Goal: Task Accomplishment & Management: Use online tool/utility

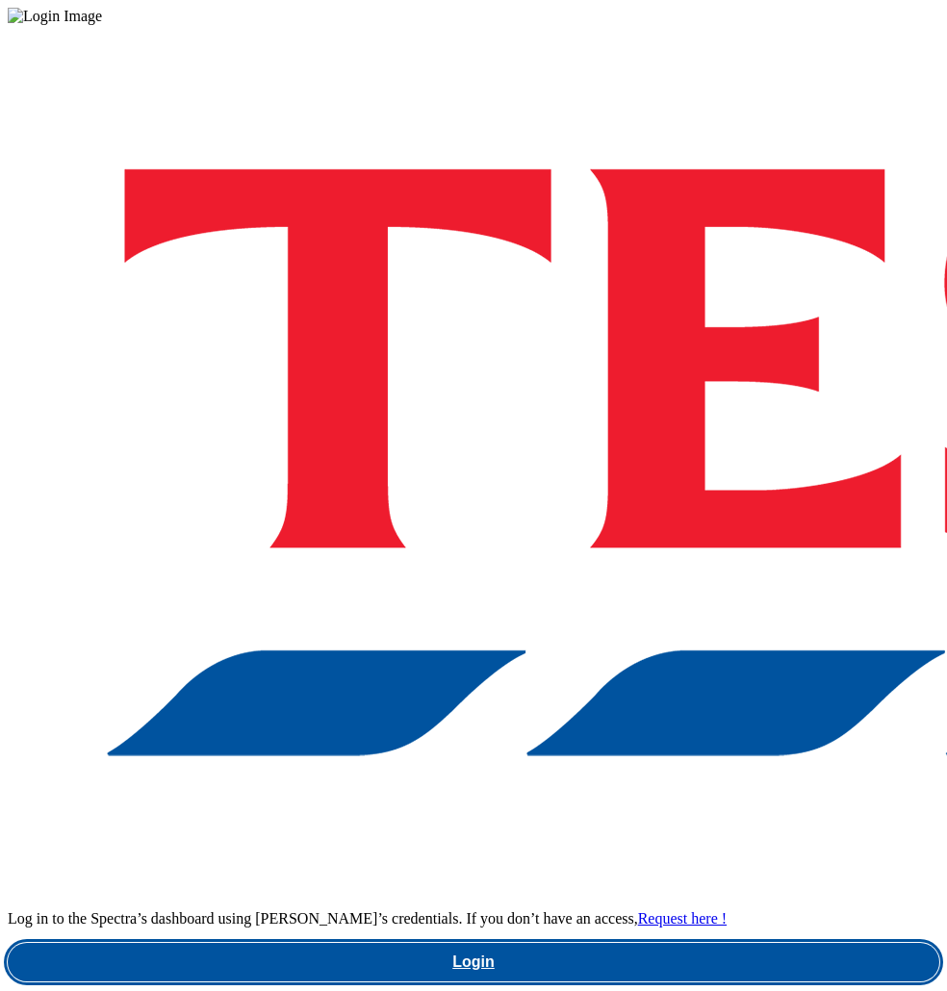
click at [591, 943] on link "Login" at bounding box center [473, 962] width 931 height 38
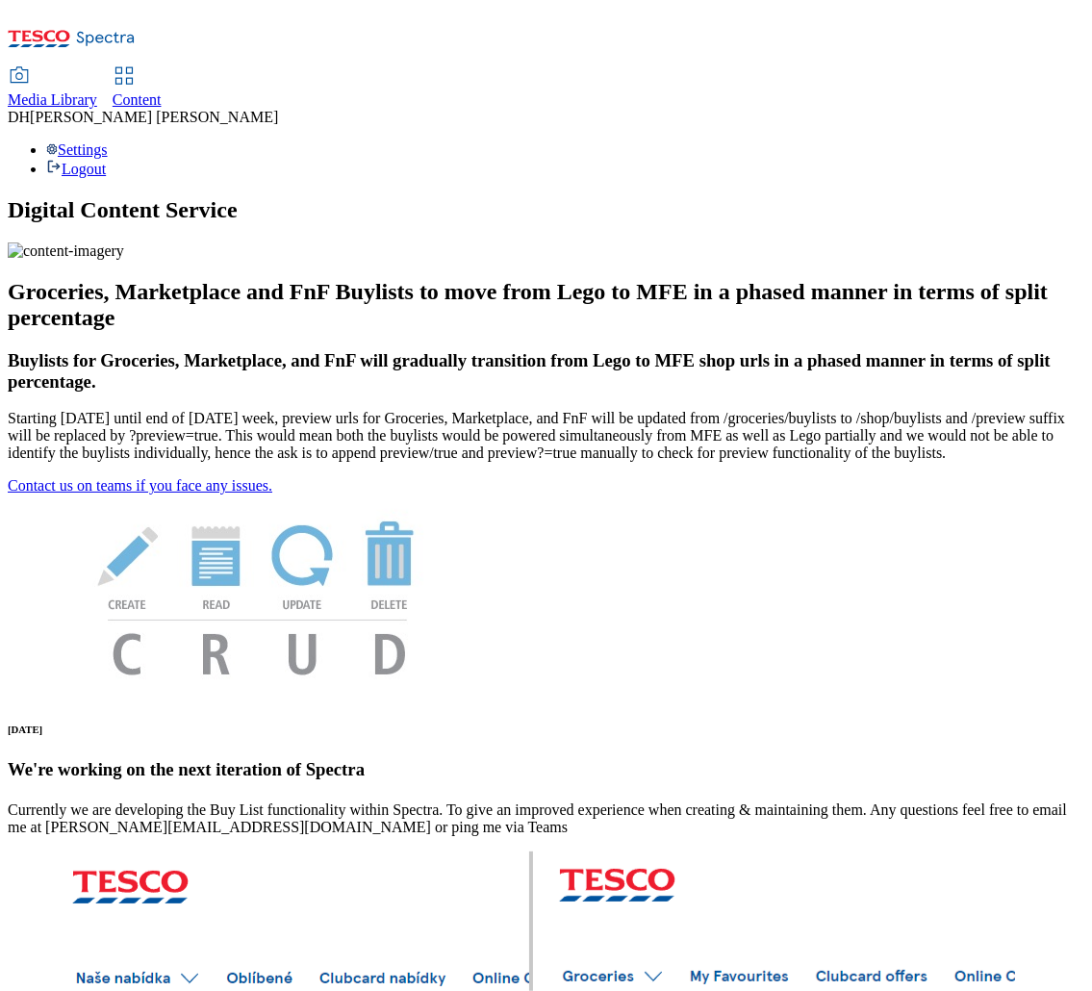
click at [162, 91] on span "Content" at bounding box center [137, 99] width 49 height 16
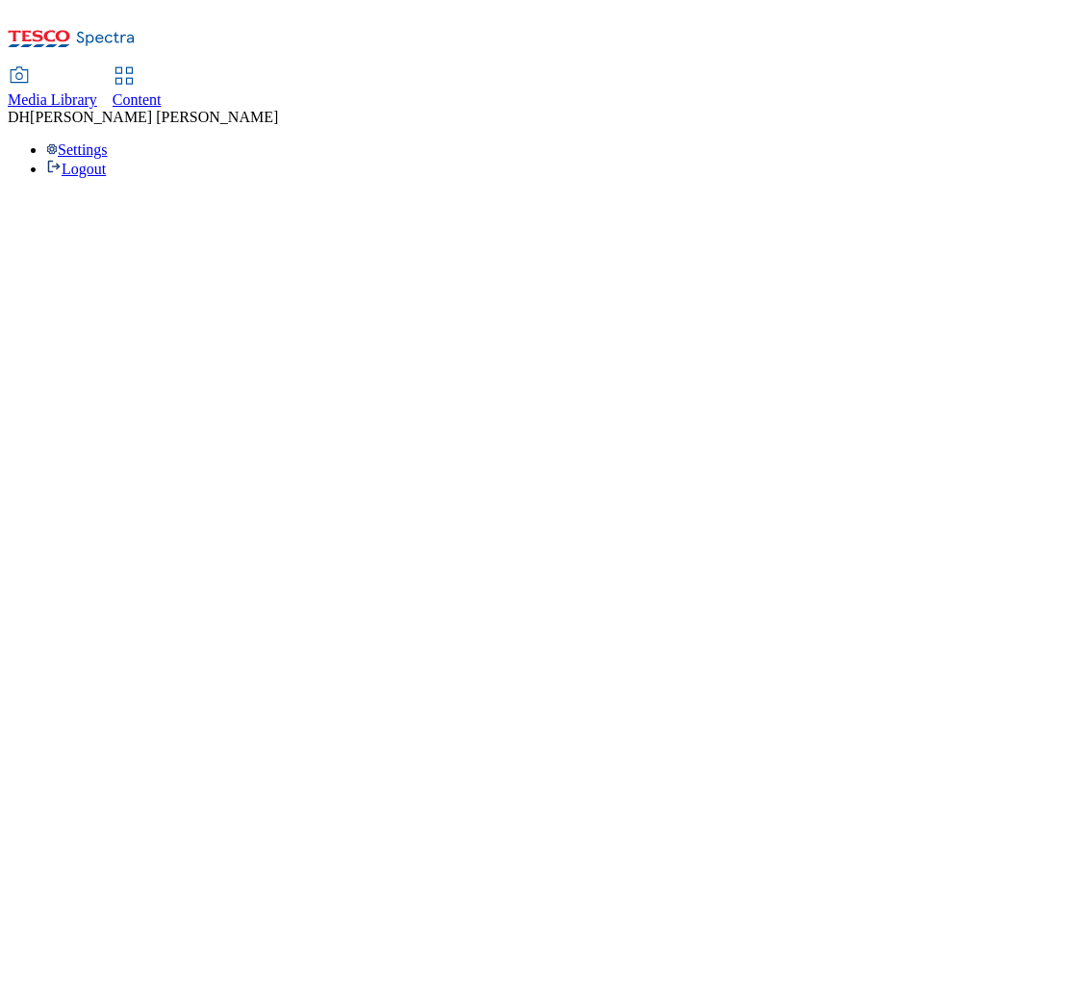
select select "group-comms"
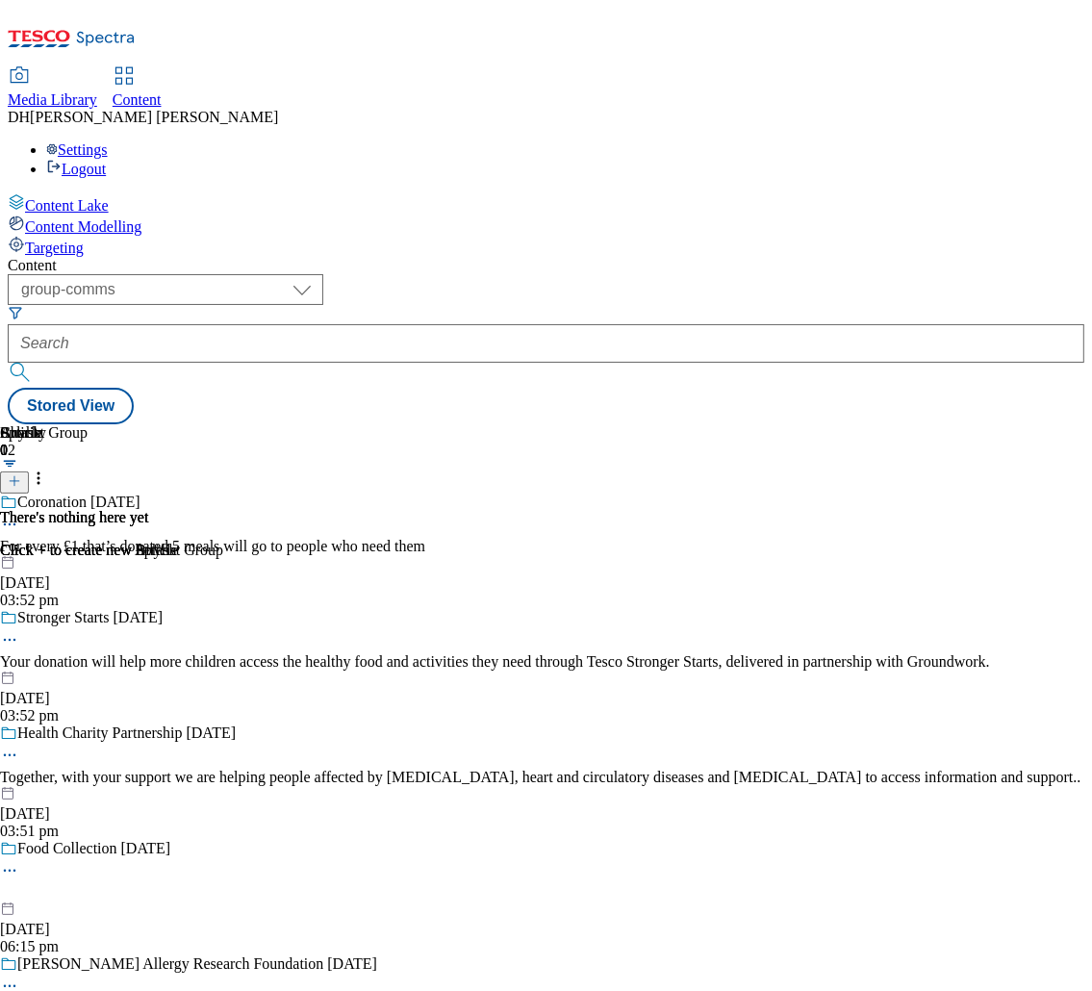
click at [84, 240] on span "Targeting" at bounding box center [54, 248] width 59 height 16
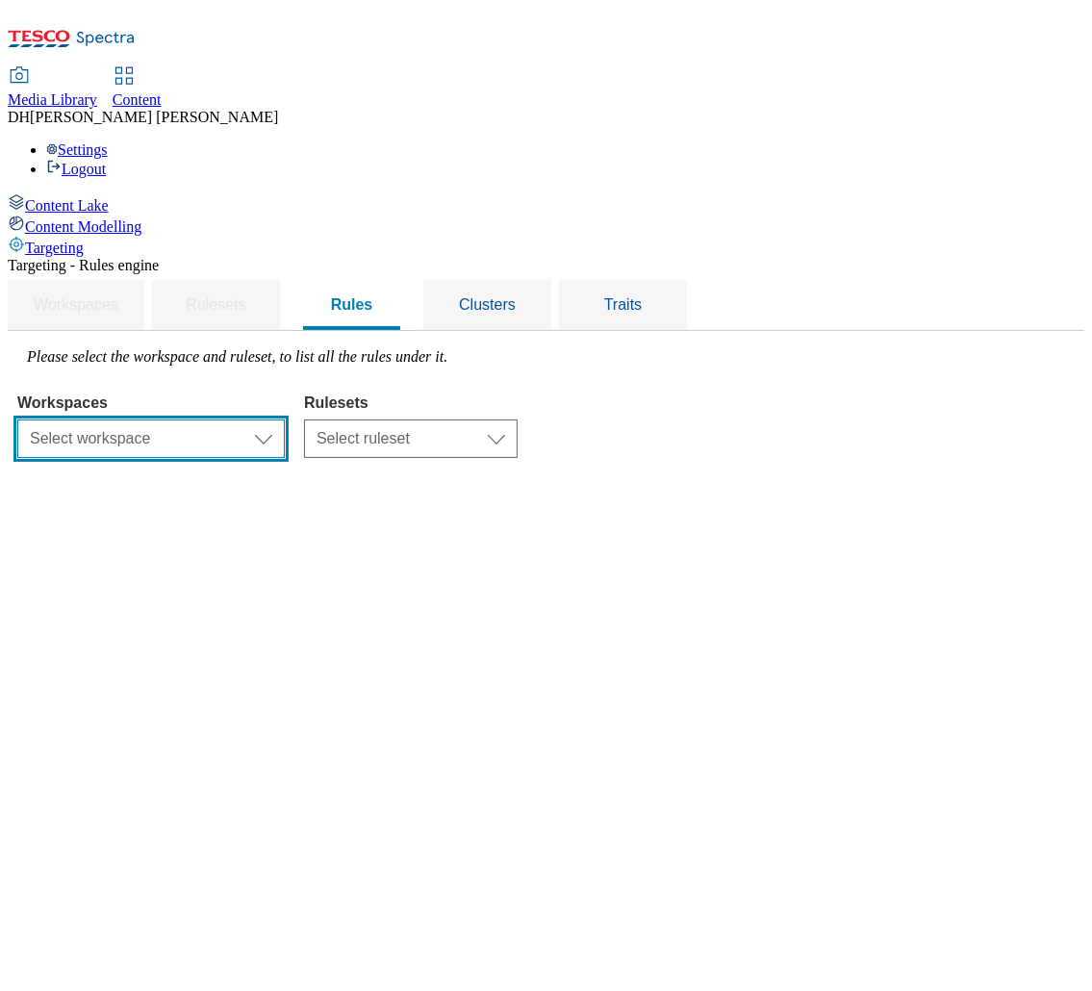
click at [285, 419] on select "Select workspace Content" at bounding box center [150, 438] width 267 height 38
select select "f510054f-adaa-4692-b570-80fa3897127a"
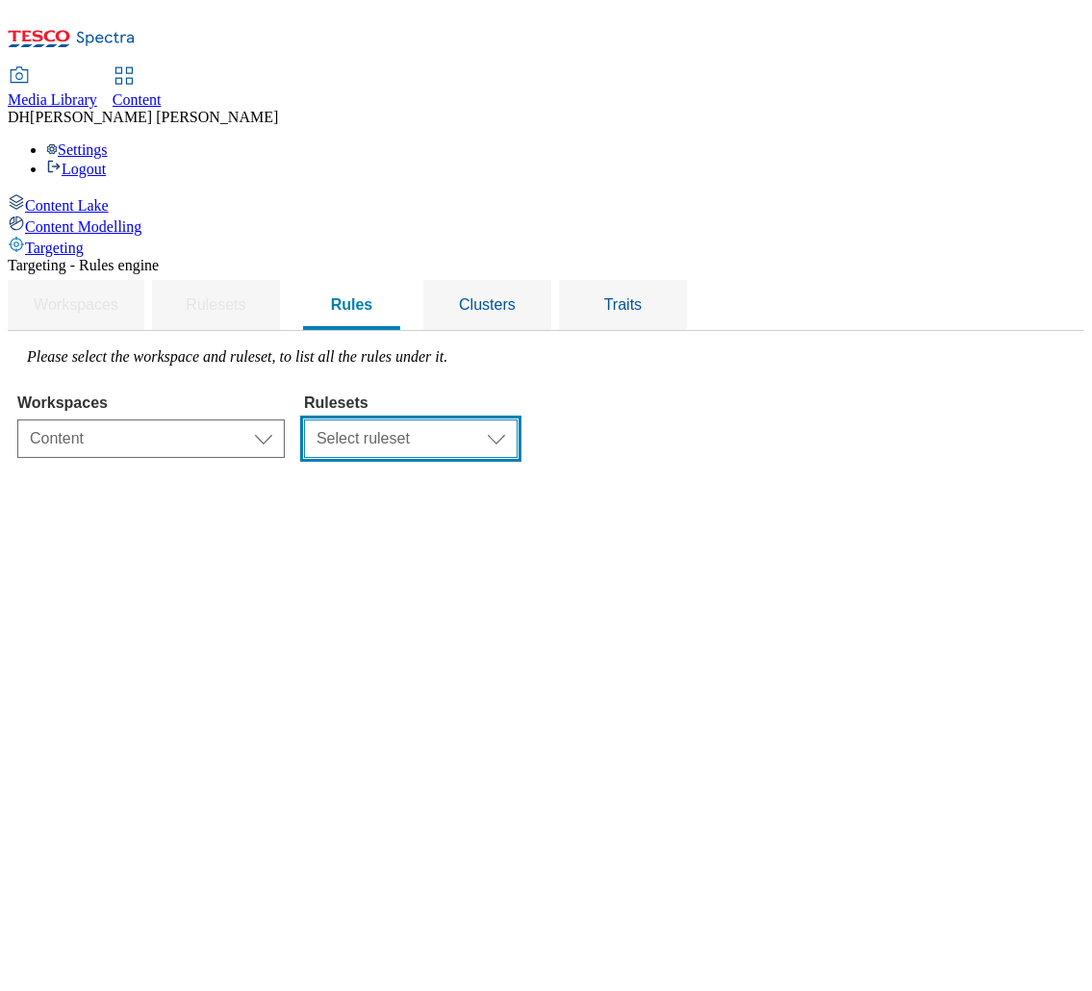
click at [518, 419] on select "Select ruleset CZ HU ROI SK UK" at bounding box center [411, 438] width 214 height 38
select select "7f9e739d-6abb-424f-b94f-4b375a3fe6e0"
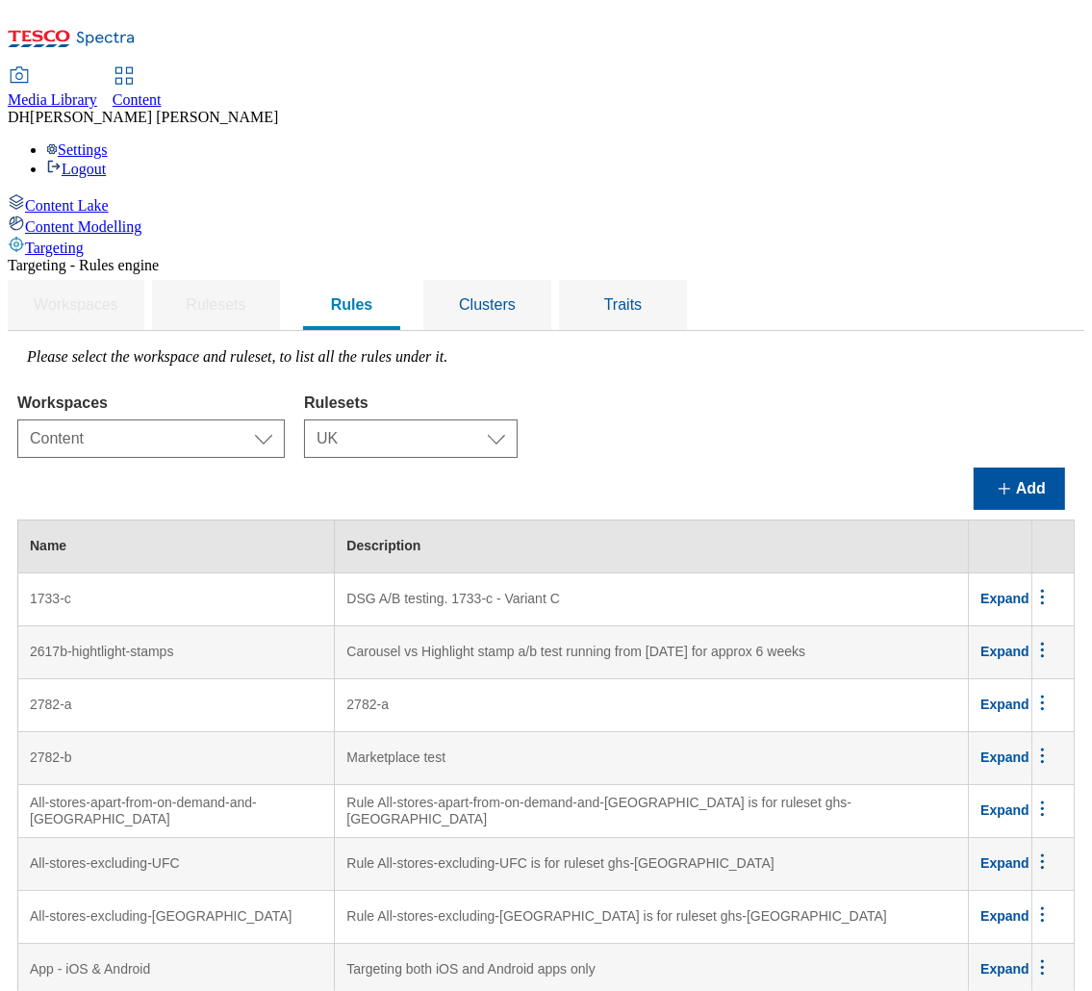
click at [97, 91] on span "Media Library" at bounding box center [52, 99] width 89 height 16
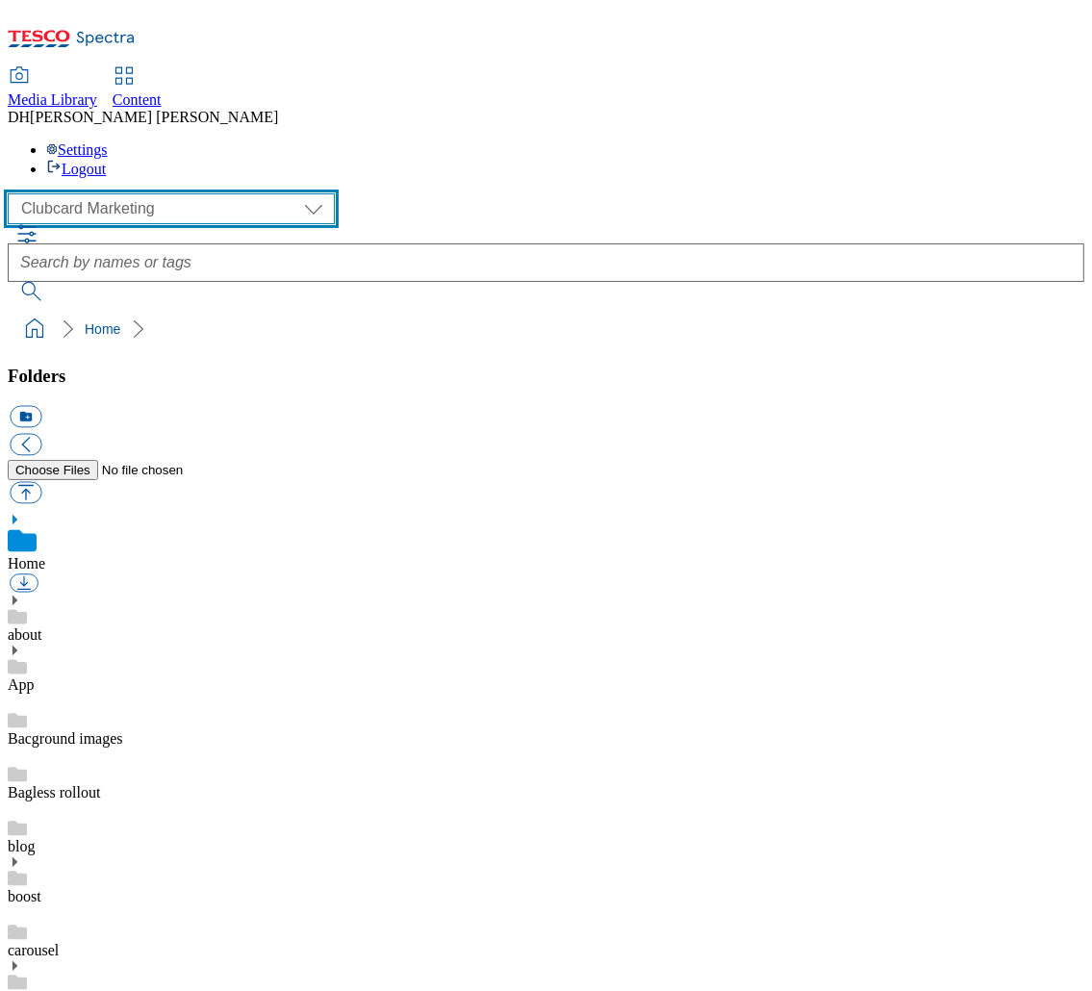
click at [127, 193] on select "Clubcard Marketing Demo Dotcom UK Emails GHS Marketing UK GHS Product UK GHS RO…" at bounding box center [171, 208] width 327 height 31
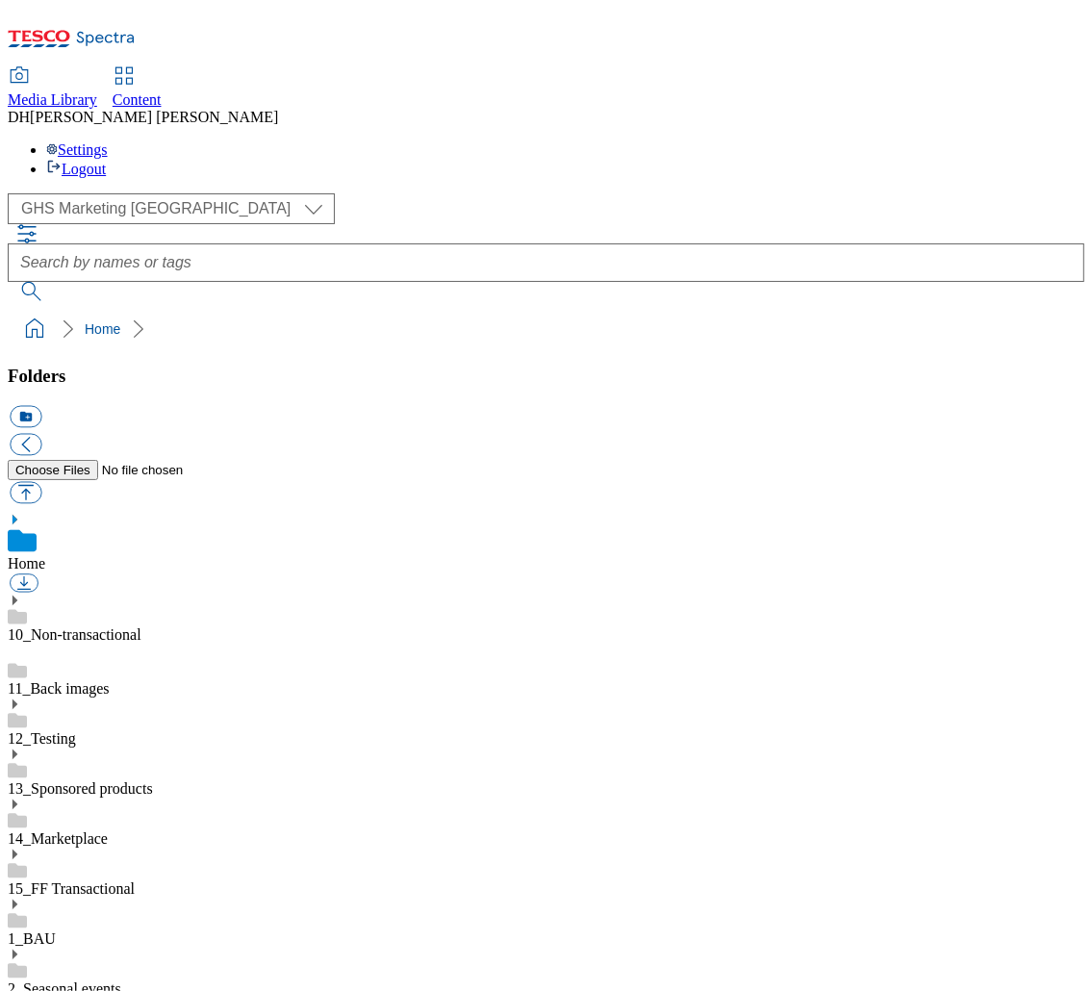
click at [21, 898] on icon at bounding box center [14, 904] width 13 height 13
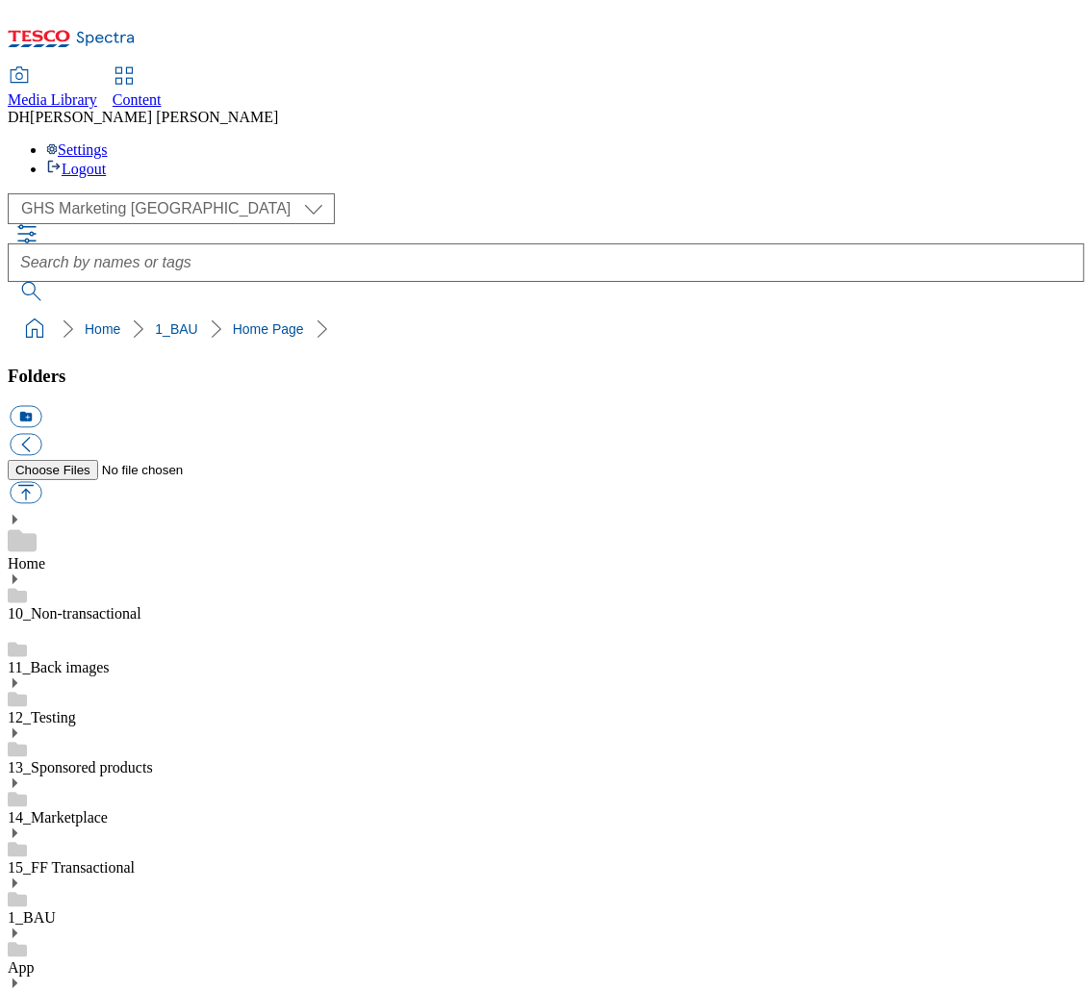
click at [17, 878] on use at bounding box center [15, 883] width 5 height 10
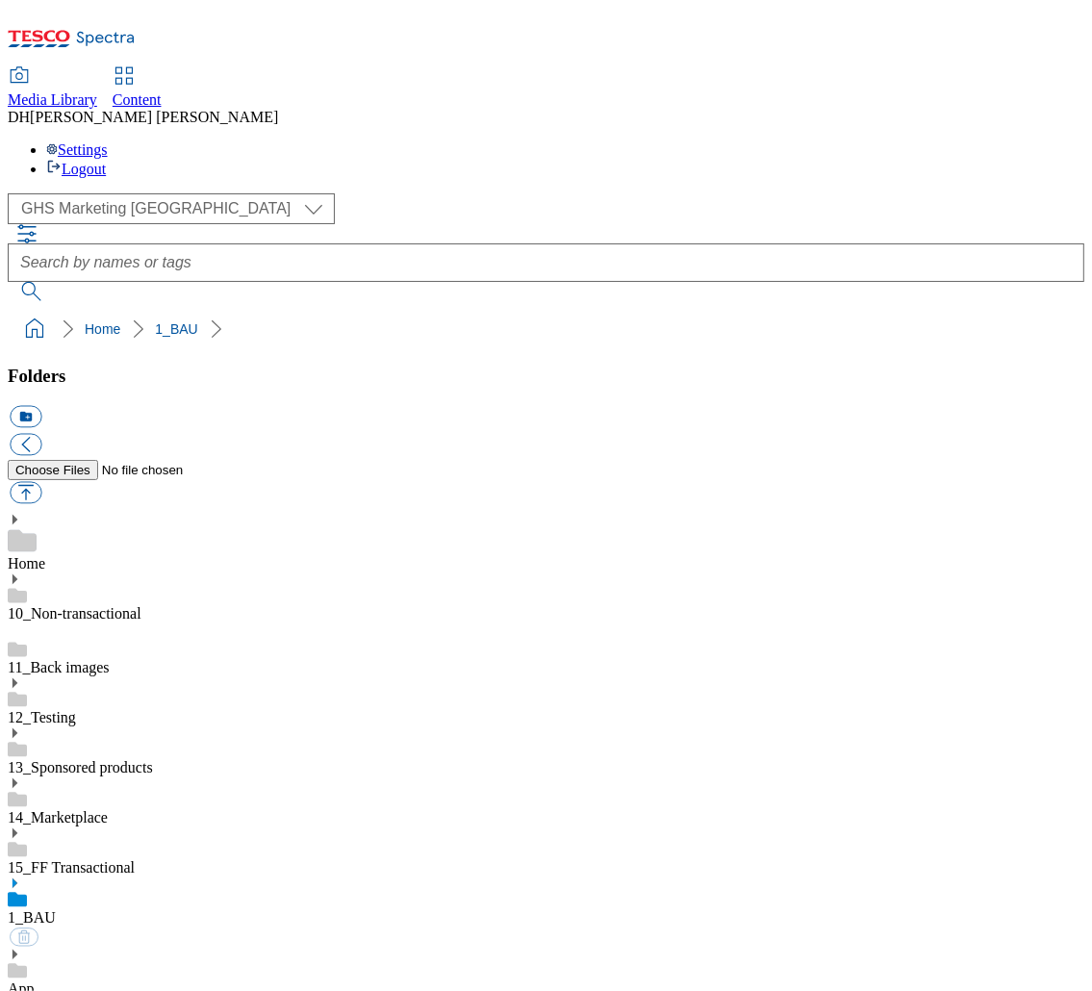
click at [21, 876] on icon at bounding box center [14, 882] width 13 height 13
drag, startPoint x: 78, startPoint y: 876, endPoint x: 108, endPoint y: 873, distance: 30.0
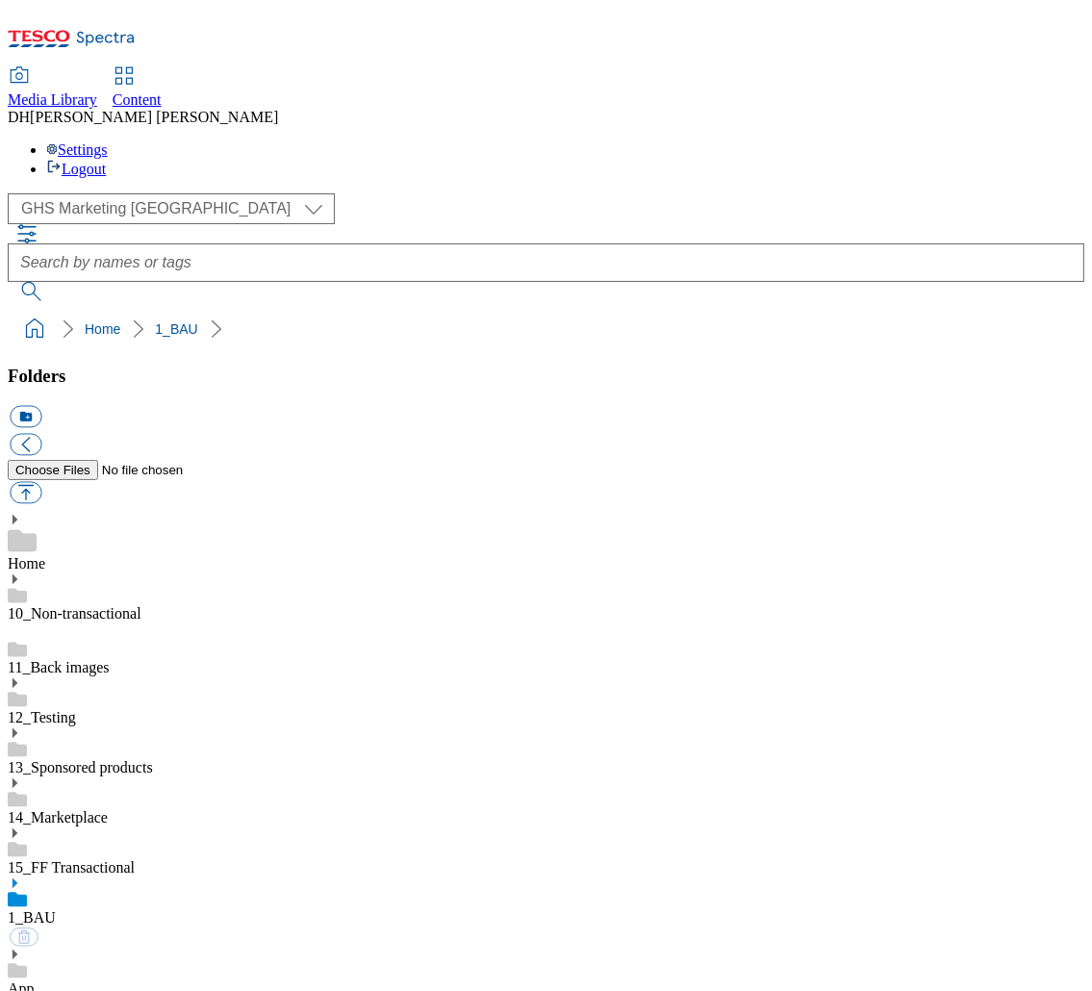
scroll to position [1153, 0]
drag, startPoint x: 93, startPoint y: 926, endPoint x: 109, endPoint y: 922, distance: 16.1
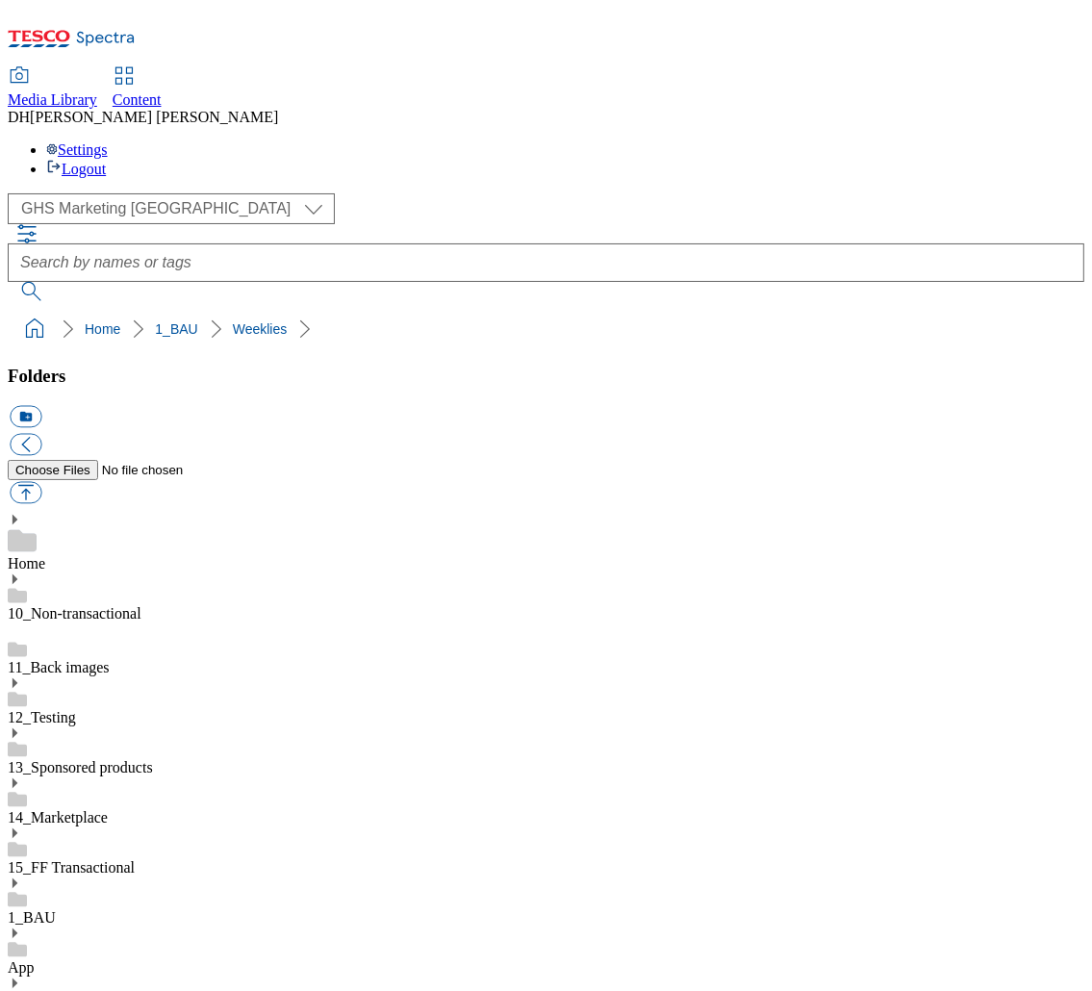
click at [21, 876] on div at bounding box center [14, 882] width 13 height 13
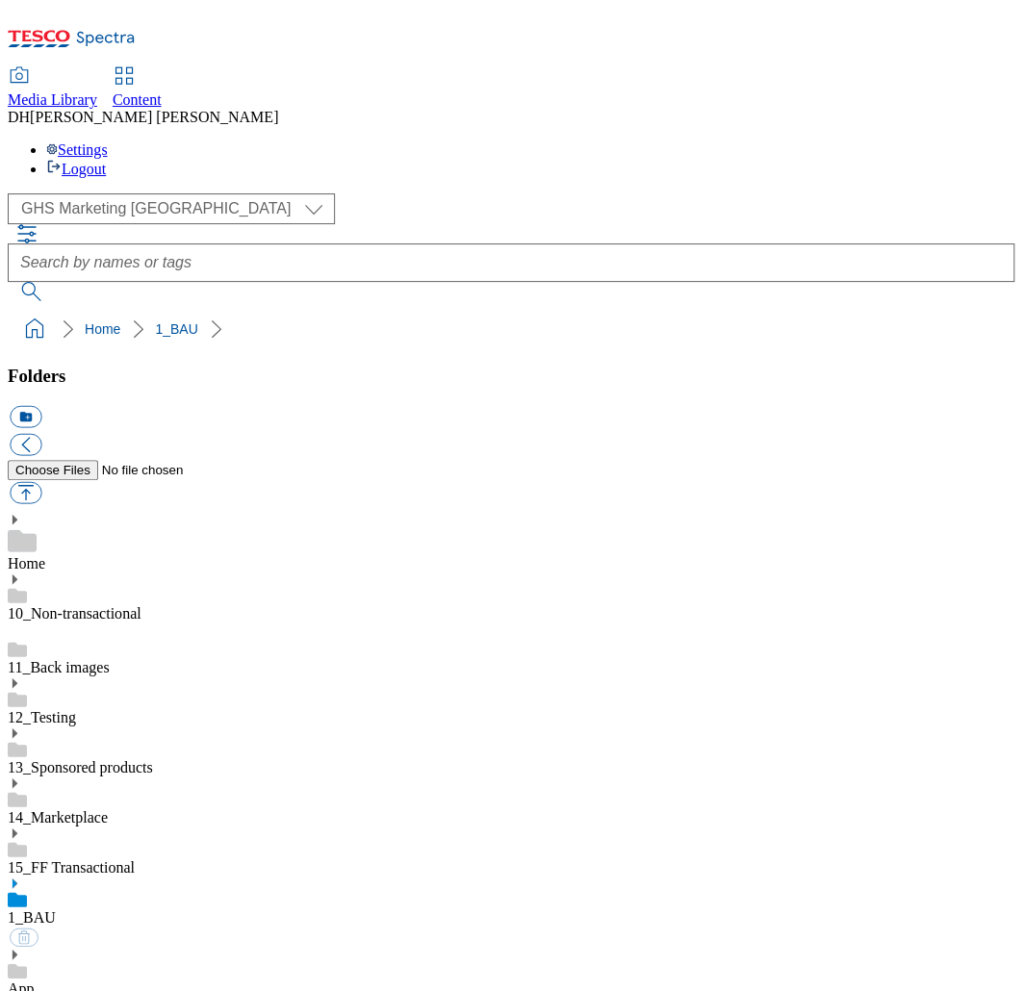
click at [45, 555] on link "Home" at bounding box center [27, 563] width 38 height 16
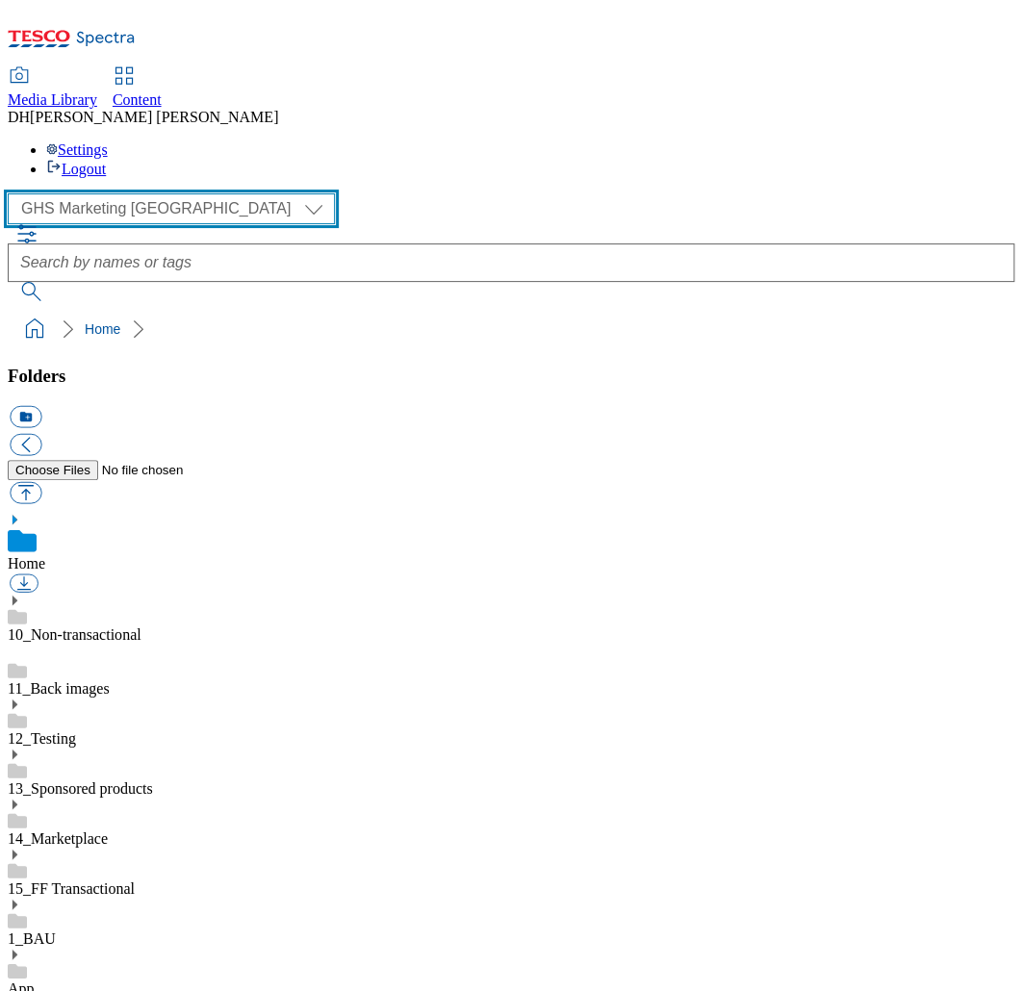
click at [114, 193] on select "Clubcard Marketing Demo Dotcom UK Emails GHS Marketing UK GHS Product UK GHS RO…" at bounding box center [171, 208] width 327 height 31
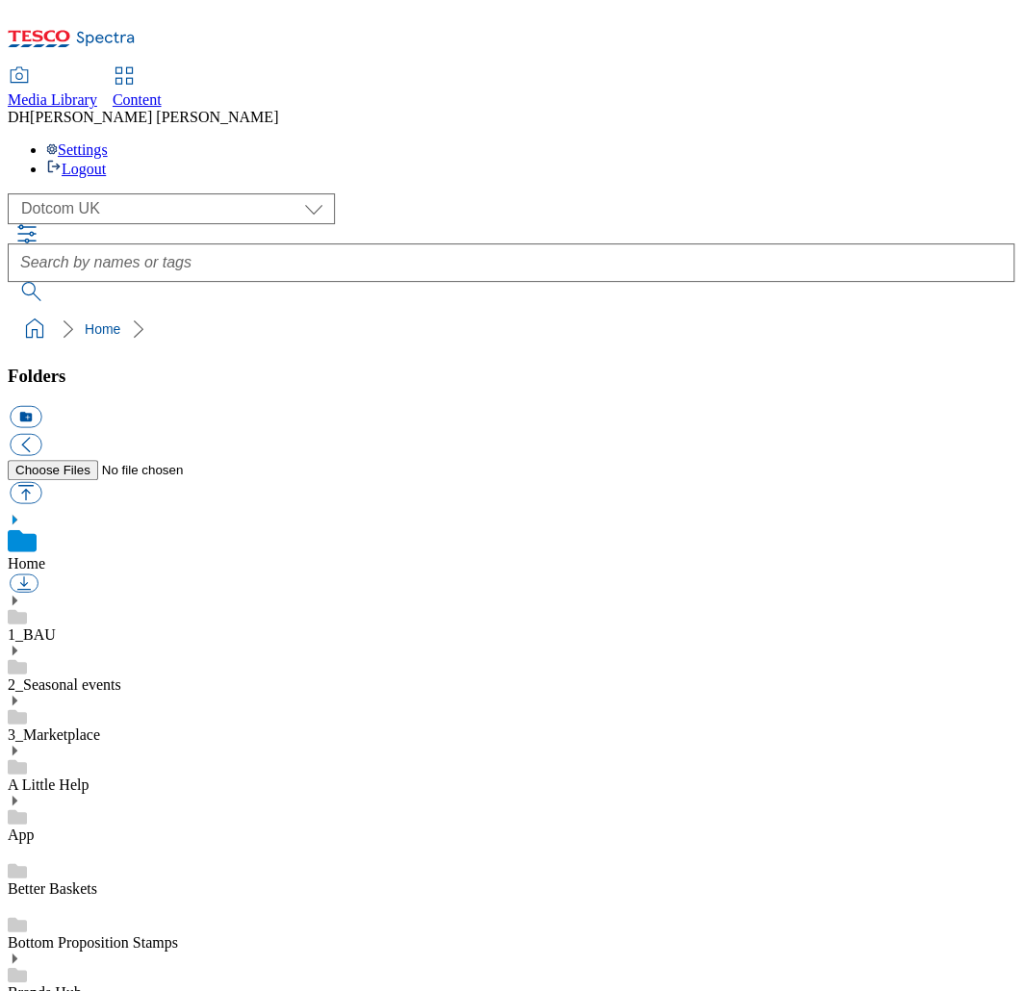
click at [98, 193] on div "( optional ) Clubcard Marketing Demo Dotcom UK Emails GHS Marketing UK GHS Prod…" at bounding box center [511, 208] width 1006 height 31
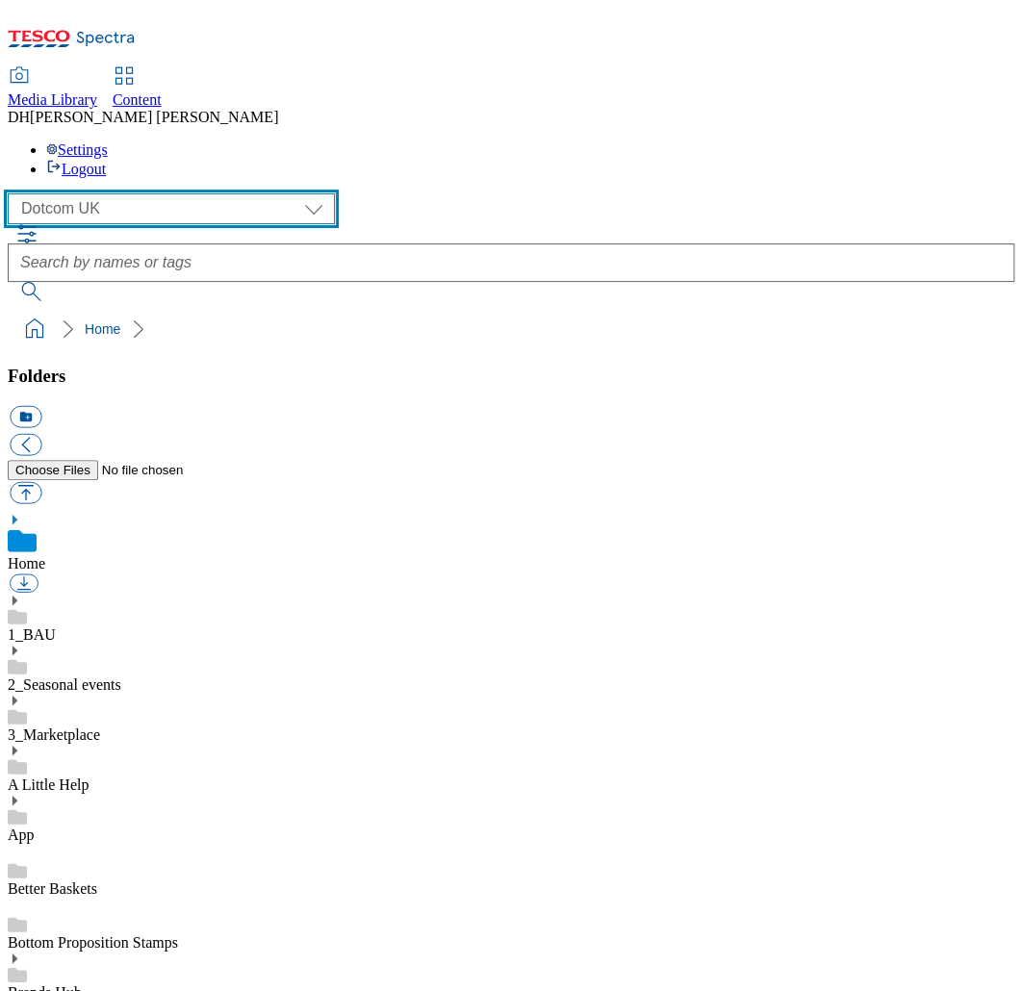
click at [108, 193] on select "Clubcard Marketing Demo Dotcom UK Emails GHS Marketing UK GHS Product UK GHS RO…" at bounding box center [171, 208] width 327 height 31
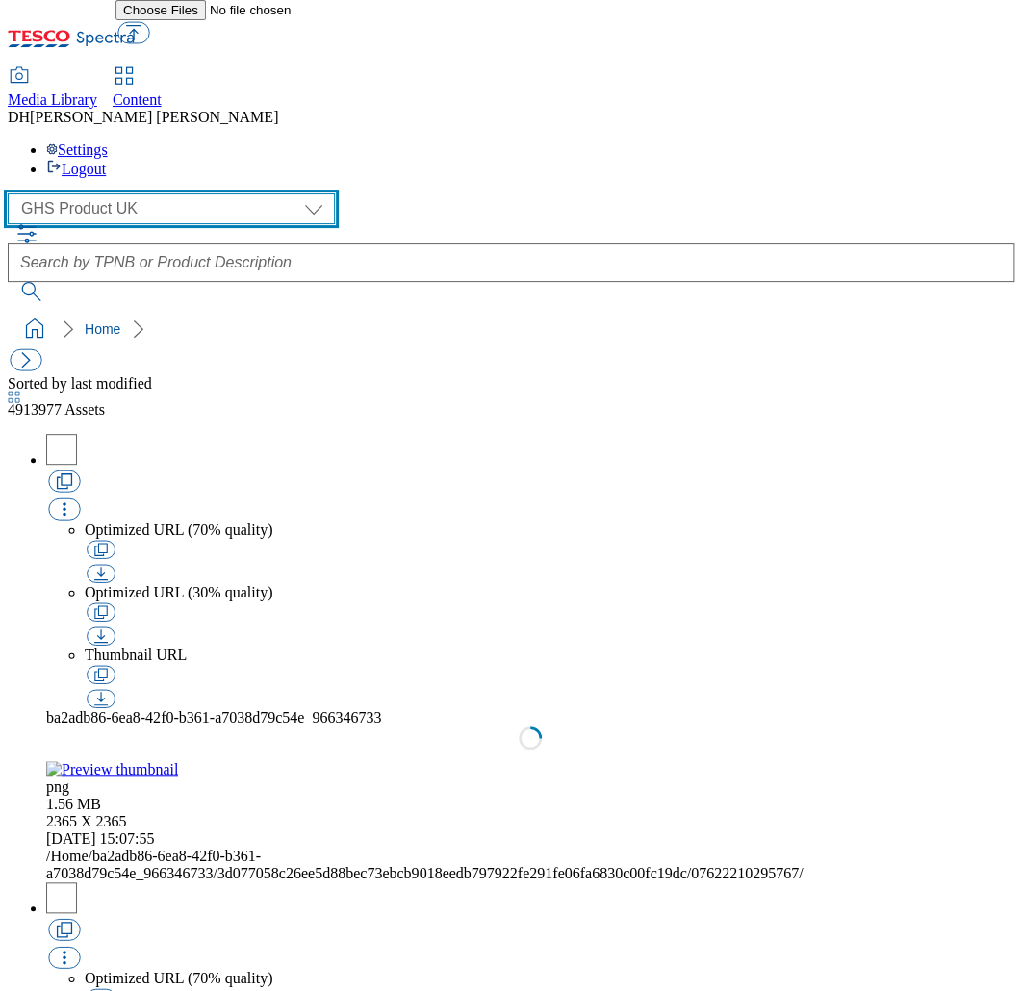
click at [143, 193] on select "Clubcard Marketing Demo Dotcom UK Emails GHS Marketing UK GHS Product UK GHS RO…" at bounding box center [171, 208] width 327 height 31
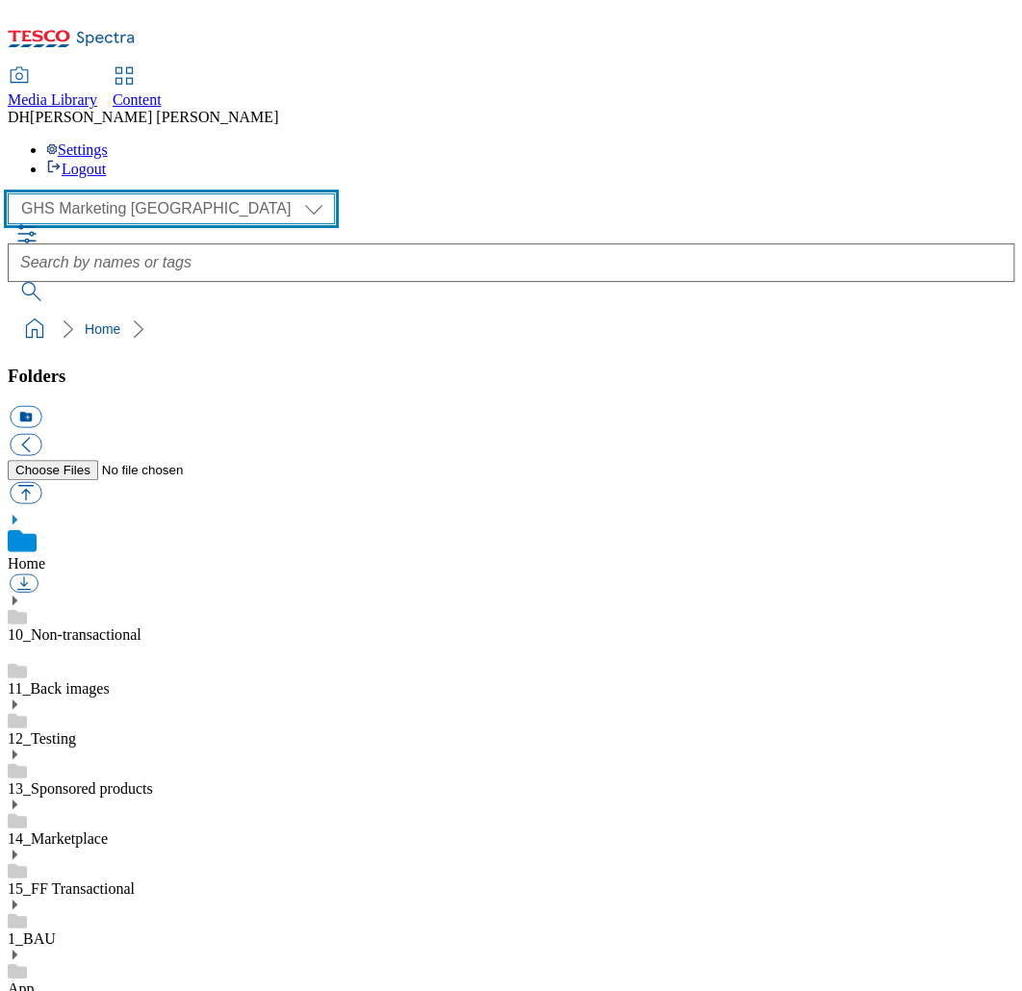
scroll to position [3, 0]
click at [96, 193] on select "Clubcard Marketing Demo Dotcom UK Emails GHS Marketing UK GHS Product UK GHS RO…" at bounding box center [171, 208] width 327 height 31
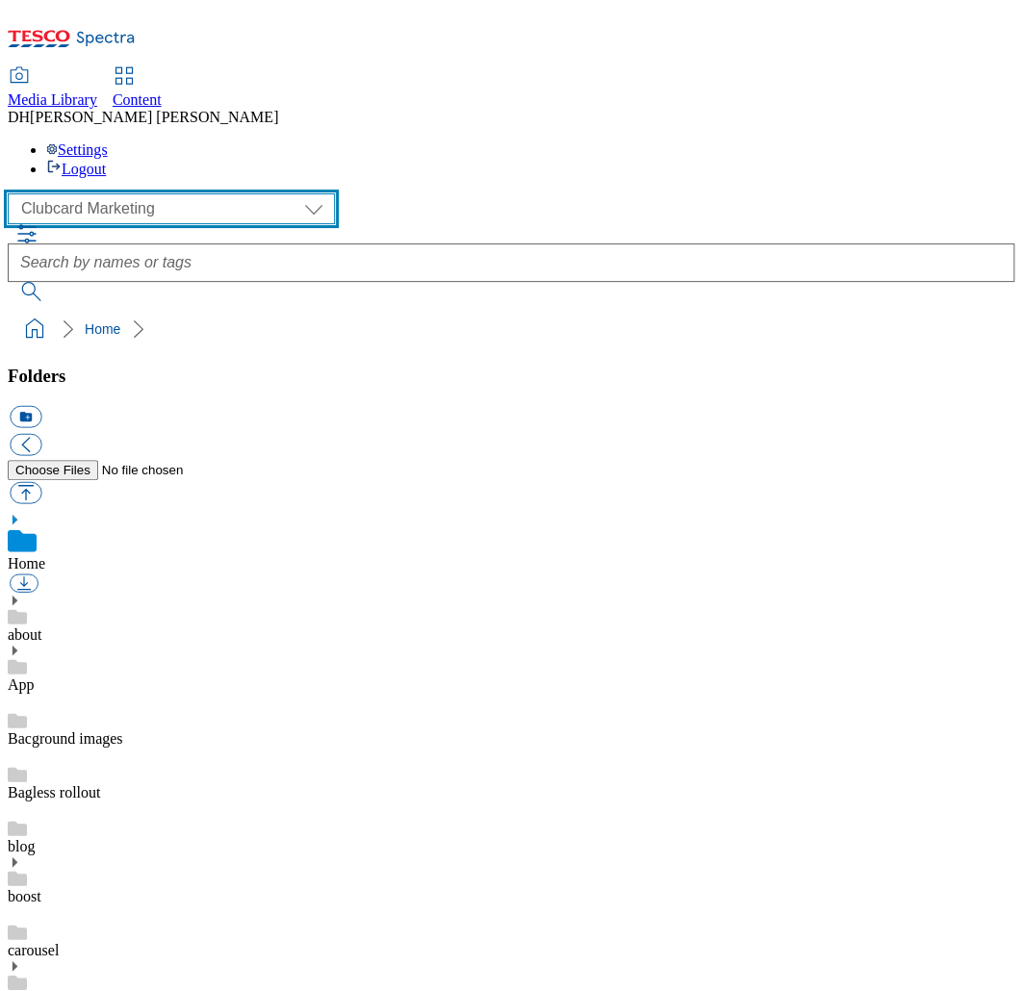
click at [123, 193] on select "Clubcard Marketing Demo Dotcom UK Emails GHS Marketing UK GHS Product UK GHS RO…" at bounding box center [171, 208] width 327 height 31
select select "flare-homepage"
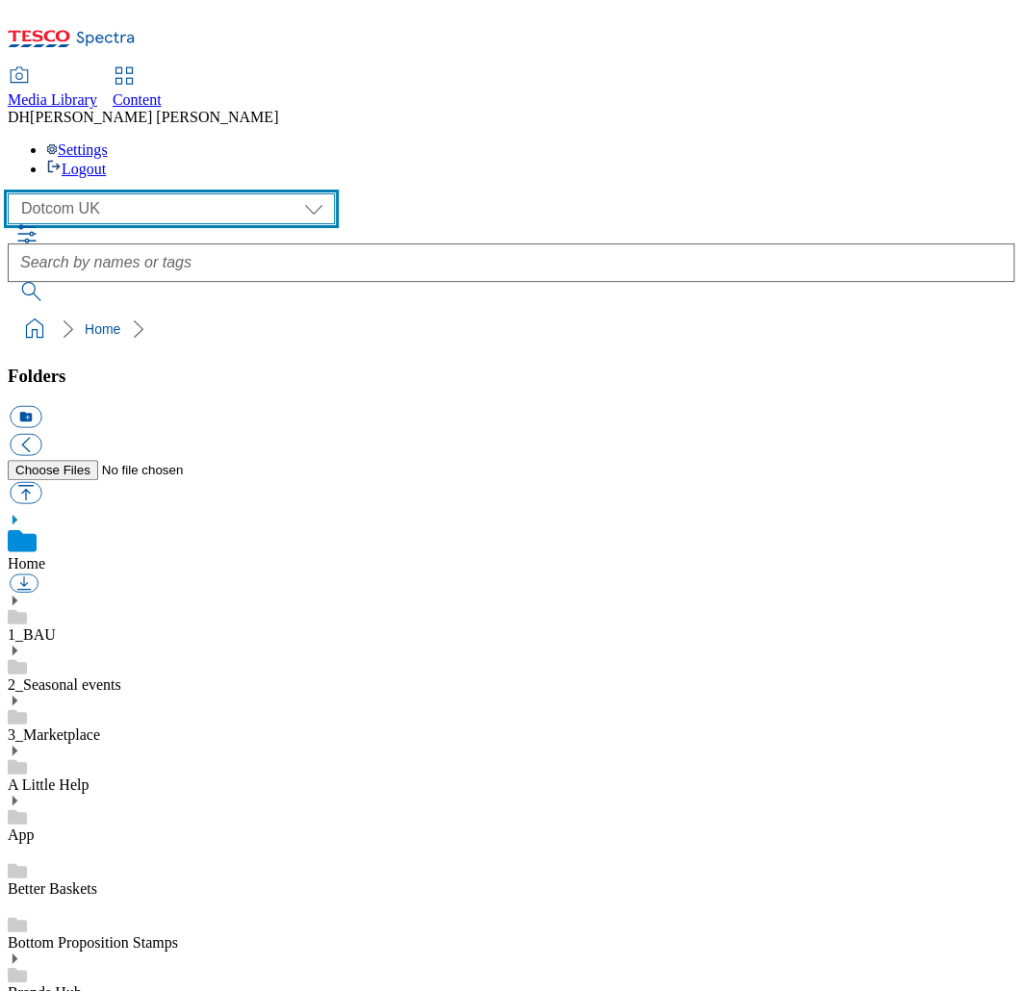
scroll to position [183, 0]
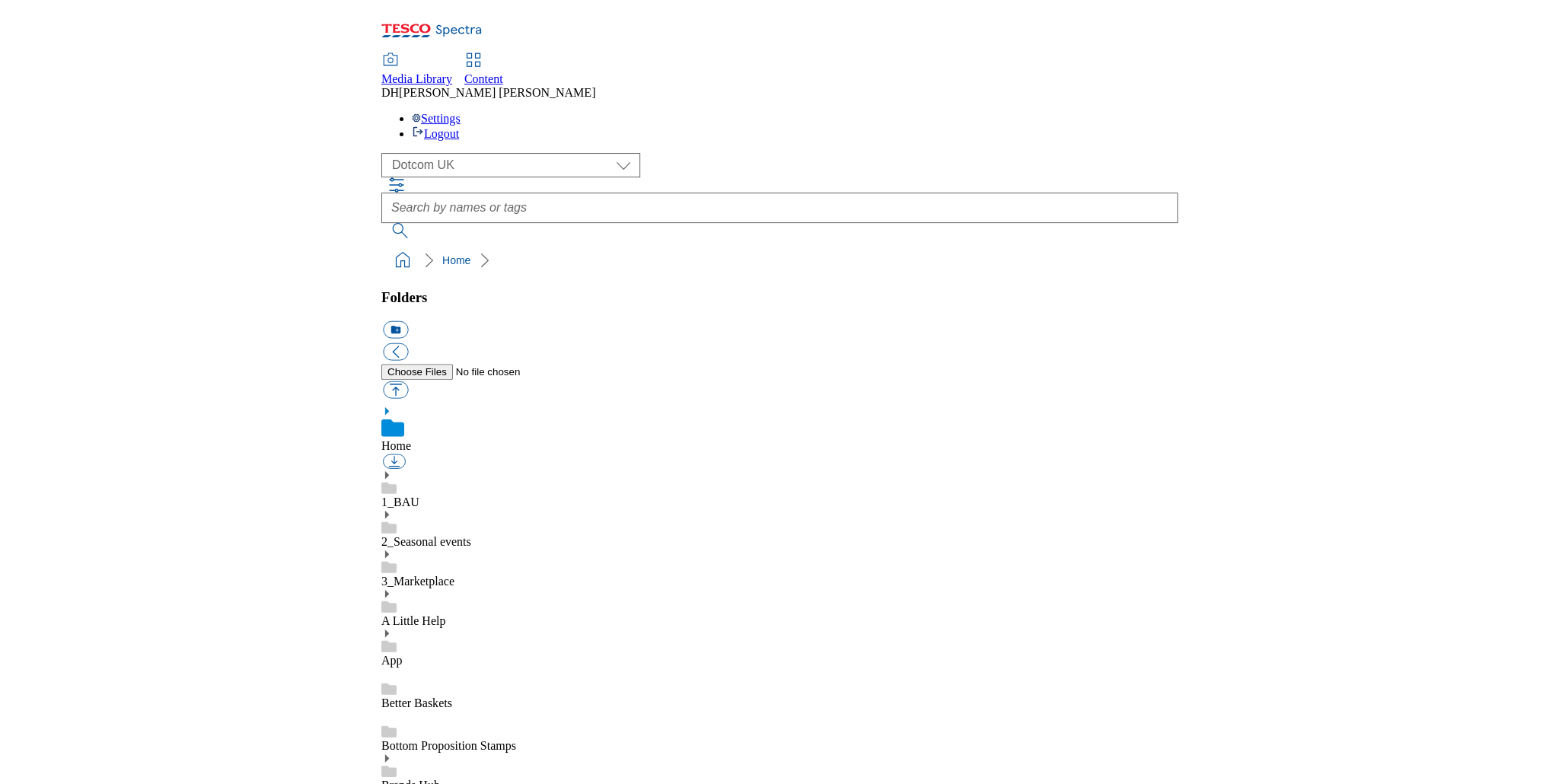
scroll to position [0, 0]
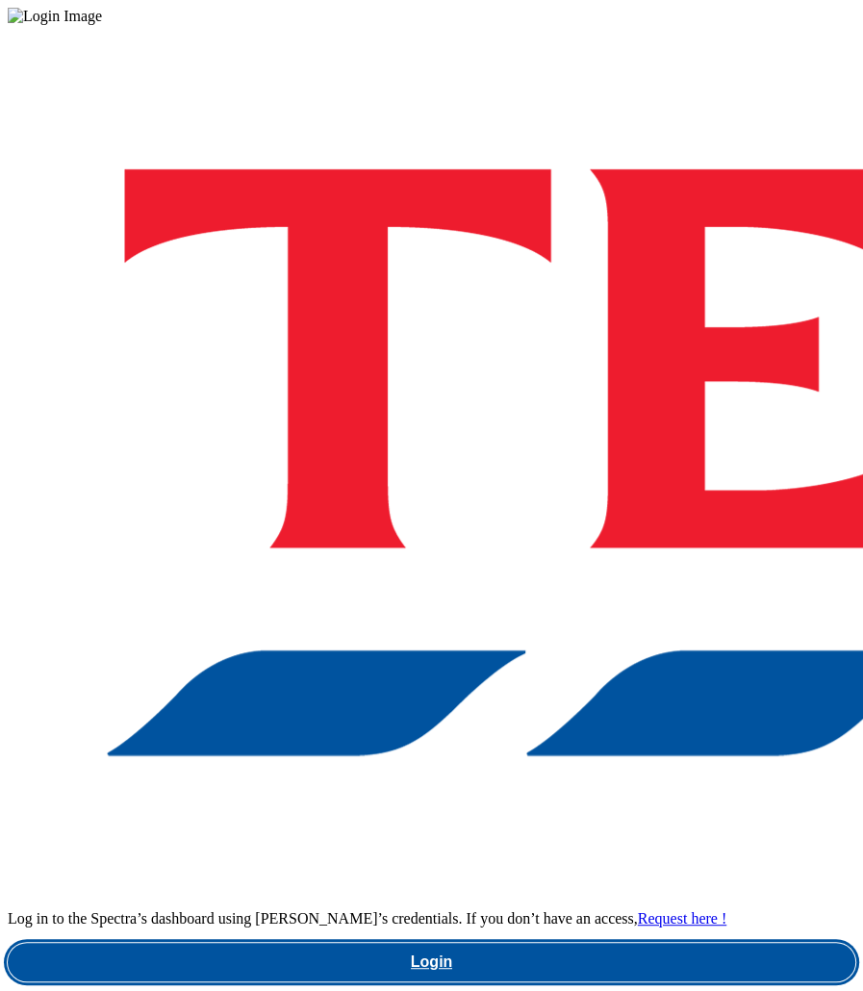
click at [616, 943] on link "Login" at bounding box center [432, 962] width 848 height 38
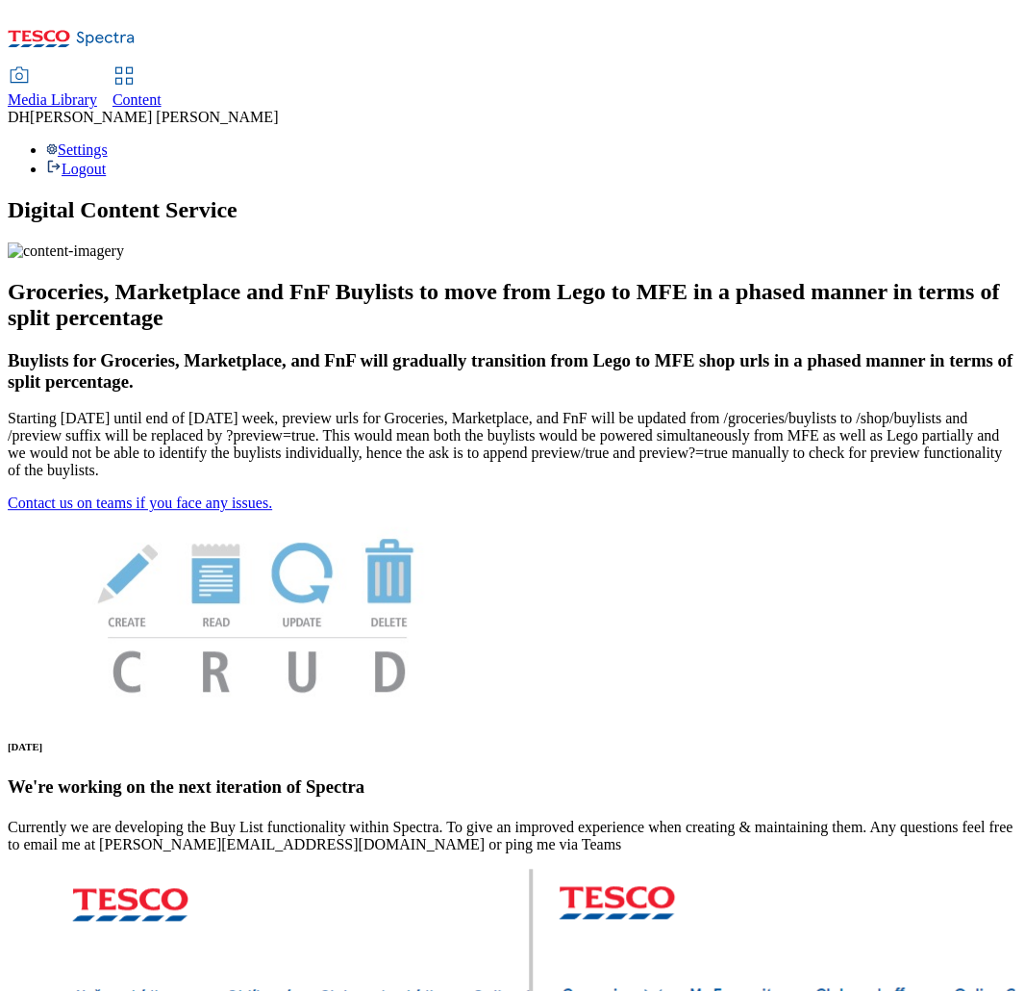
click at [136, 64] on icon at bounding box center [124, 75] width 23 height 23
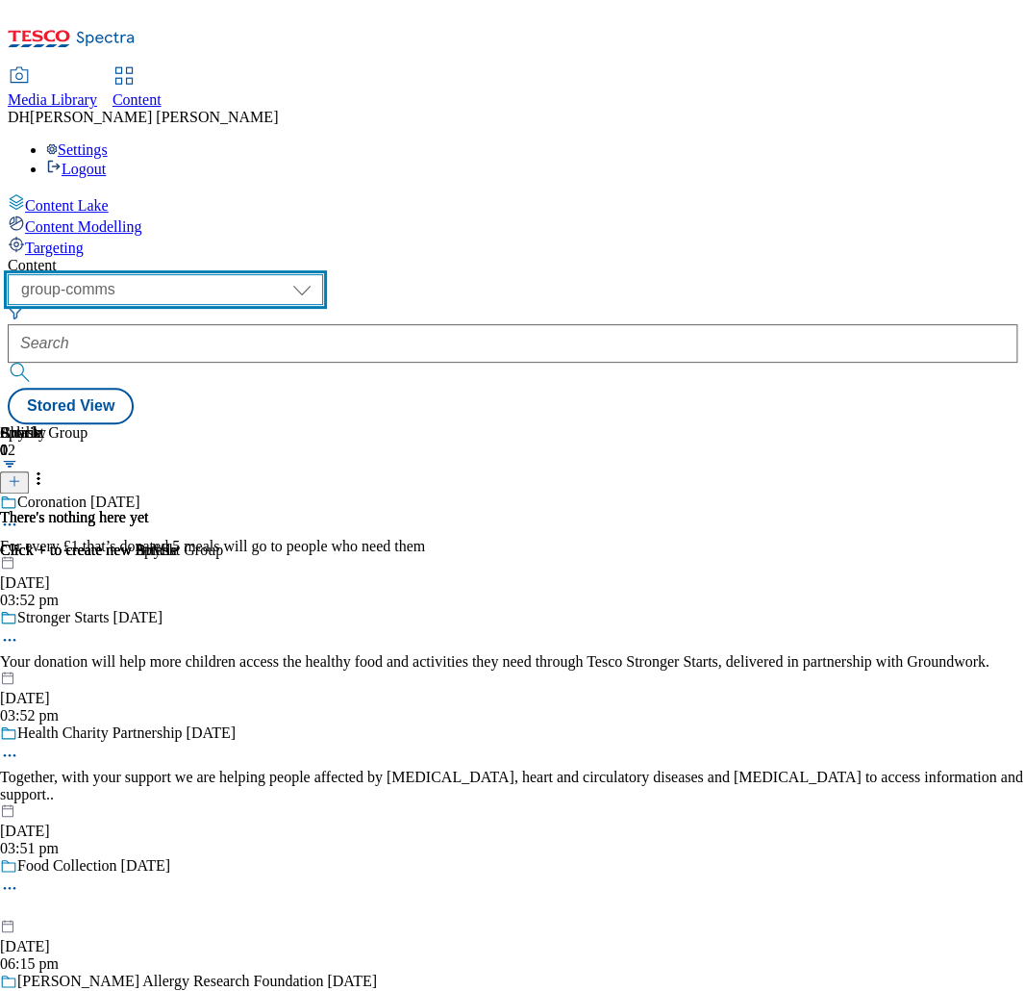
click at [309, 274] on select "dotcom-cz dotcom-hu dotcom-sk fnf-uk ghs-roi ghs-uk group-comms ighs-cz ighs-hu…" at bounding box center [166, 289] width 316 height 31
select select "ghs-uk"
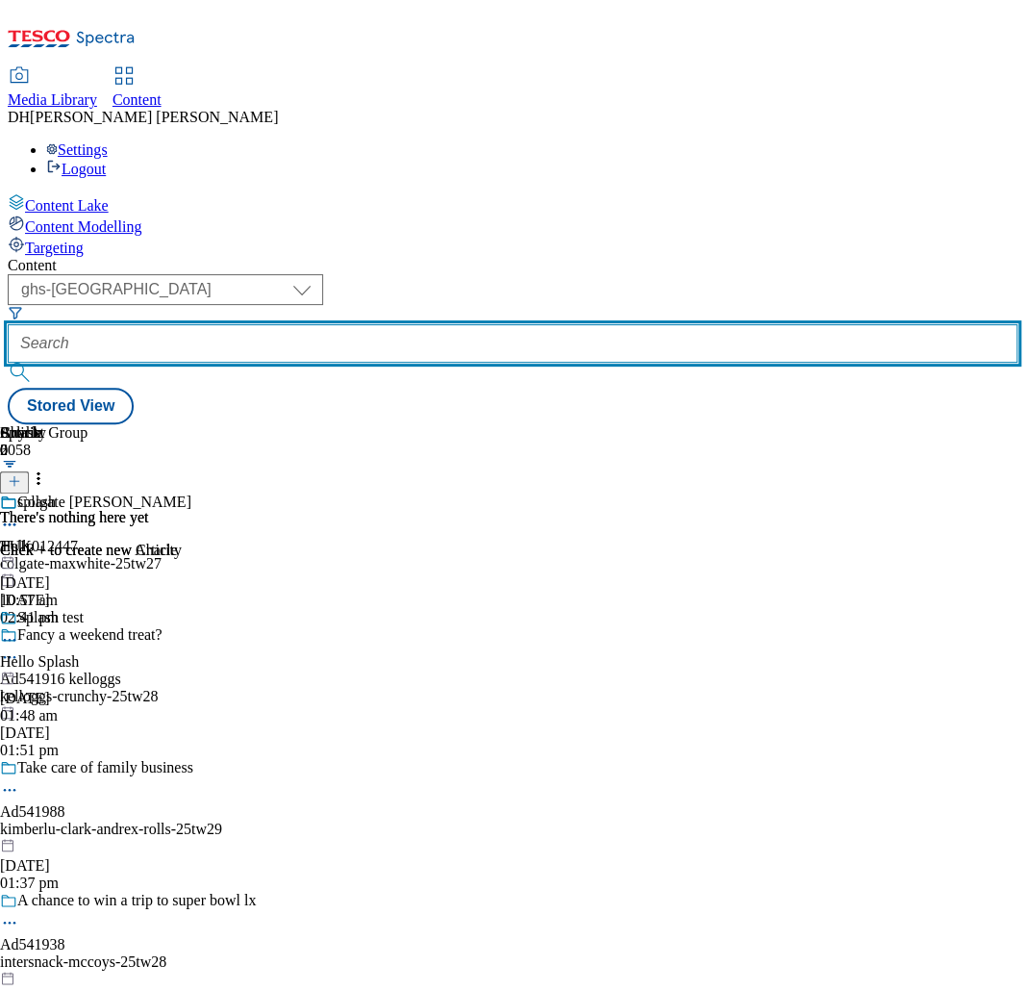
click at [570, 324] on input "text" at bounding box center [513, 343] width 1010 height 38
paste input "p"
click at [562, 324] on input "text" at bounding box center [513, 343] width 1010 height 38
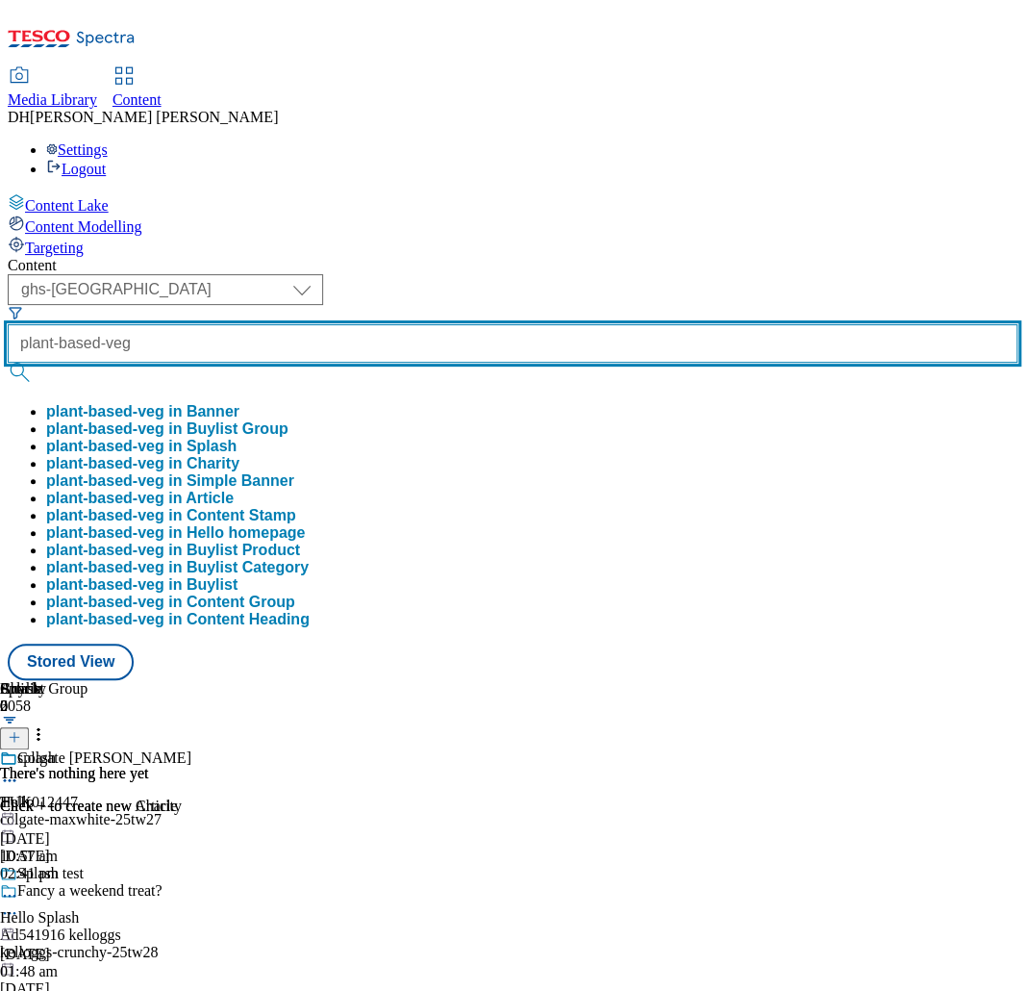
type input "plant-based-veg"
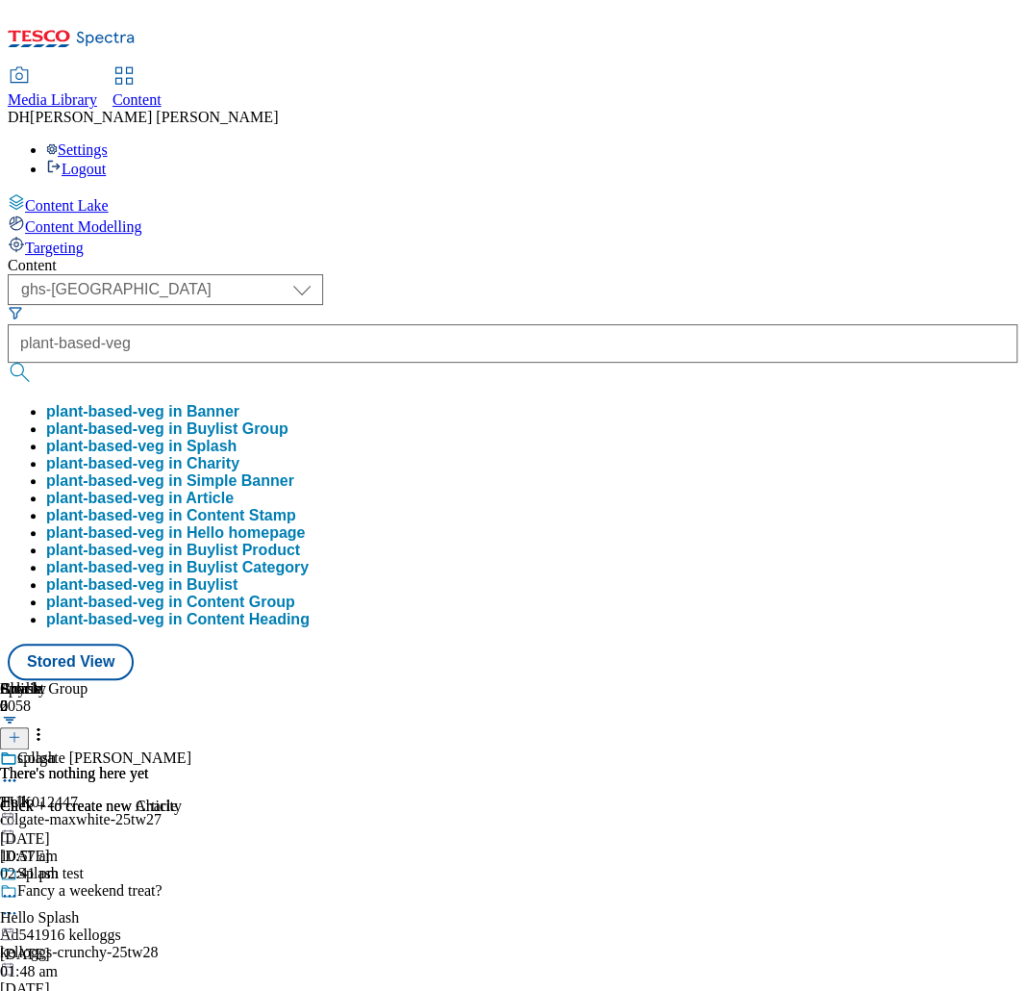
click at [289, 420] on button "plant-based-veg in Buylist Group" at bounding box center [167, 428] width 242 height 17
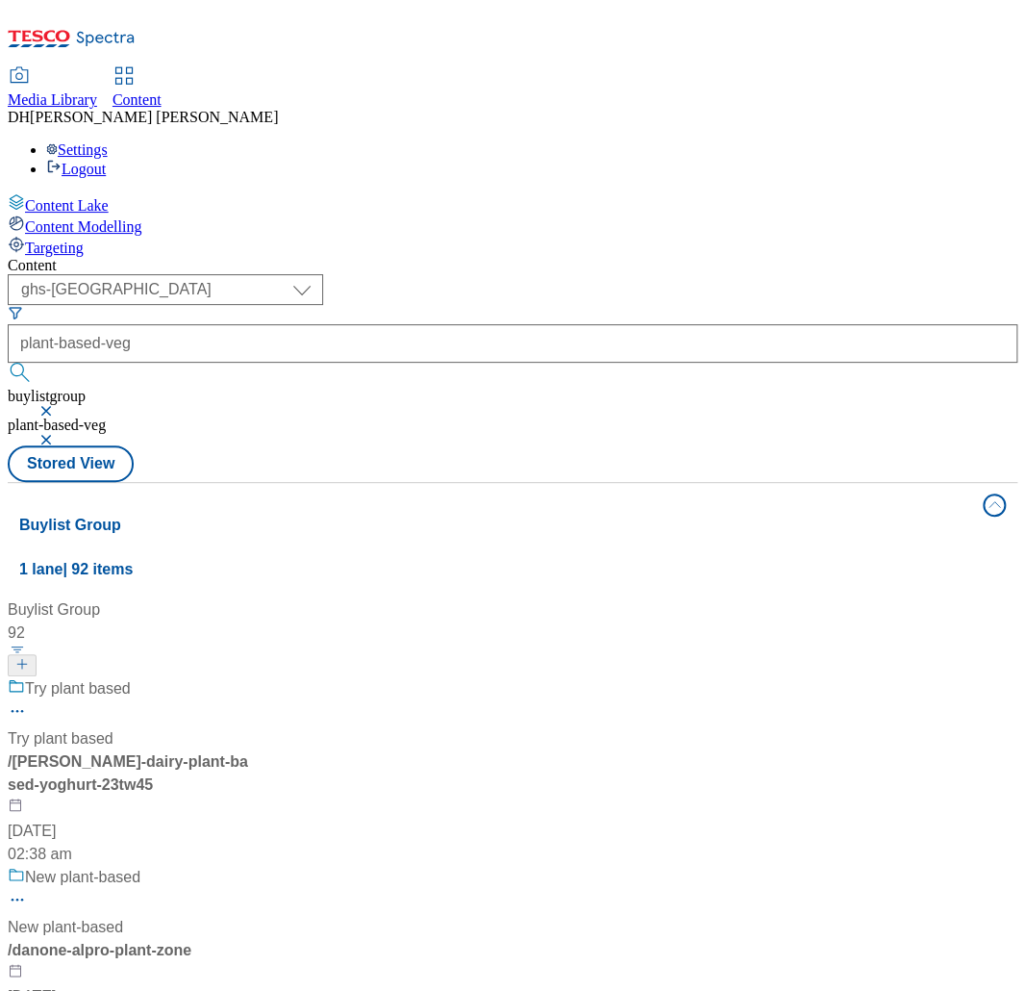
scroll to position [585, 0]
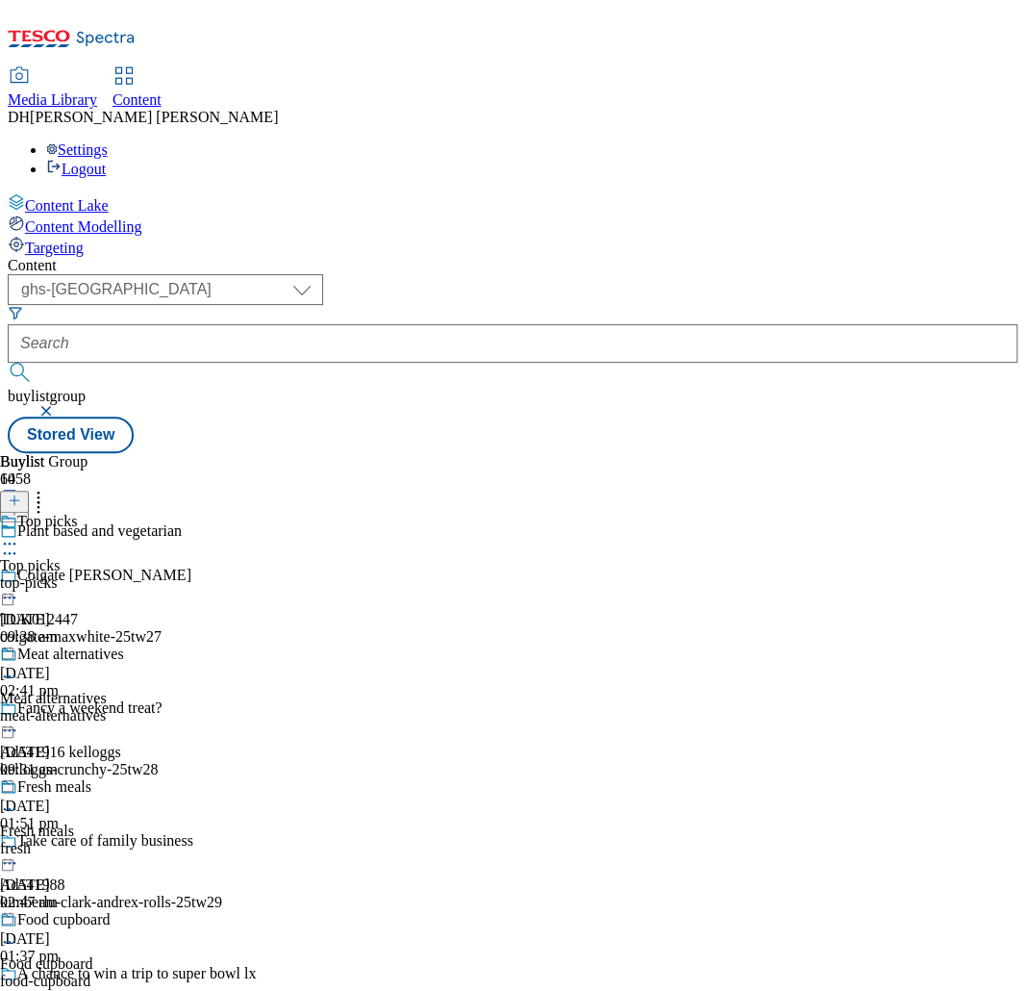
click at [19, 534] on icon at bounding box center [9, 543] width 19 height 19
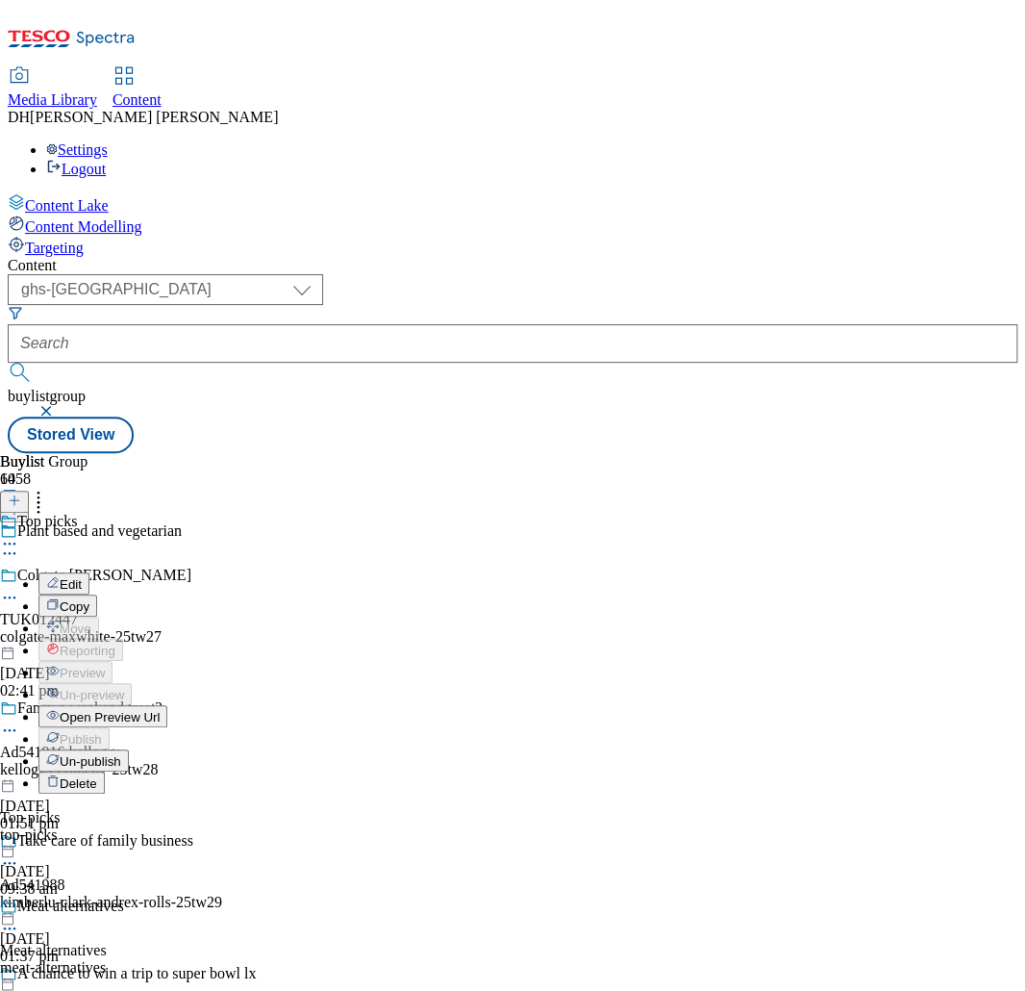
click at [121, 754] on span "Un-publish" at bounding box center [91, 761] width 62 height 14
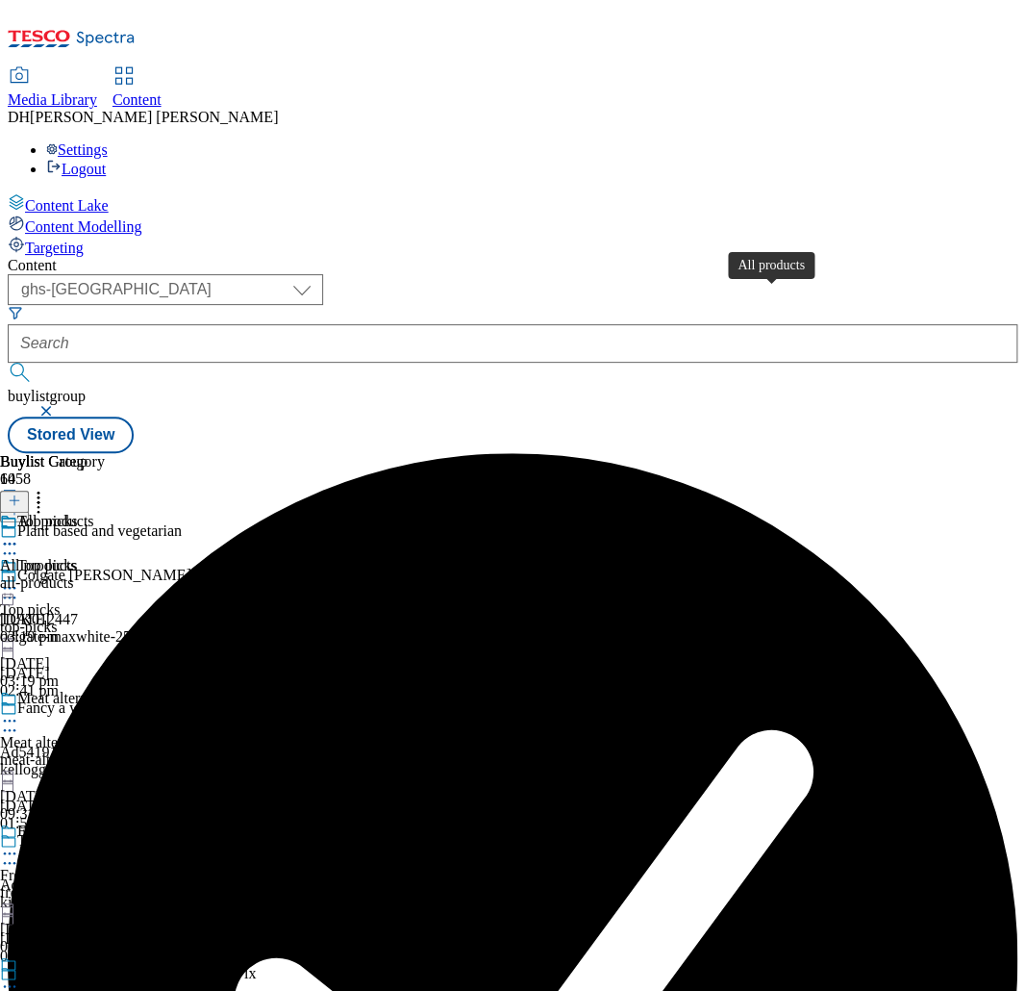
scroll to position [0, 327]
click at [19, 578] on icon at bounding box center [9, 587] width 19 height 19
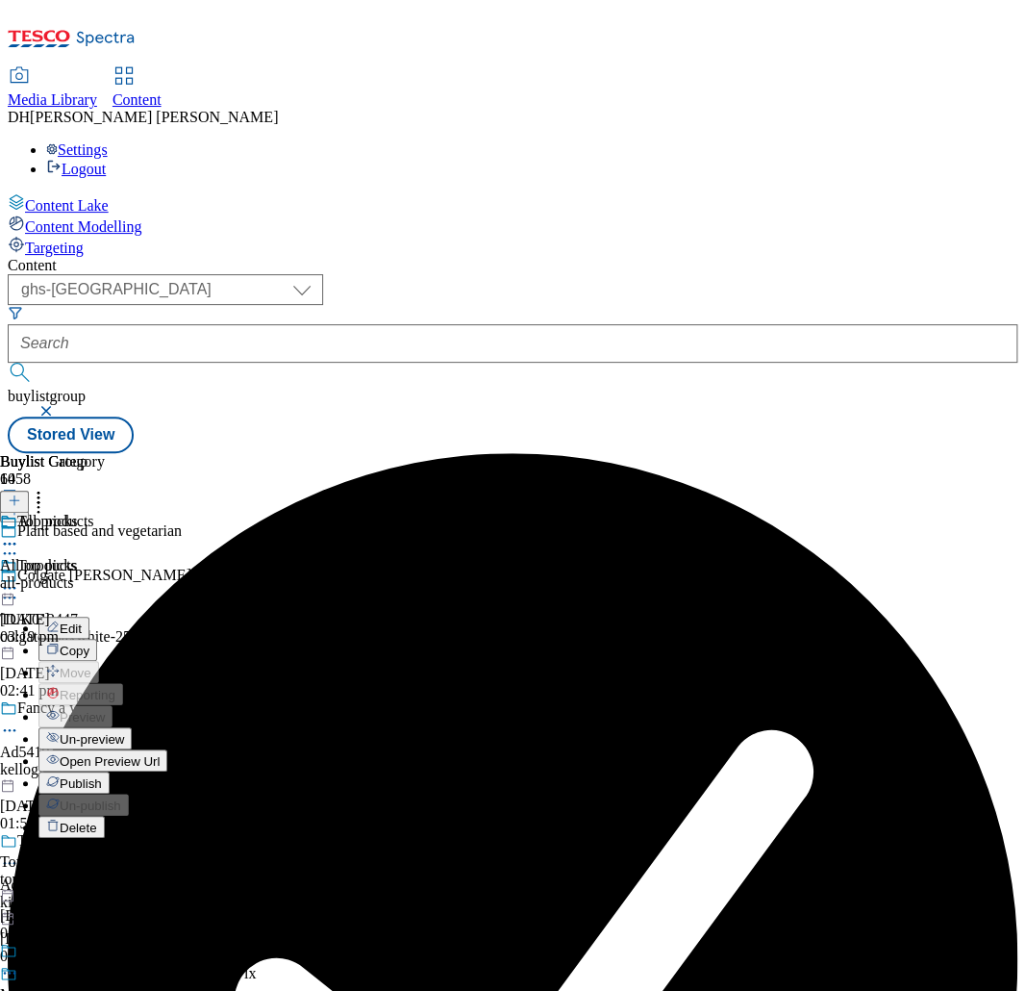
click at [124, 732] on span "Un-preview" at bounding box center [92, 739] width 64 height 14
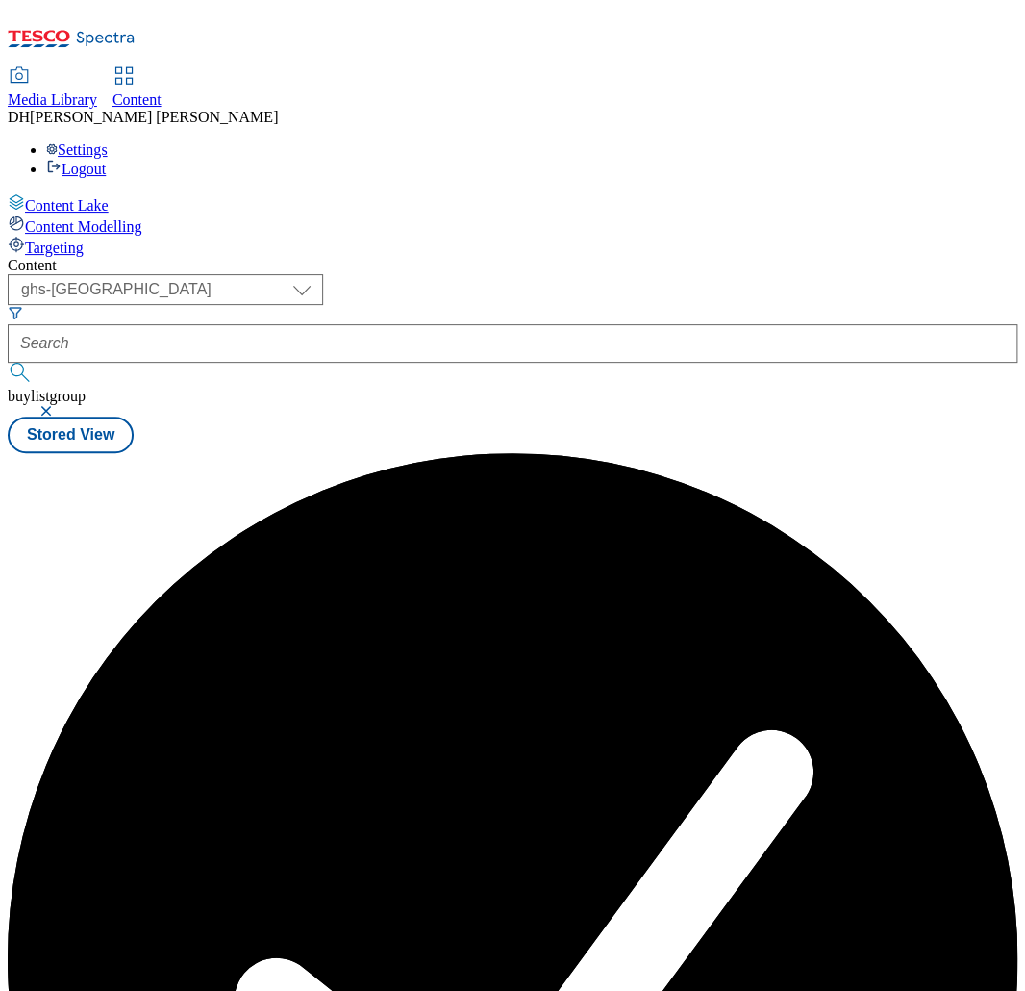
scroll to position [0, 0]
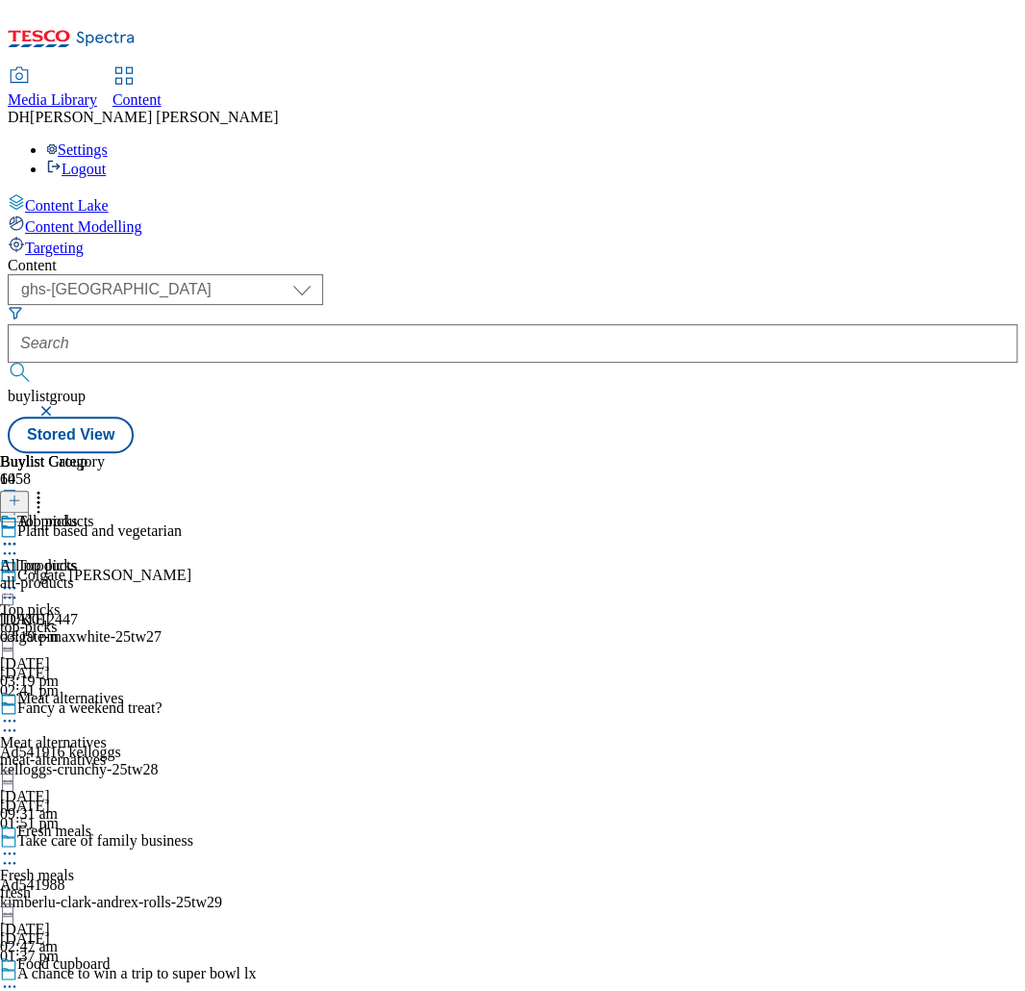
click at [19, 578] on icon at bounding box center [9, 587] width 19 height 19
click at [17, 557] on icon at bounding box center [8, 565] width 17 height 17
click at [94, 513] on span "All products" at bounding box center [55, 523] width 77 height 21
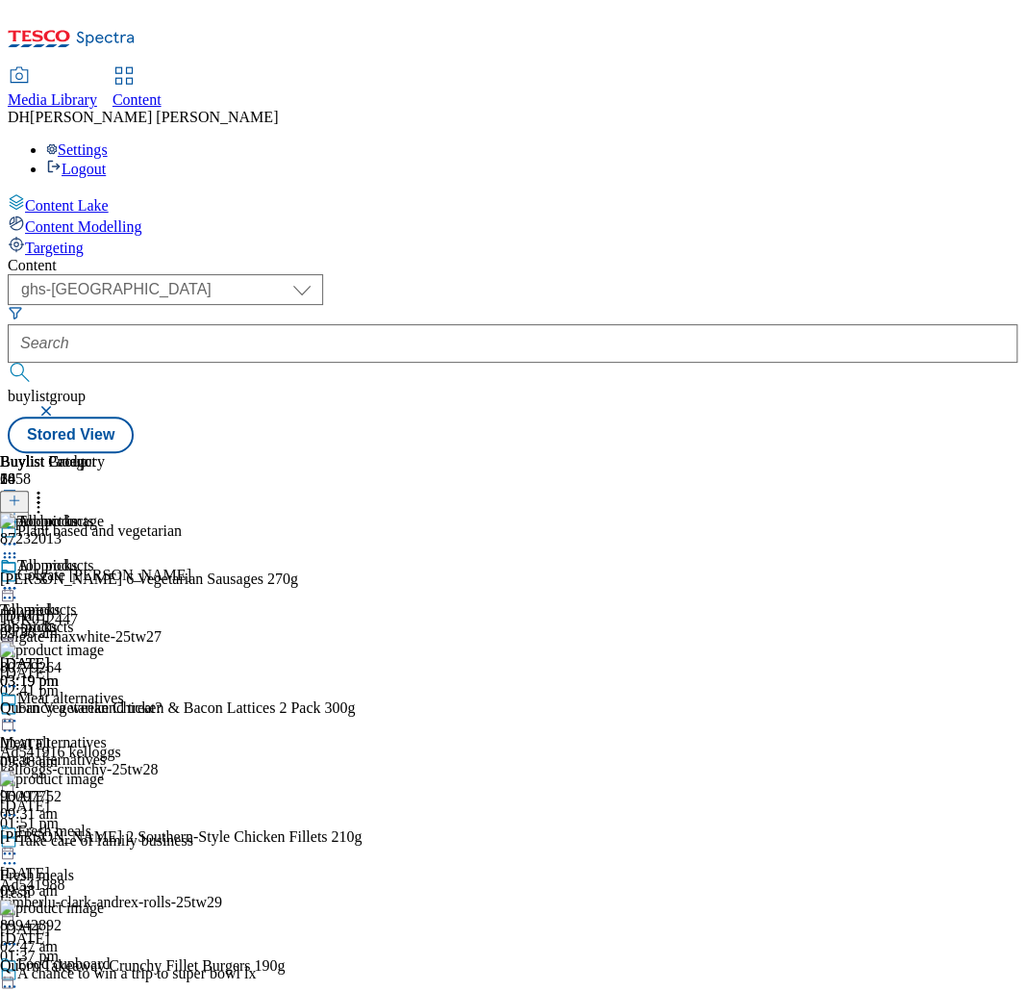
scroll to position [0, 682]
click at [21, 493] on icon at bounding box center [14, 499] width 13 height 13
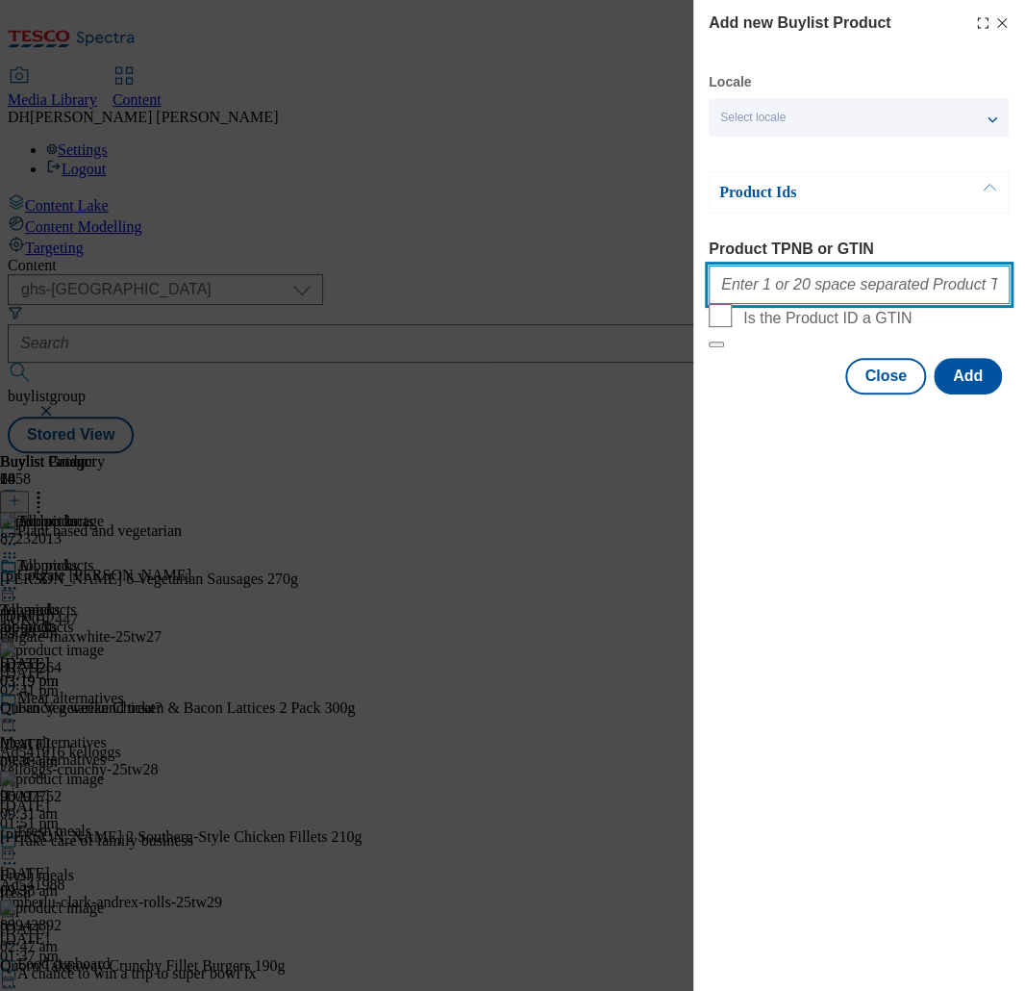
click at [801, 281] on input "Product TPNB or GTIN" at bounding box center [859, 285] width 301 height 38
paste input ""87232013 80779264 96097752 89942892 89981706 71527300 52399928 88630214 918288…"
click at [884, 291] on input "87232013 80779264 96097752 89942892 89981706 71527300 52399928 88630214 91828835" at bounding box center [859, 285] width 301 height 38
paste input ""67430978 52474010 93345527 93212374 93156083 50113902 93775818 93988273""
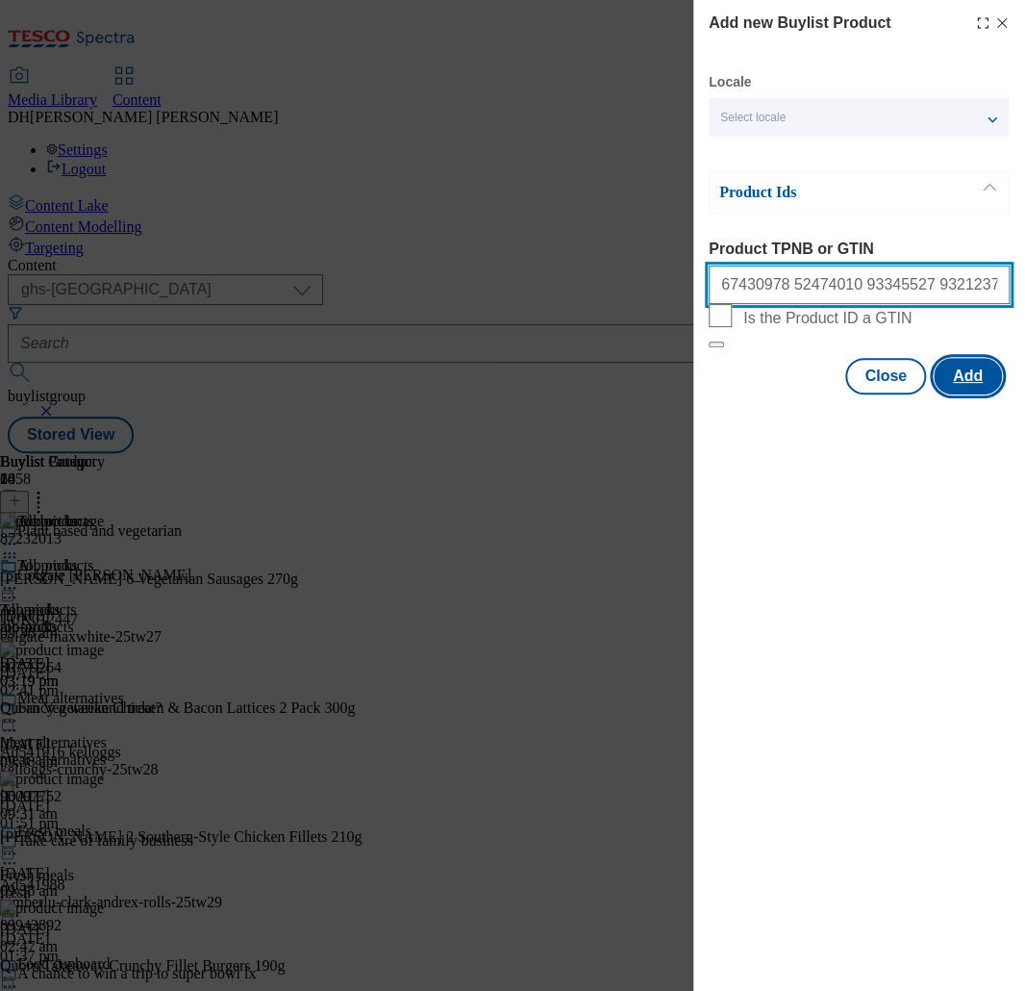
type input "67430978 52474010 93345527 93212374 93156083 50113902 93775818 93988273 8723201…"
click at [967, 394] on button "Add" at bounding box center [968, 376] width 68 height 37
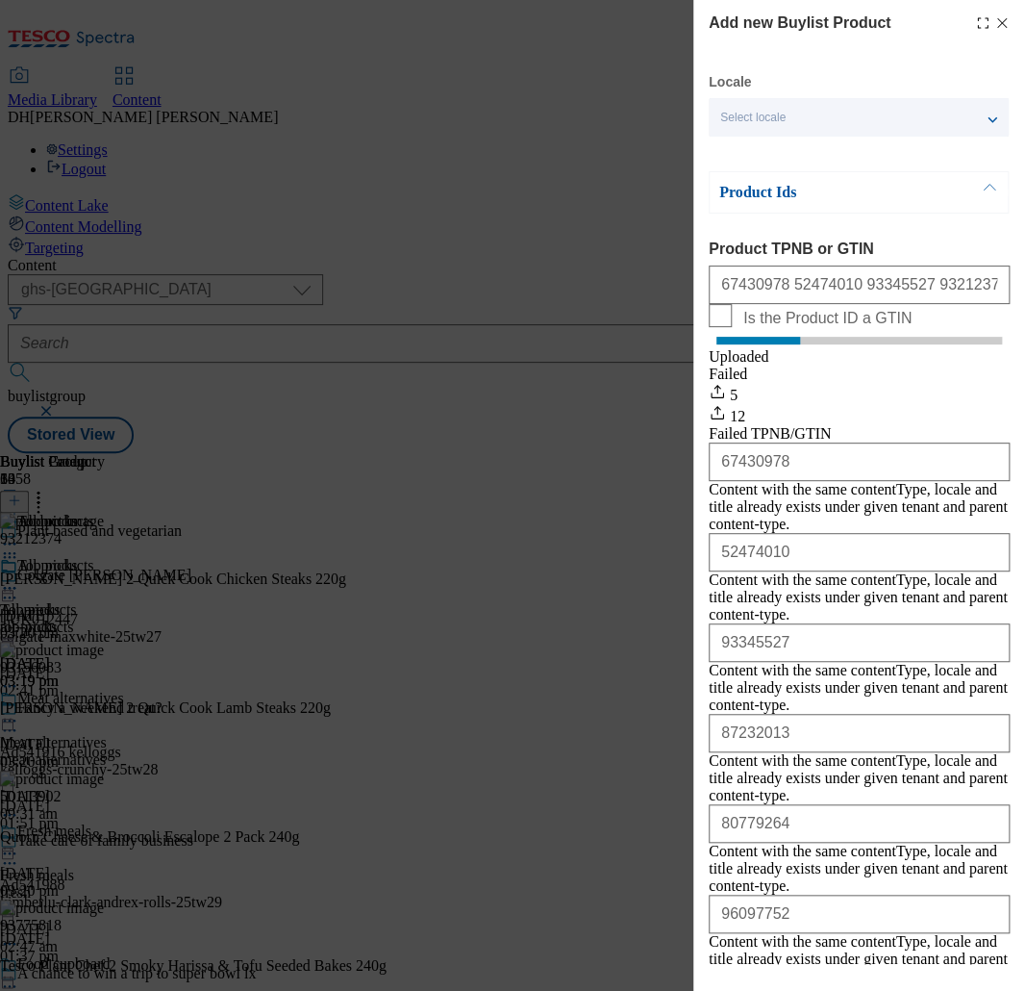
scroll to position [479, 0]
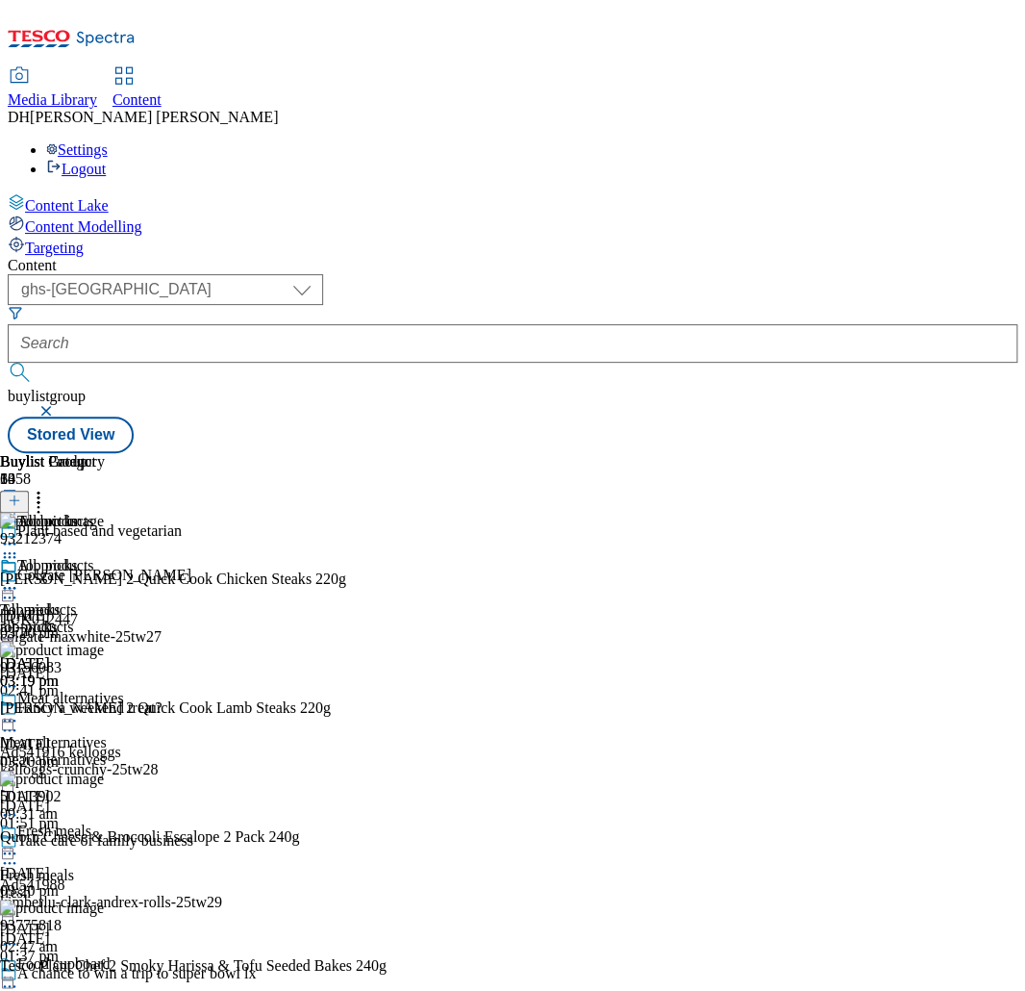
scroll to position [0, 682]
click at [48, 488] on icon at bounding box center [38, 497] width 19 height 19
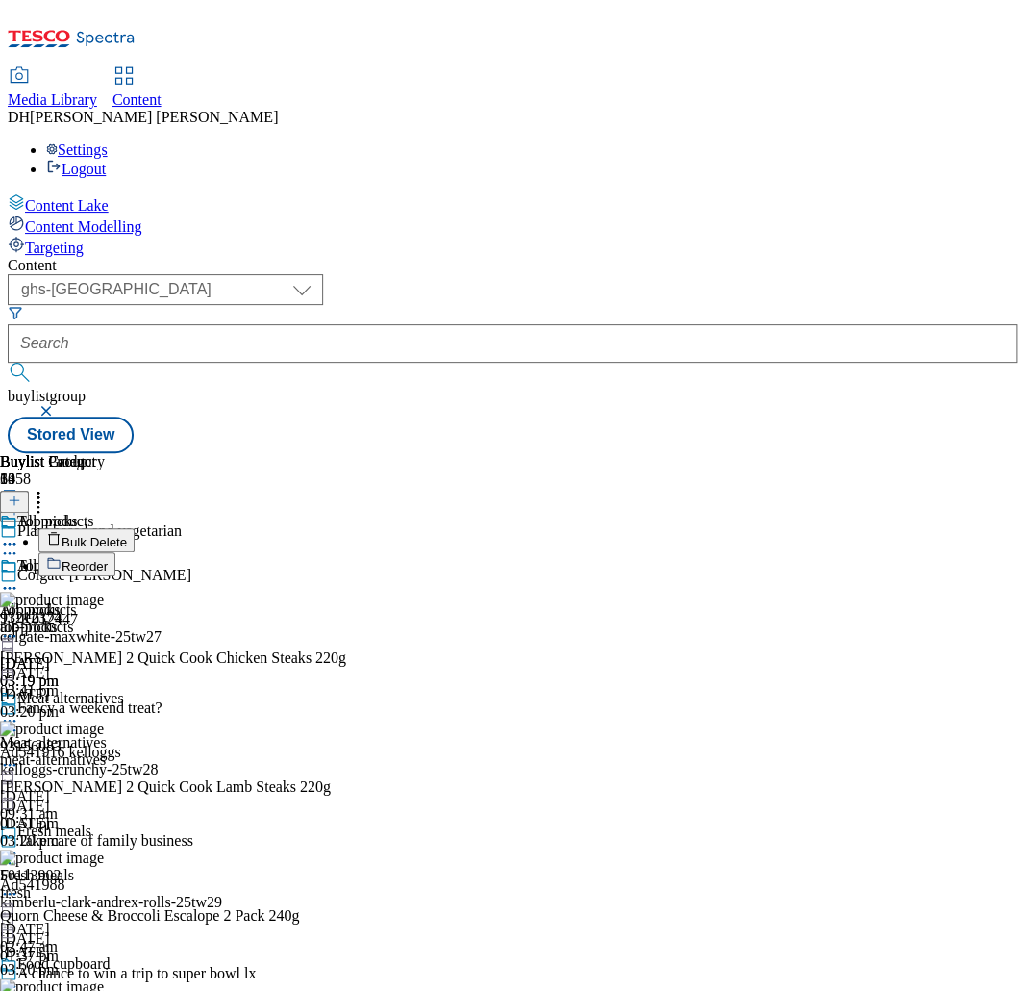
click at [108, 559] on span "Reorder" at bounding box center [85, 566] width 46 height 14
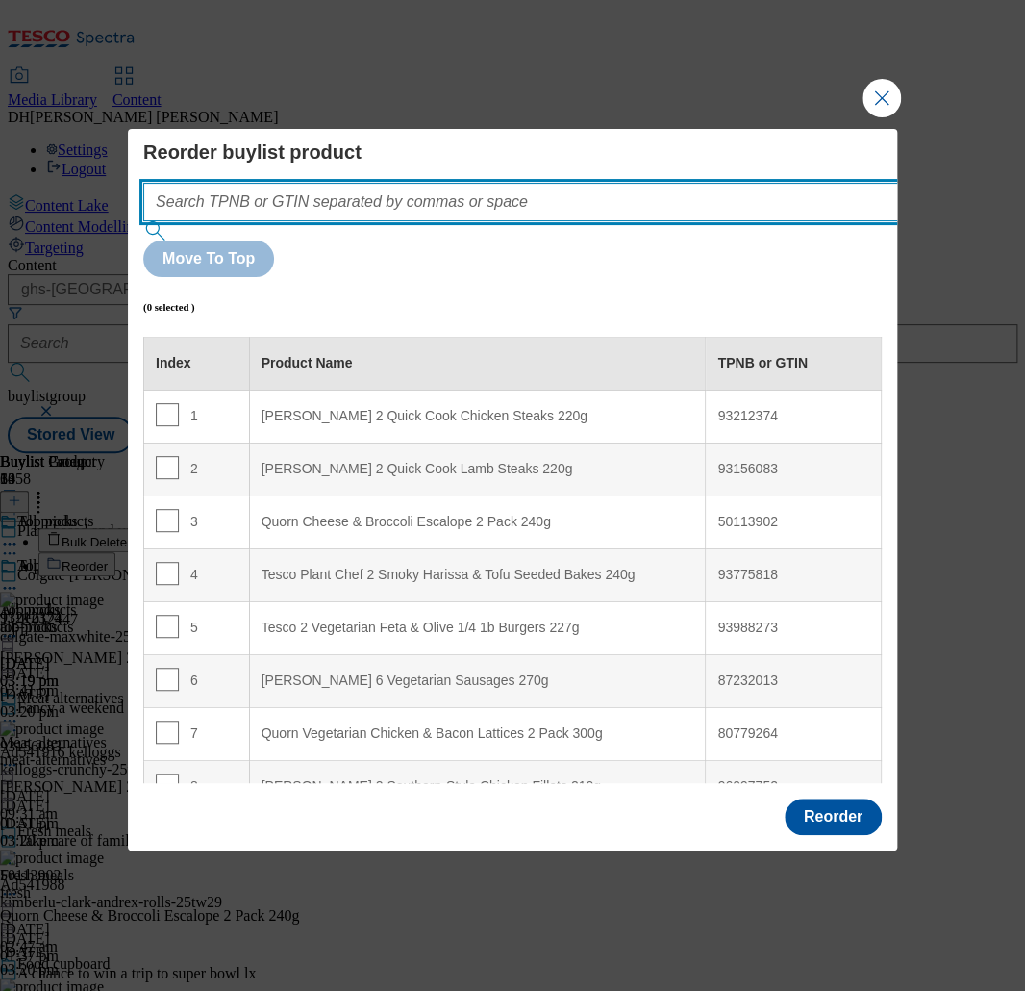
click at [395, 221] on input "Modal" at bounding box center [549, 202] width 813 height 38
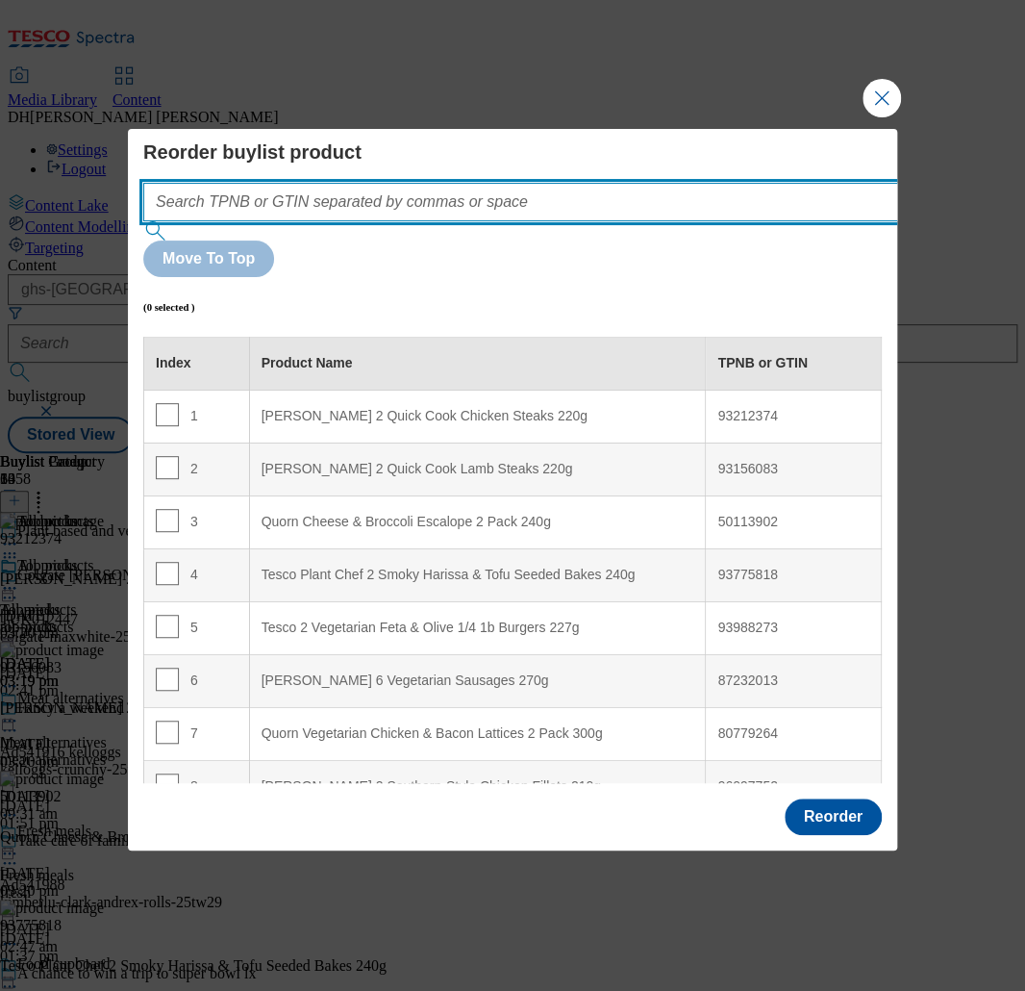
paste input ""87232013 80779264 96097752 89942892 89981706 71527300 52399928 88630214 918288…"
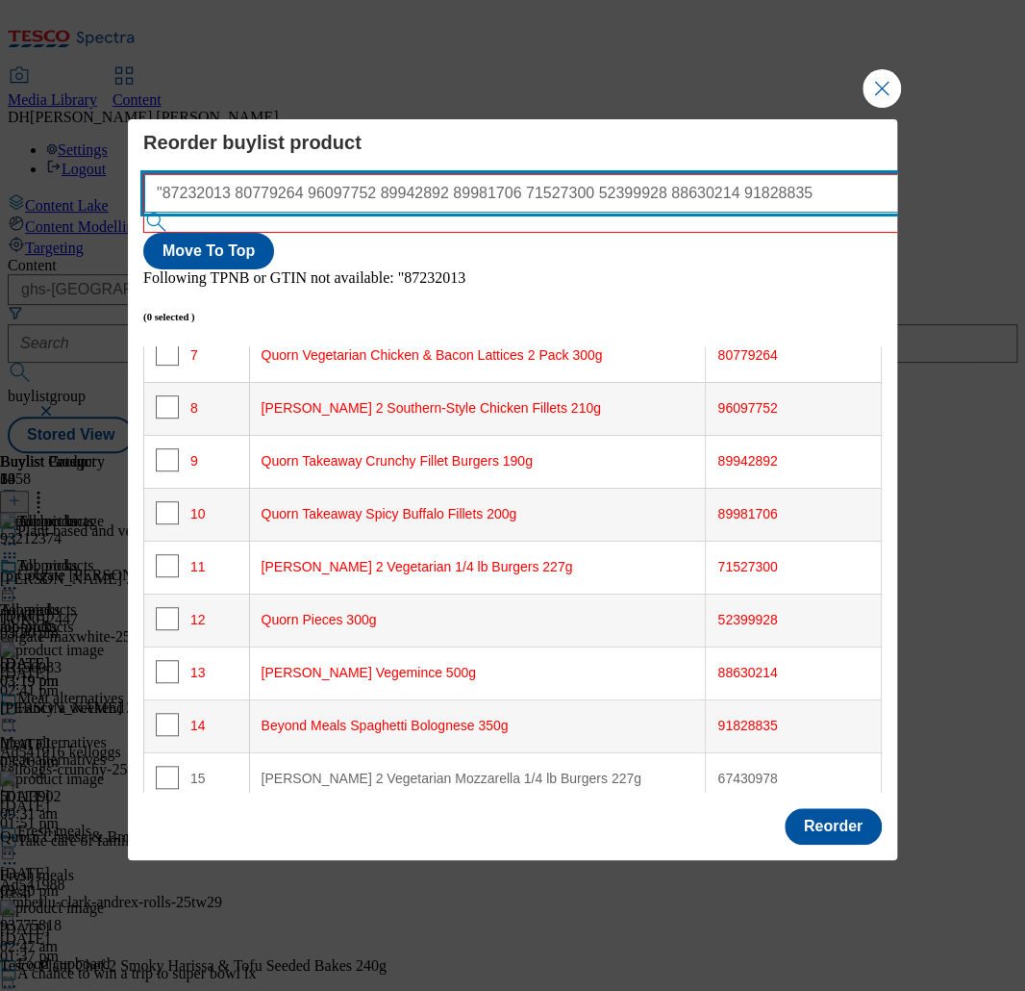
scroll to position [0, 0]
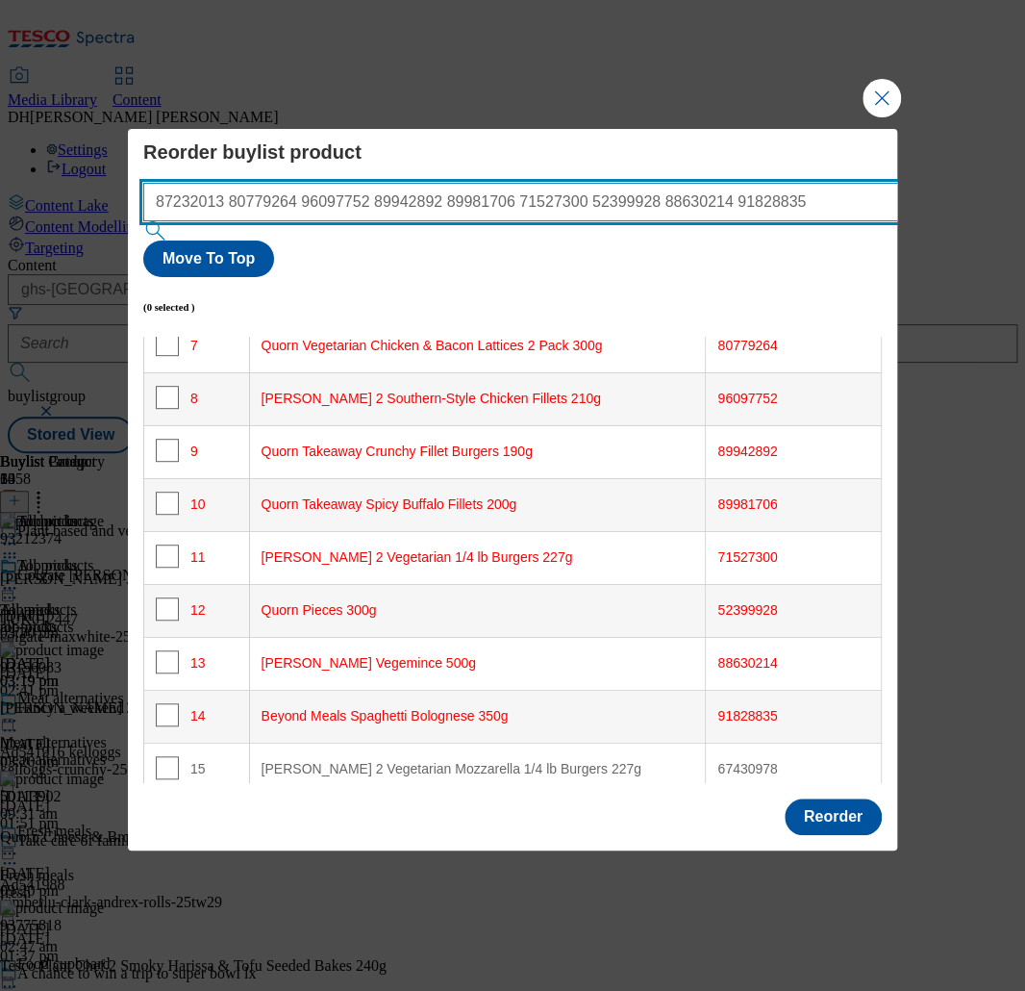
click at [330, 221] on input "87232013 80779264 96097752 89942892 89981706 71527300 52399928 88630214 91828835" at bounding box center [549, 202] width 813 height 38
paste input ""67430978 52474010 93345527 93212374 93156083 50113902 93775818 93988273""
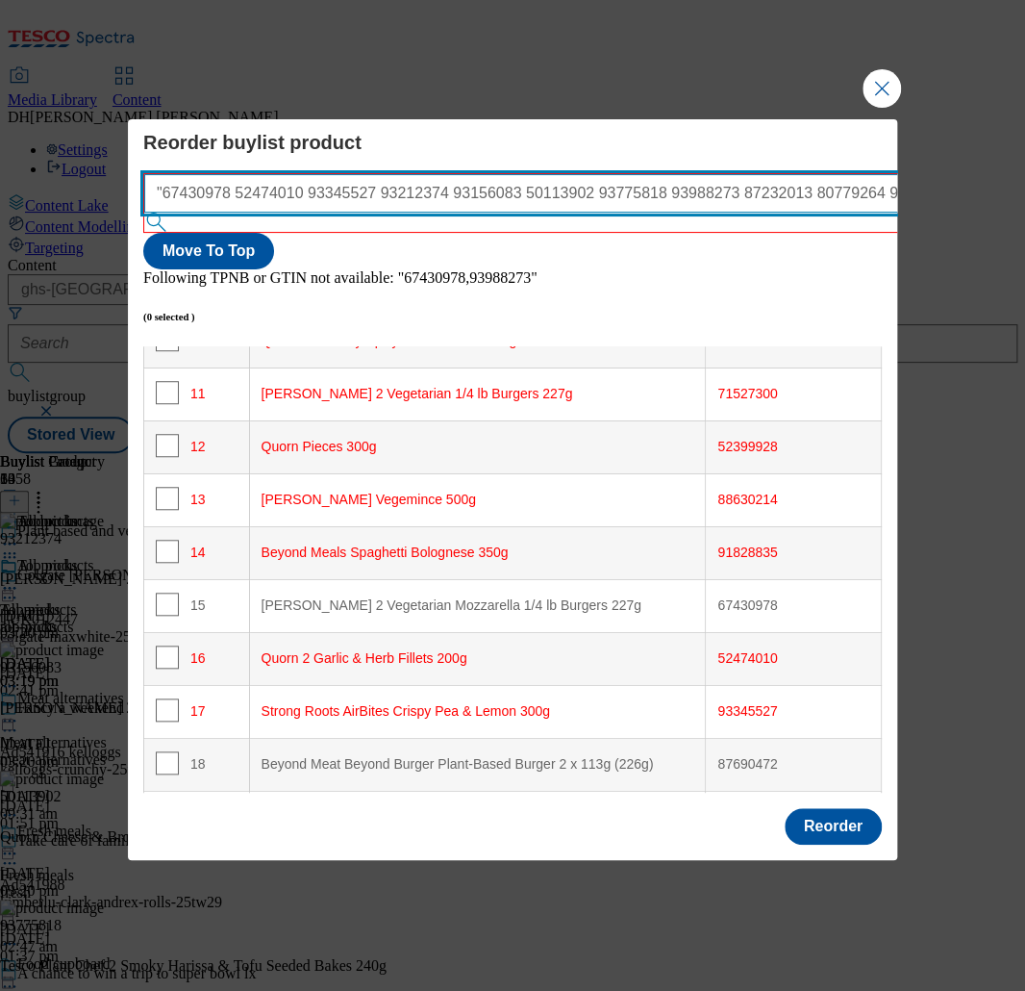
scroll to position [863, 0]
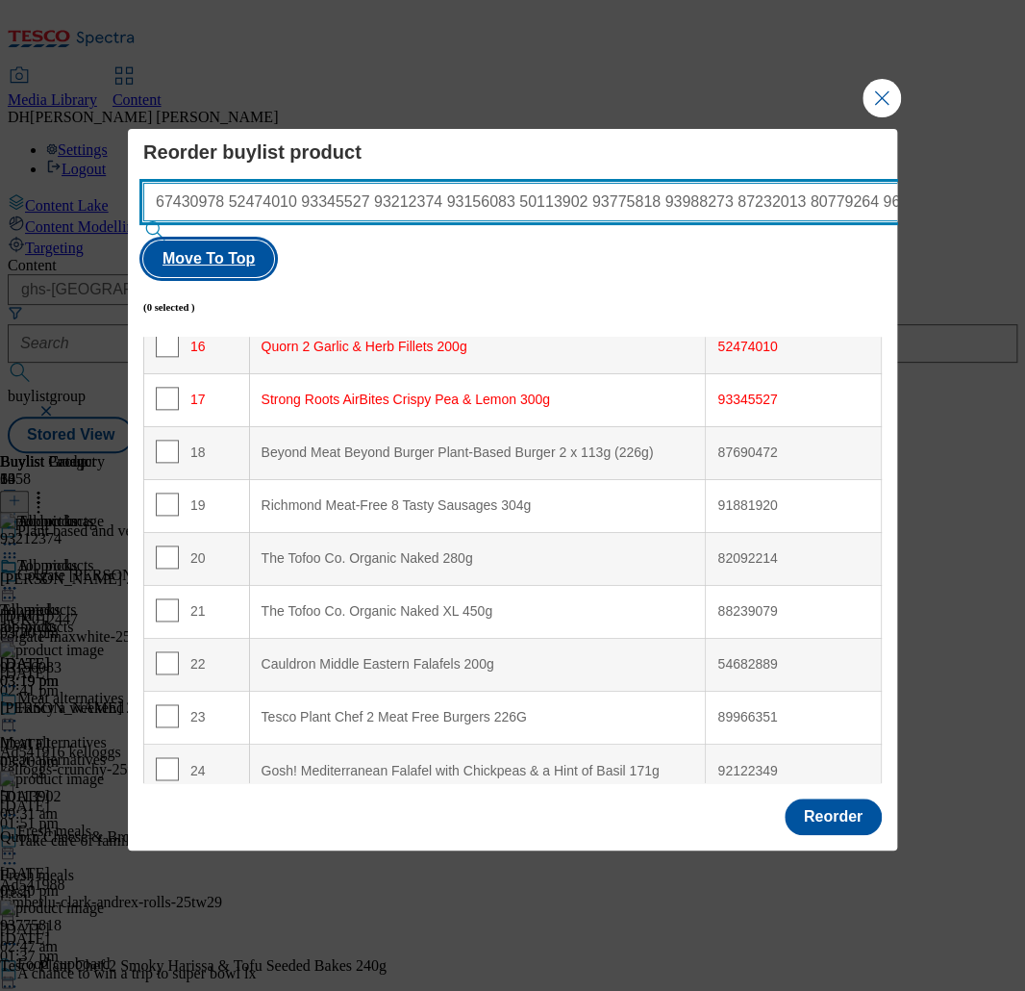
type input "67430978 52474010 93345527 93212374 93156083 50113902 93775818 93988273 8723201…"
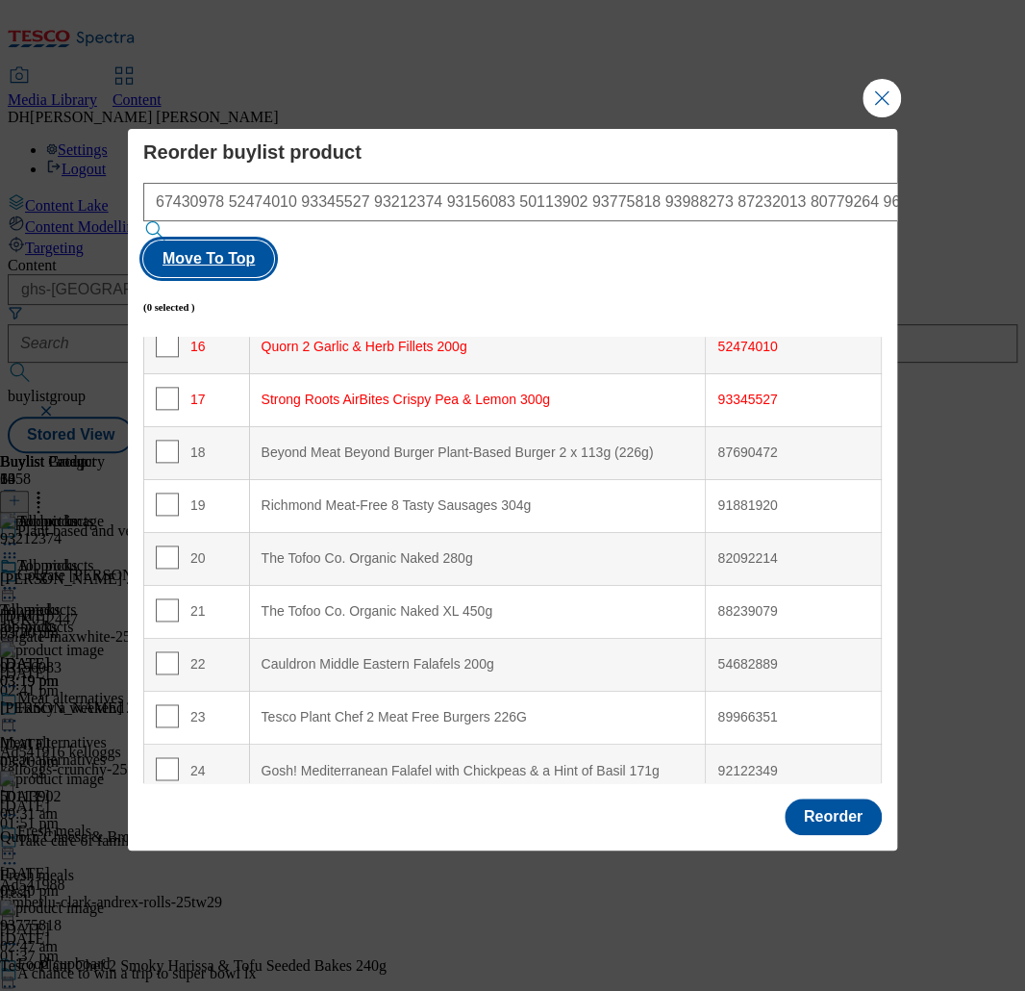
click at [274, 251] on button "Move To Top" at bounding box center [208, 258] width 131 height 37
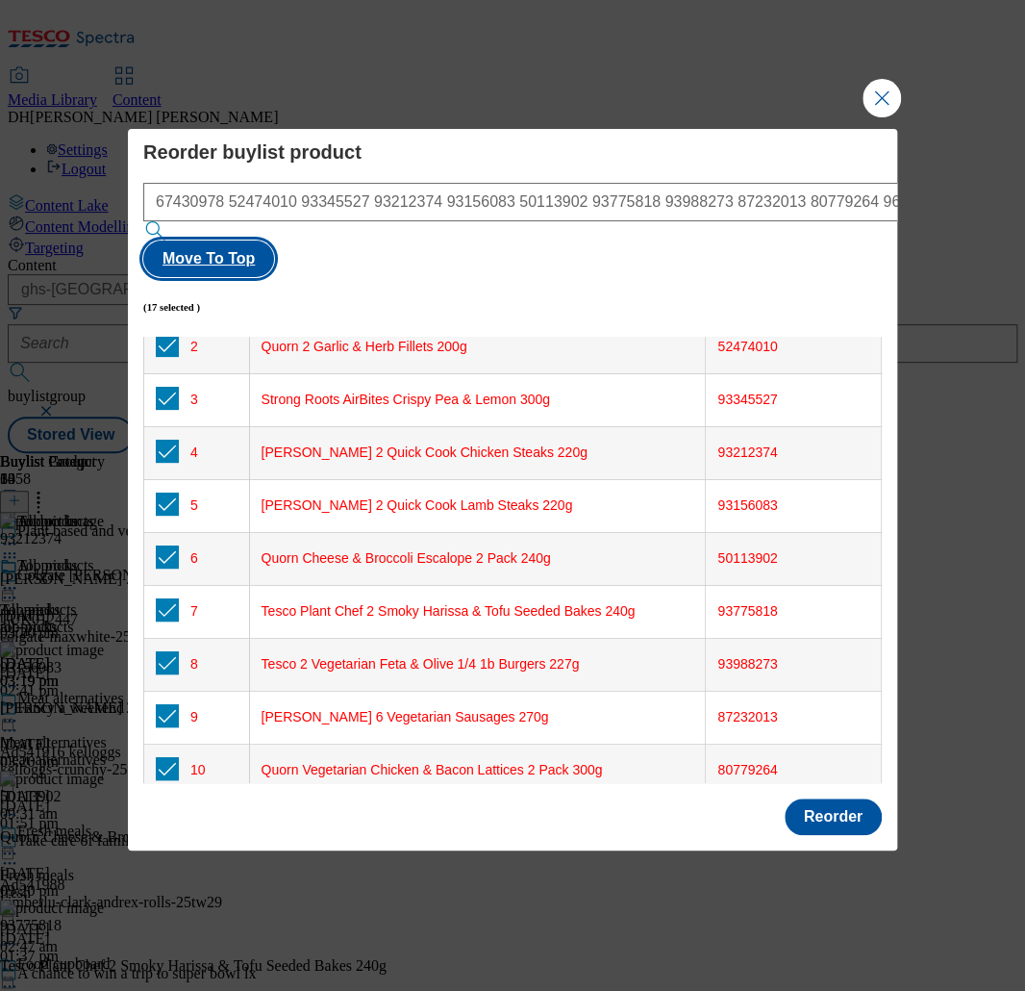
scroll to position [0, 0]
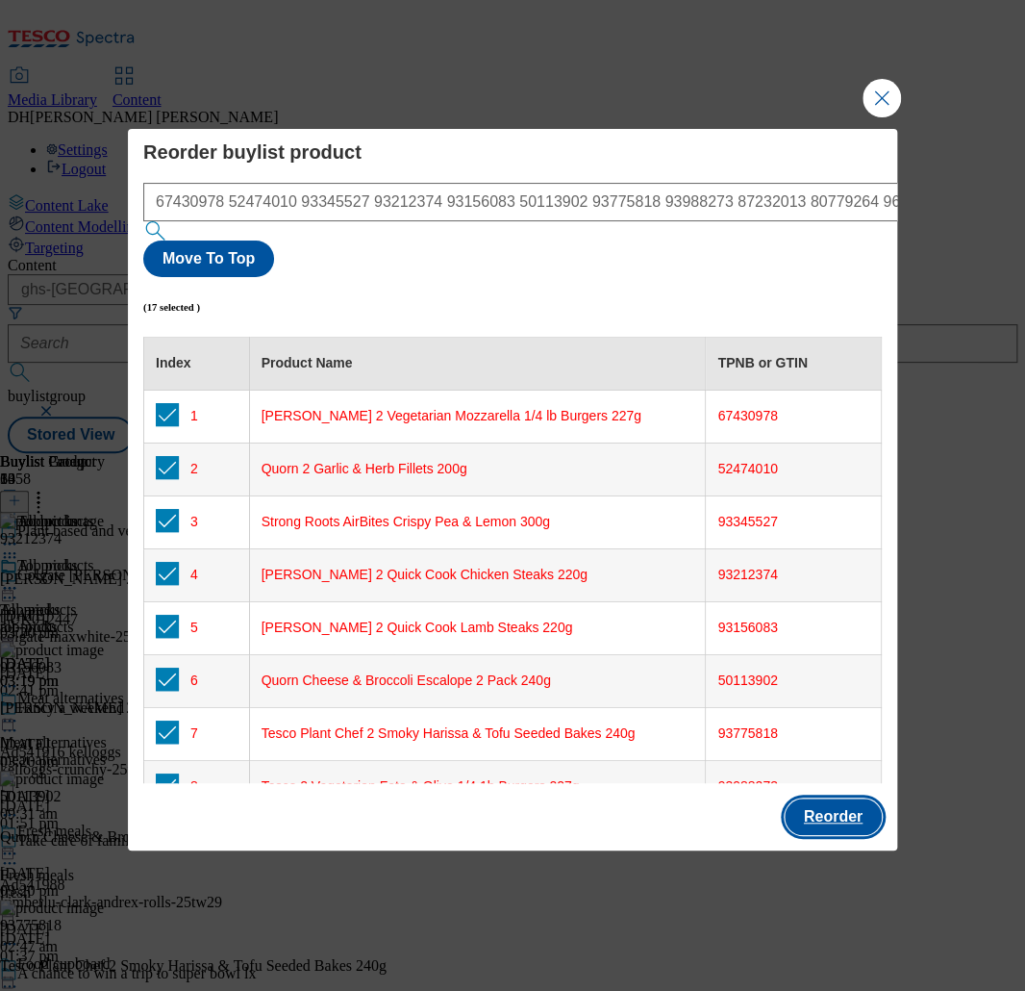
click at [830, 798] on button "Reorder" at bounding box center [833, 816] width 97 height 37
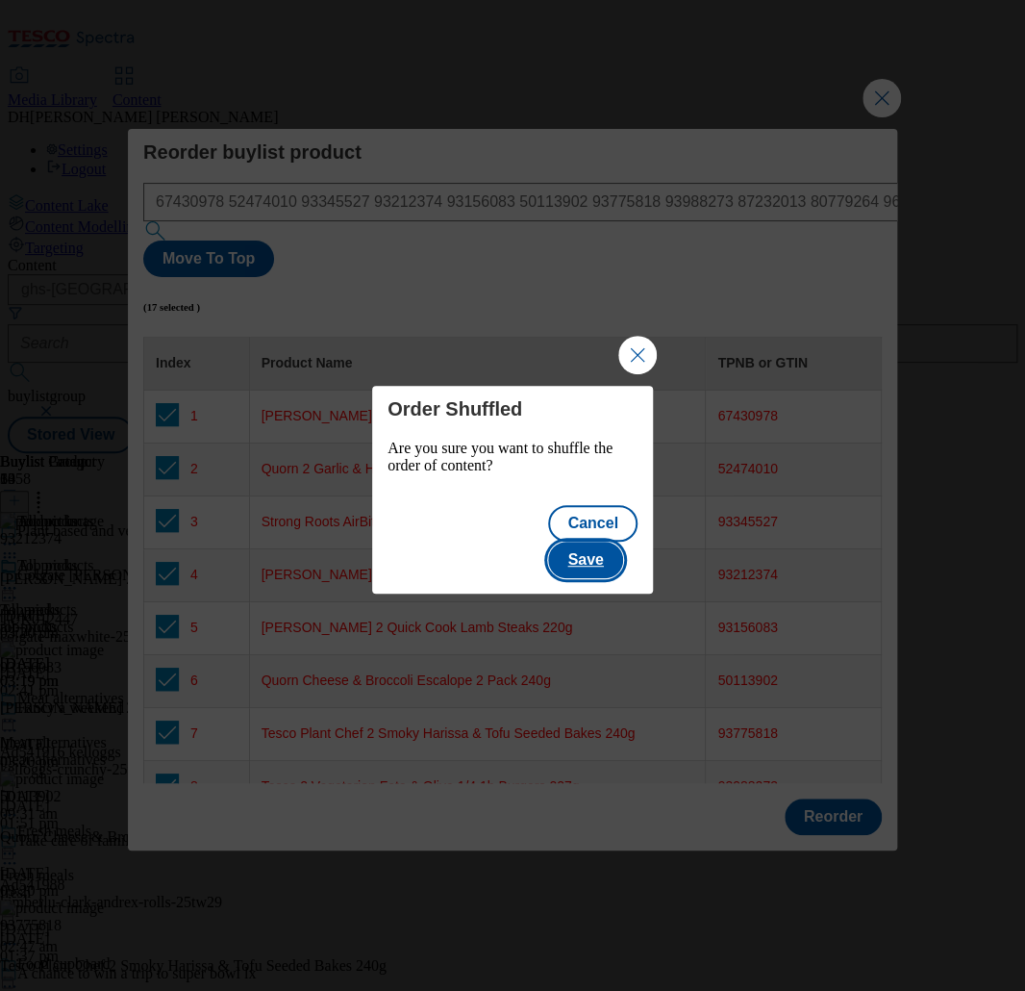
click at [599, 542] on button "Save" at bounding box center [585, 560] width 74 height 37
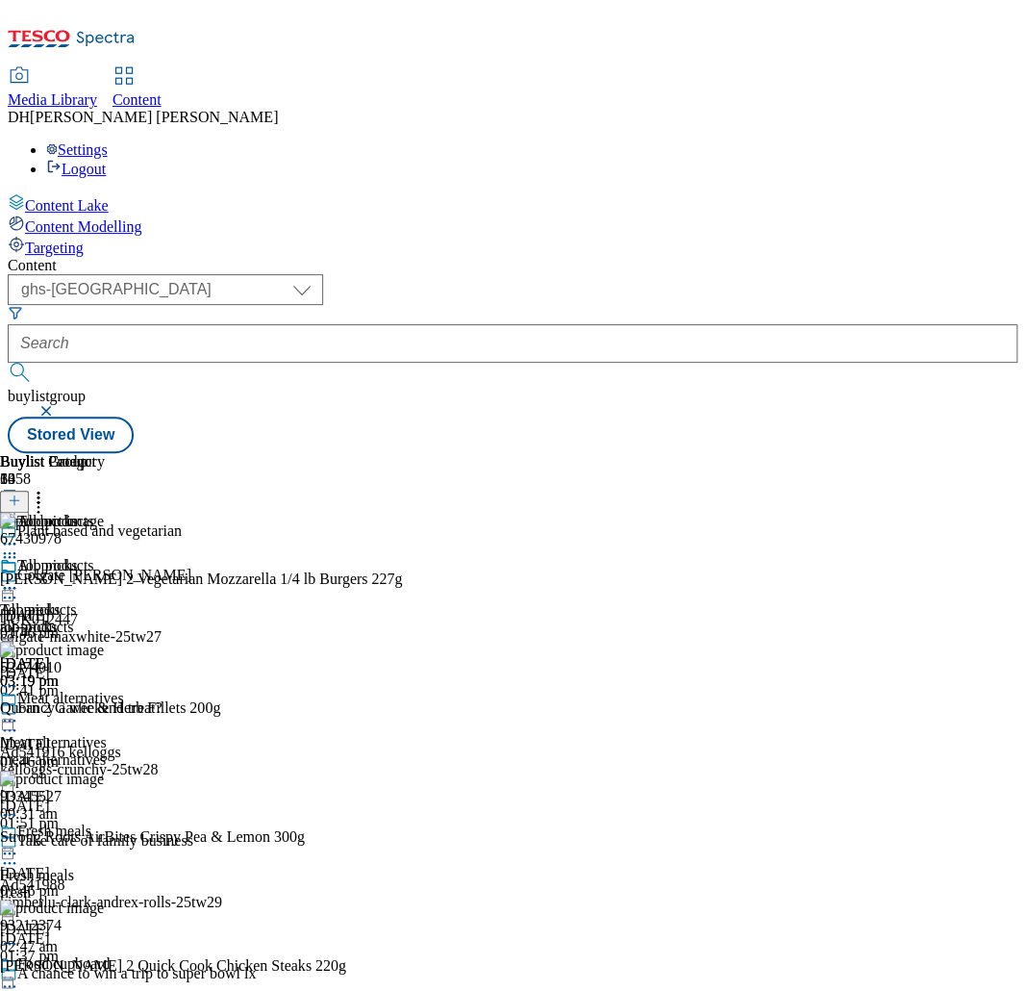
scroll to position [0, 221]
click at [19, 578] on icon at bounding box center [9, 587] width 19 height 19
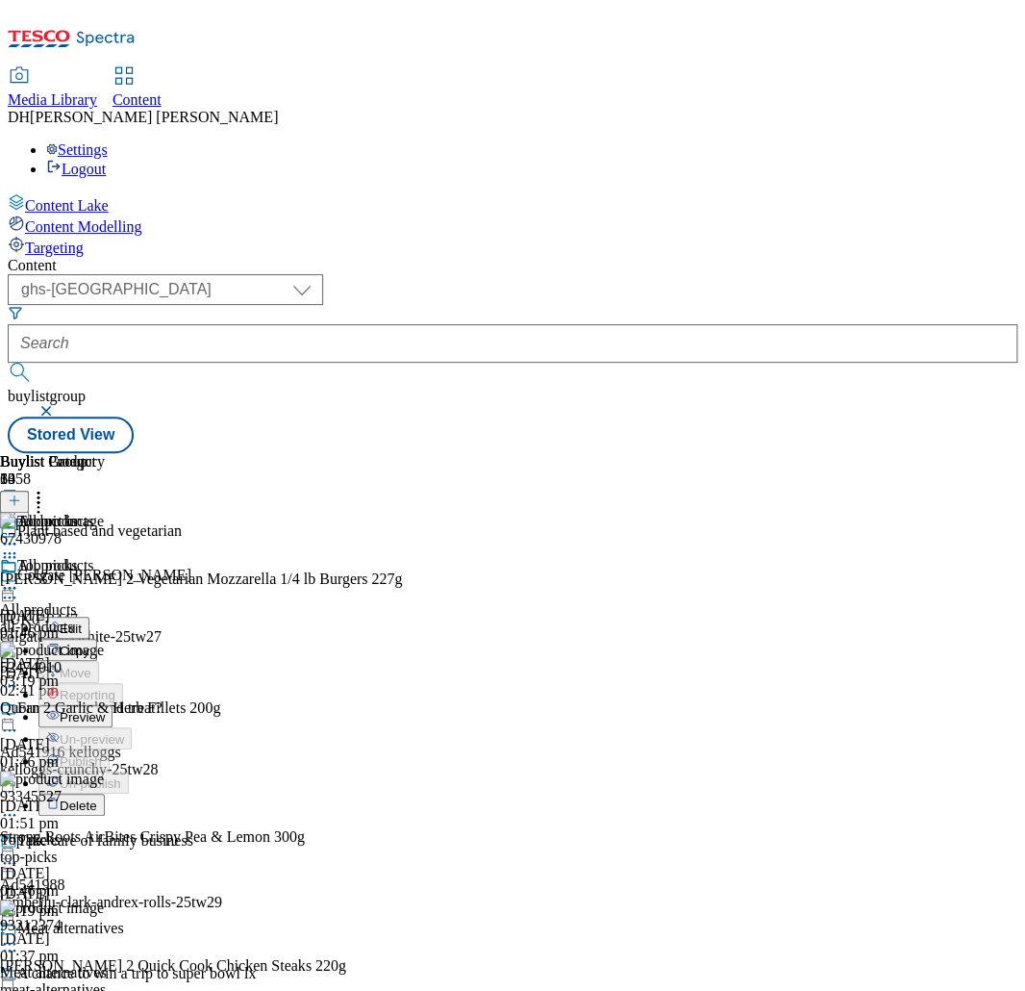
click at [105, 710] on span "Preview" at bounding box center [82, 717] width 45 height 14
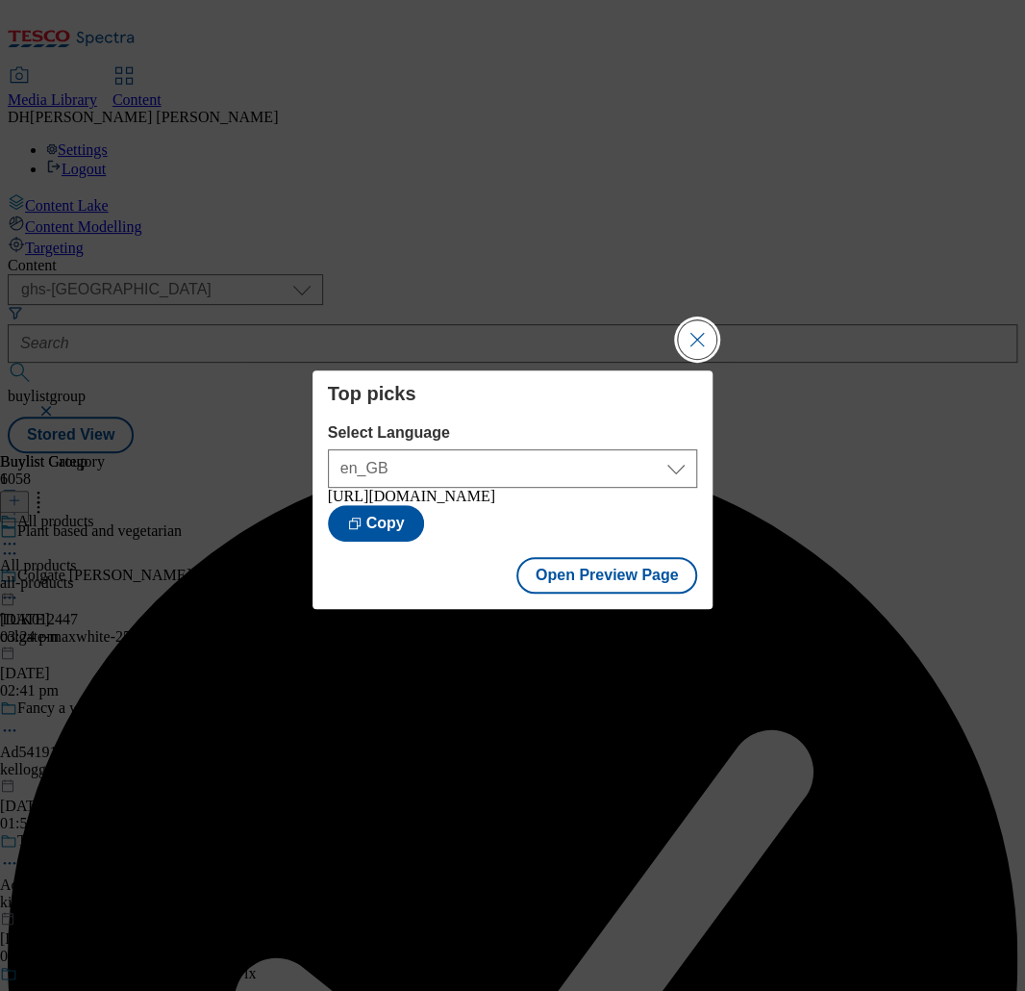
click at [688, 320] on button "Close Modal" at bounding box center [697, 339] width 38 height 38
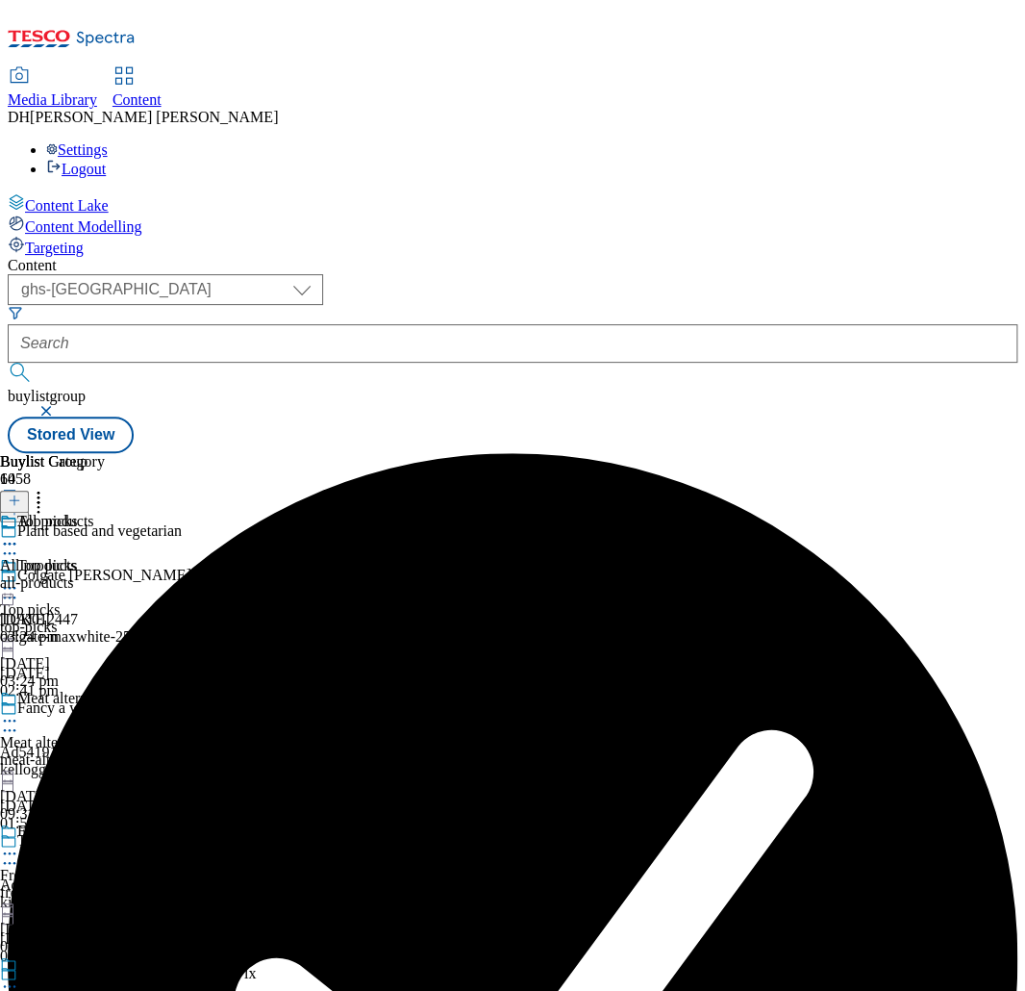
click at [19, 578] on icon at bounding box center [9, 587] width 19 height 19
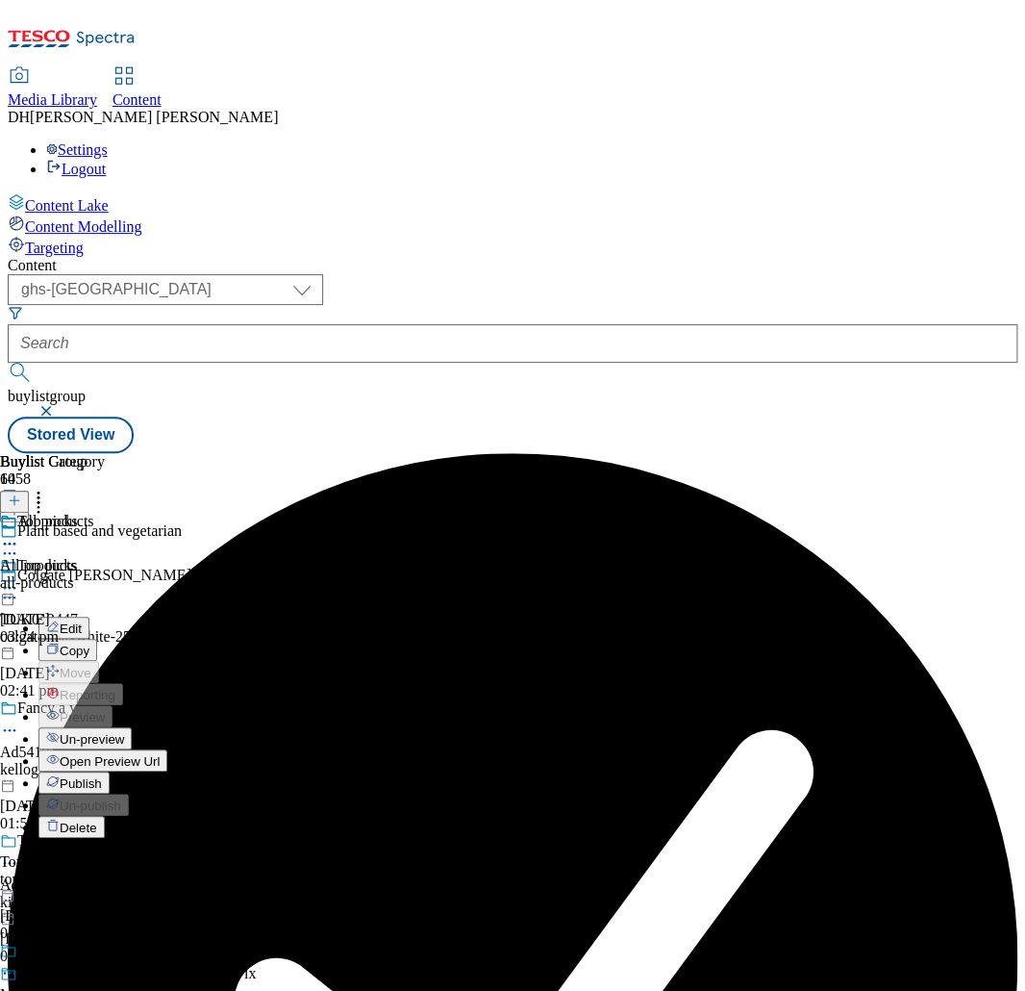
click at [102, 776] on span "Publish" at bounding box center [81, 783] width 42 height 14
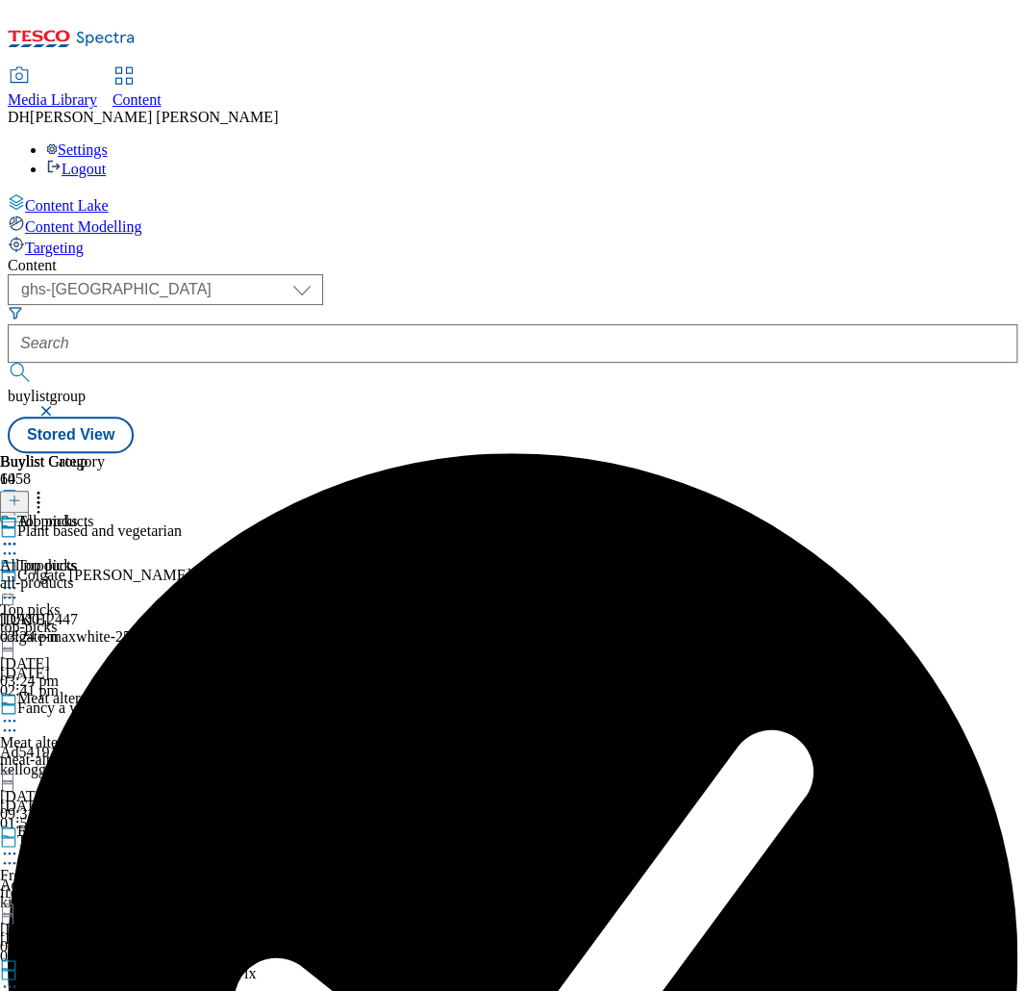
scroll to position [728, 0]
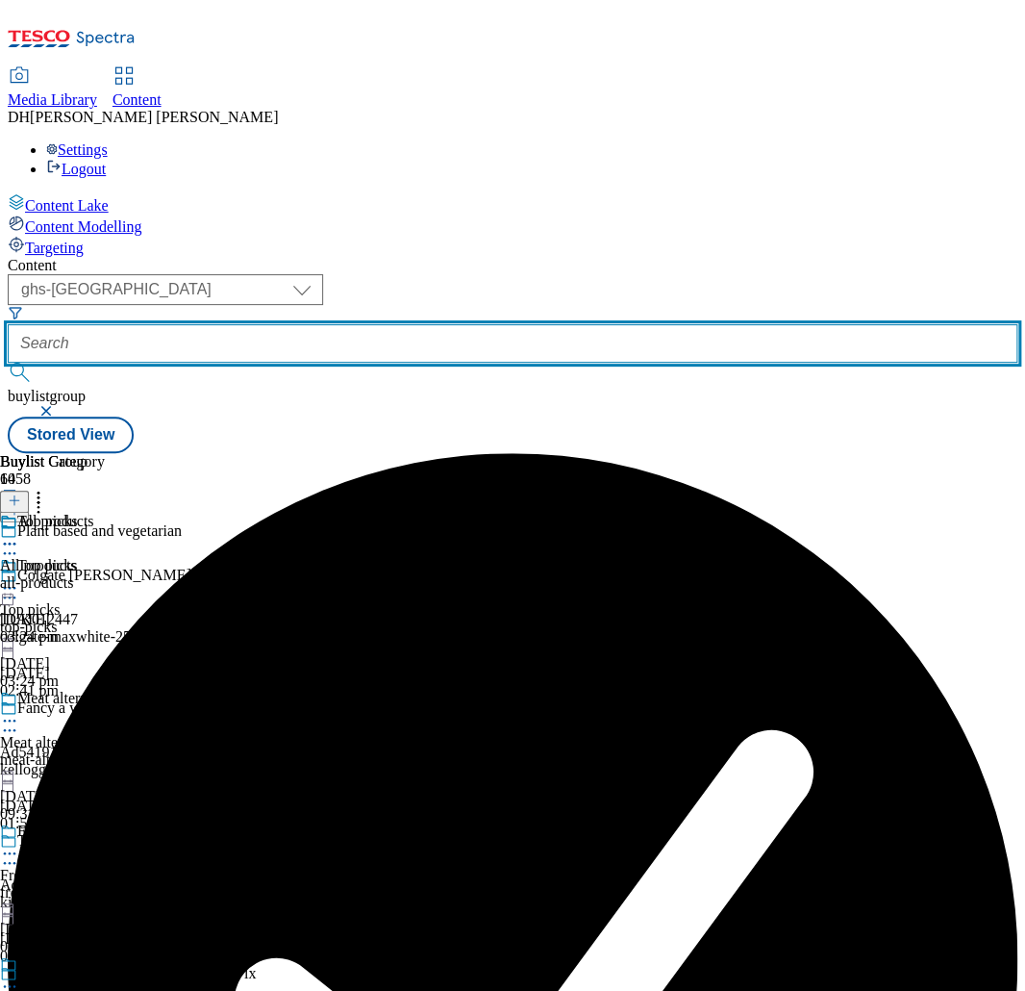
click at [565, 324] on input "text" at bounding box center [513, 343] width 1010 height 38
paste input "w"
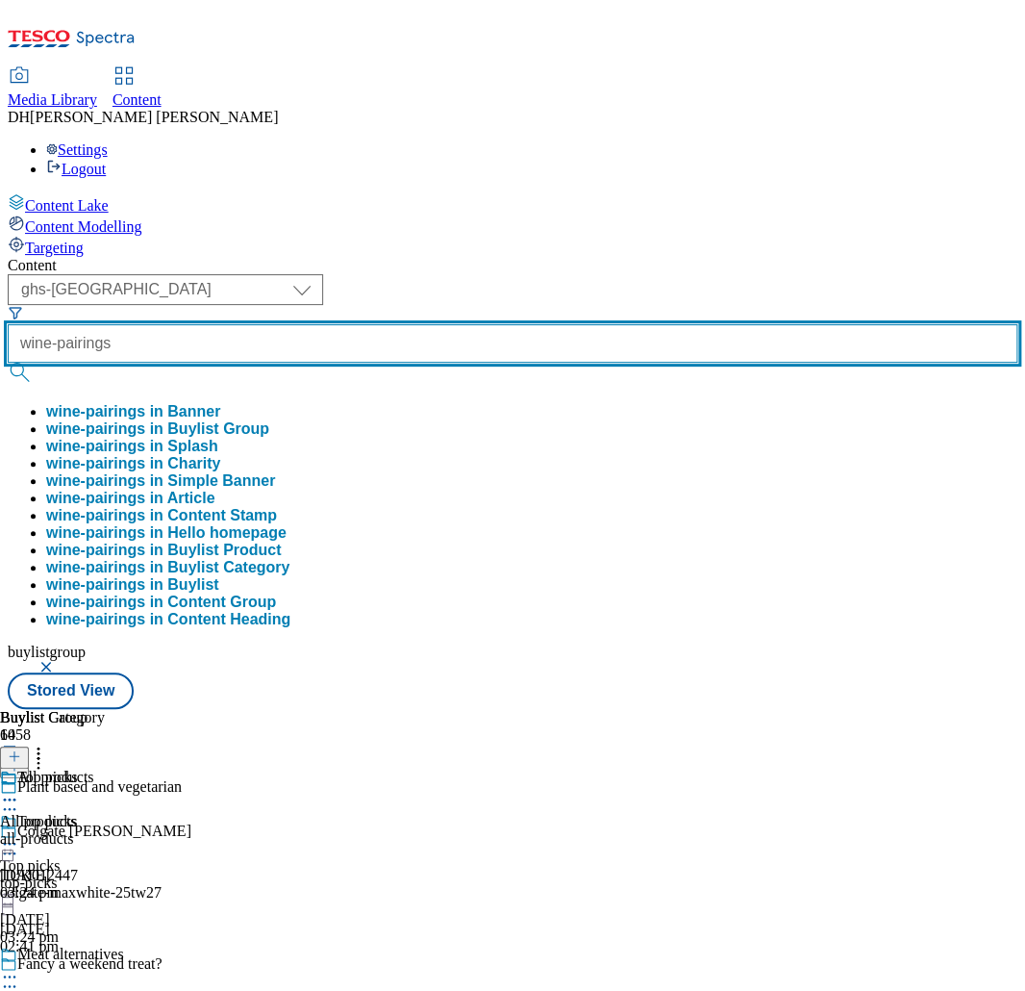
type input "wine-pairings"
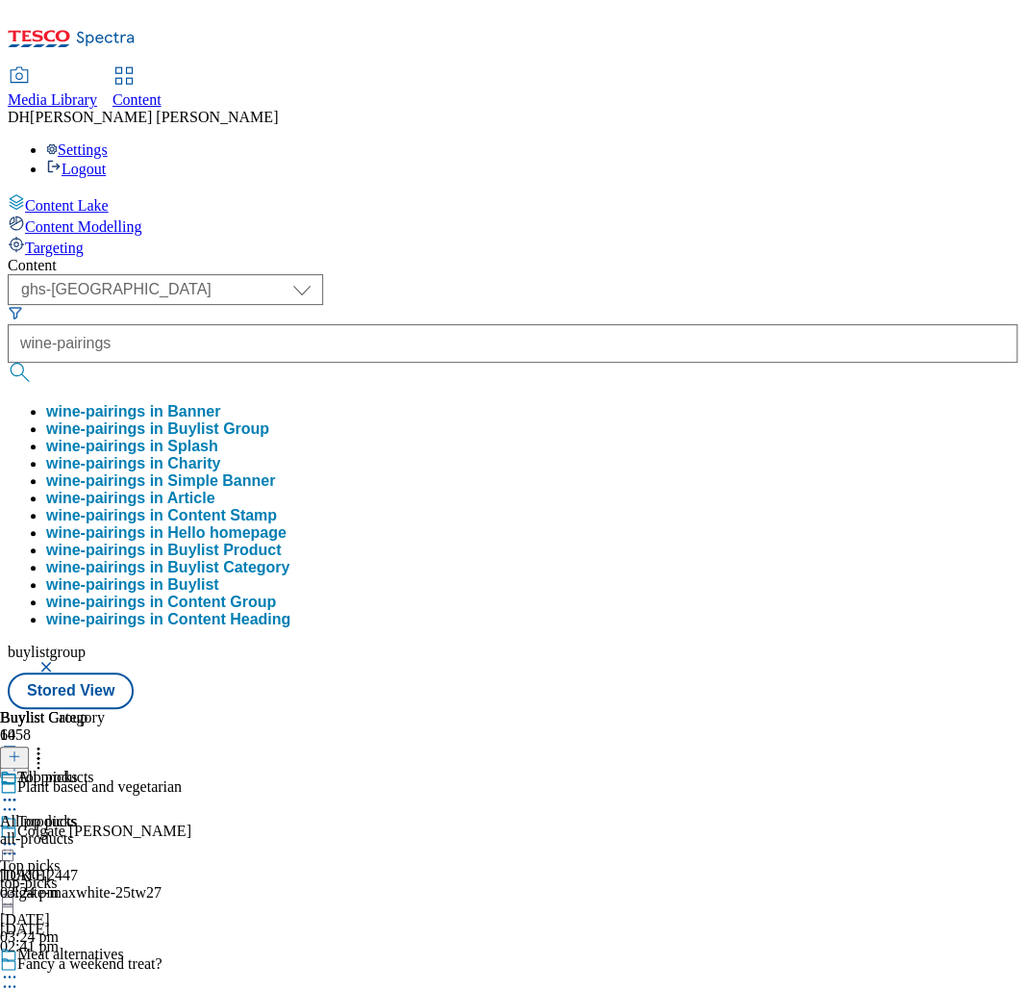
click at [269, 420] on button "wine-pairings in Buylist Group" at bounding box center [157, 428] width 223 height 17
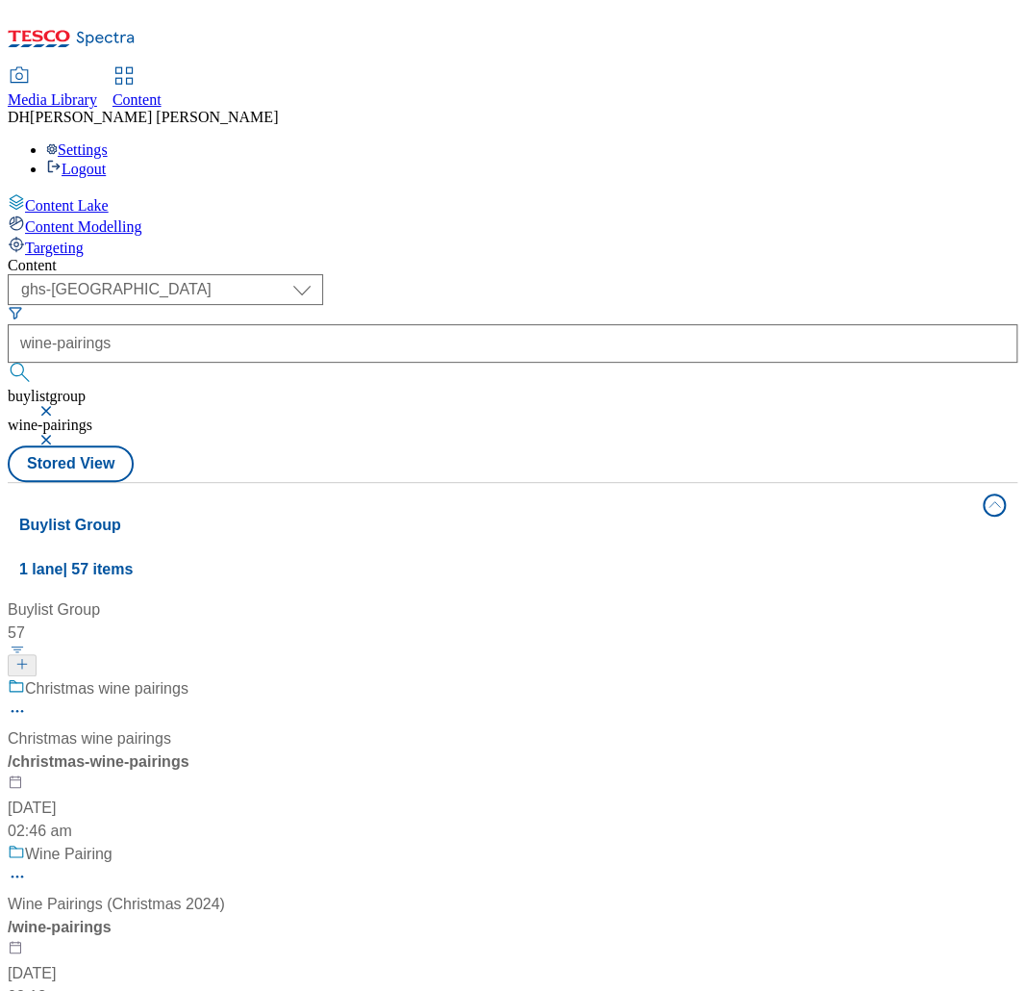
scroll to position [266, 0]
click at [258, 916] on div "/ wine-pairings" at bounding box center [133, 927] width 250 height 23
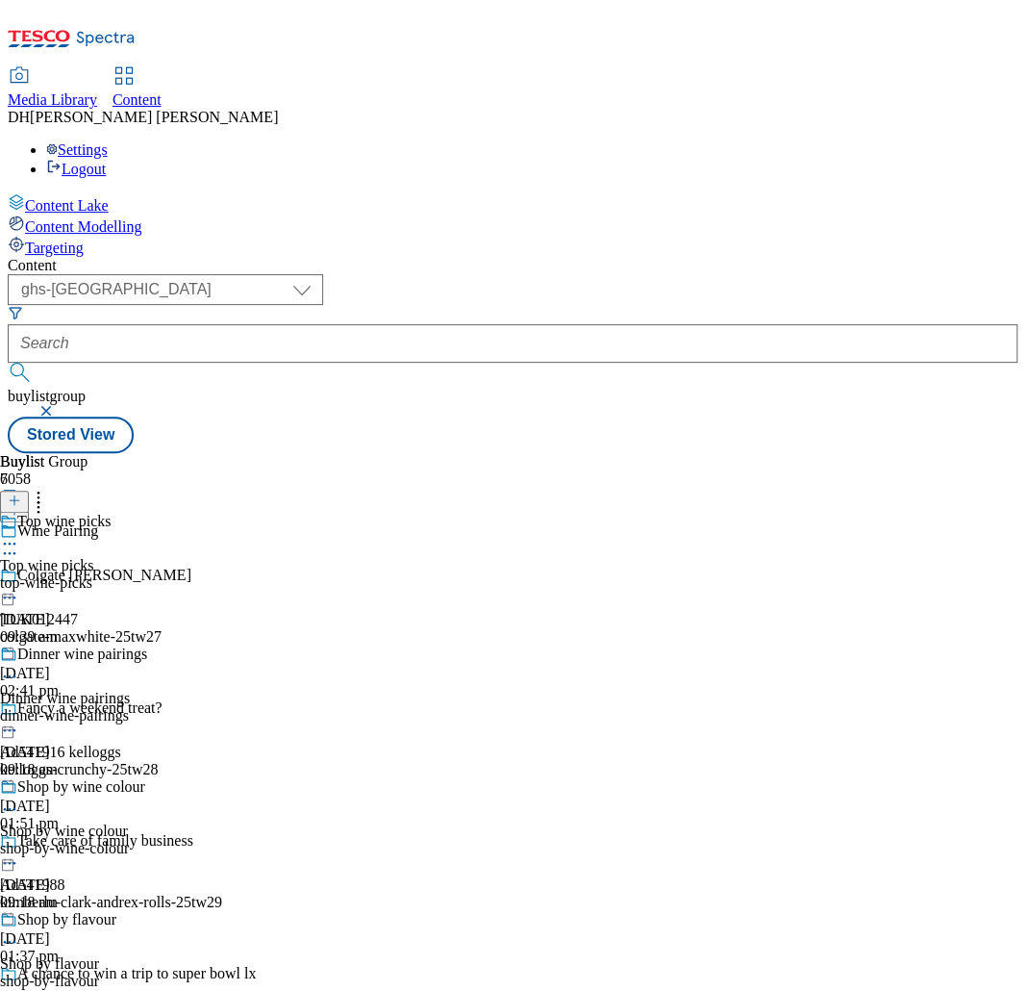
click at [153, 513] on div "Top wine picks Top wine picks top-wine-picks 26 Aug 2025 09:39 am" at bounding box center [76, 579] width 153 height 133
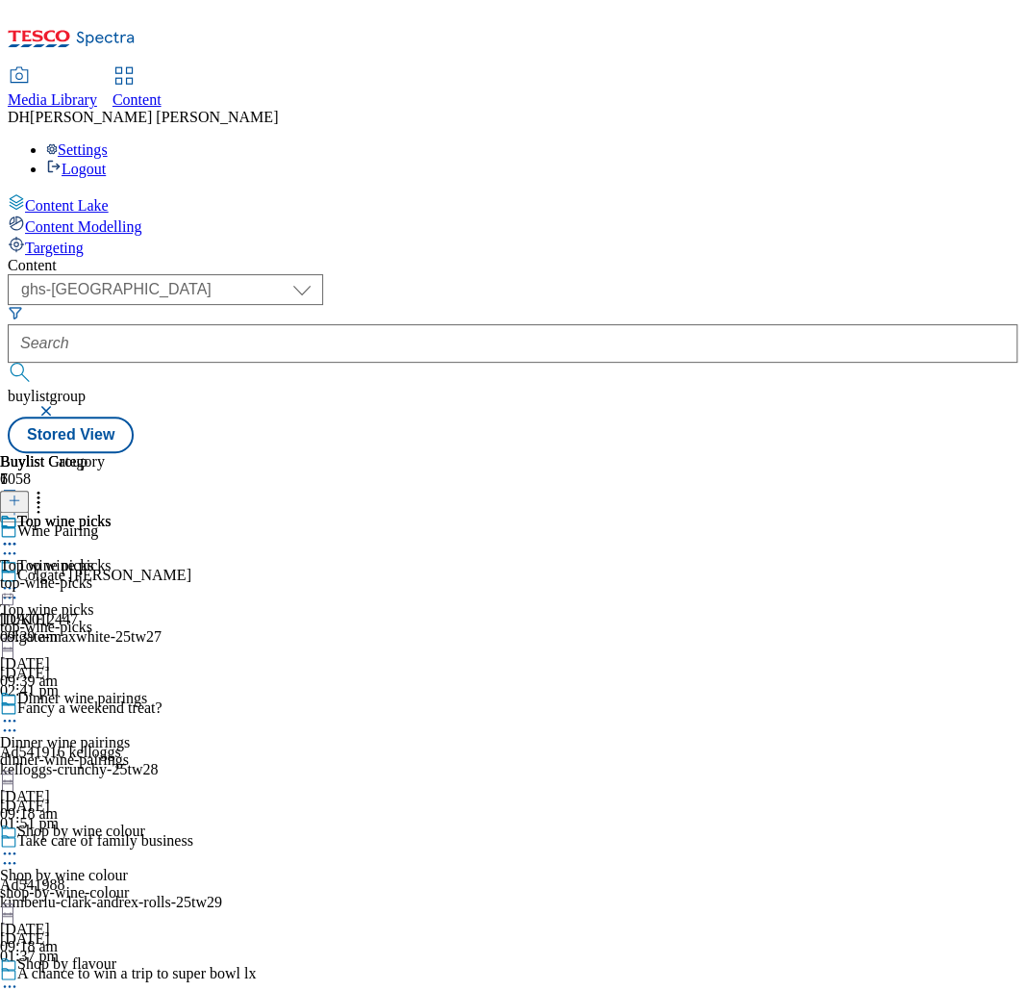
click at [19, 578] on icon at bounding box center [9, 587] width 19 height 19
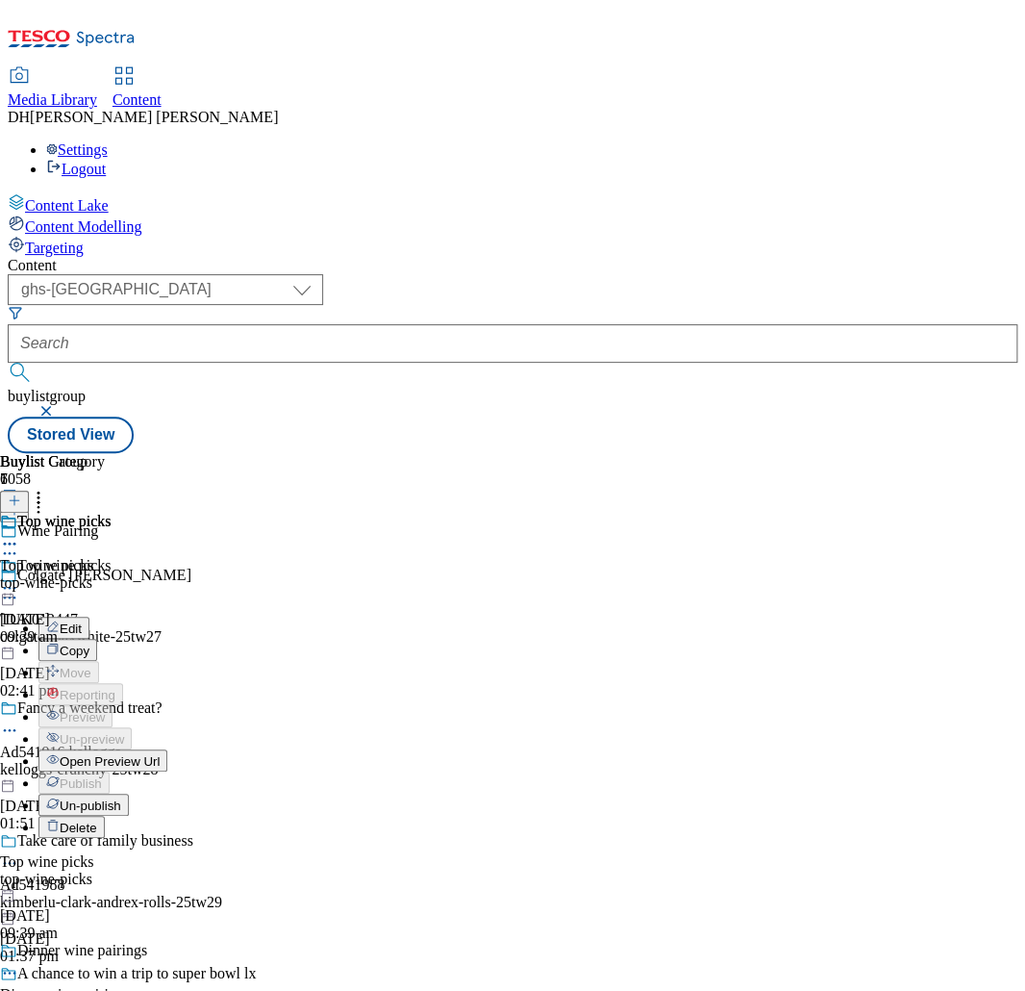
click at [121, 798] on span "Un-publish" at bounding box center [91, 805] width 62 height 14
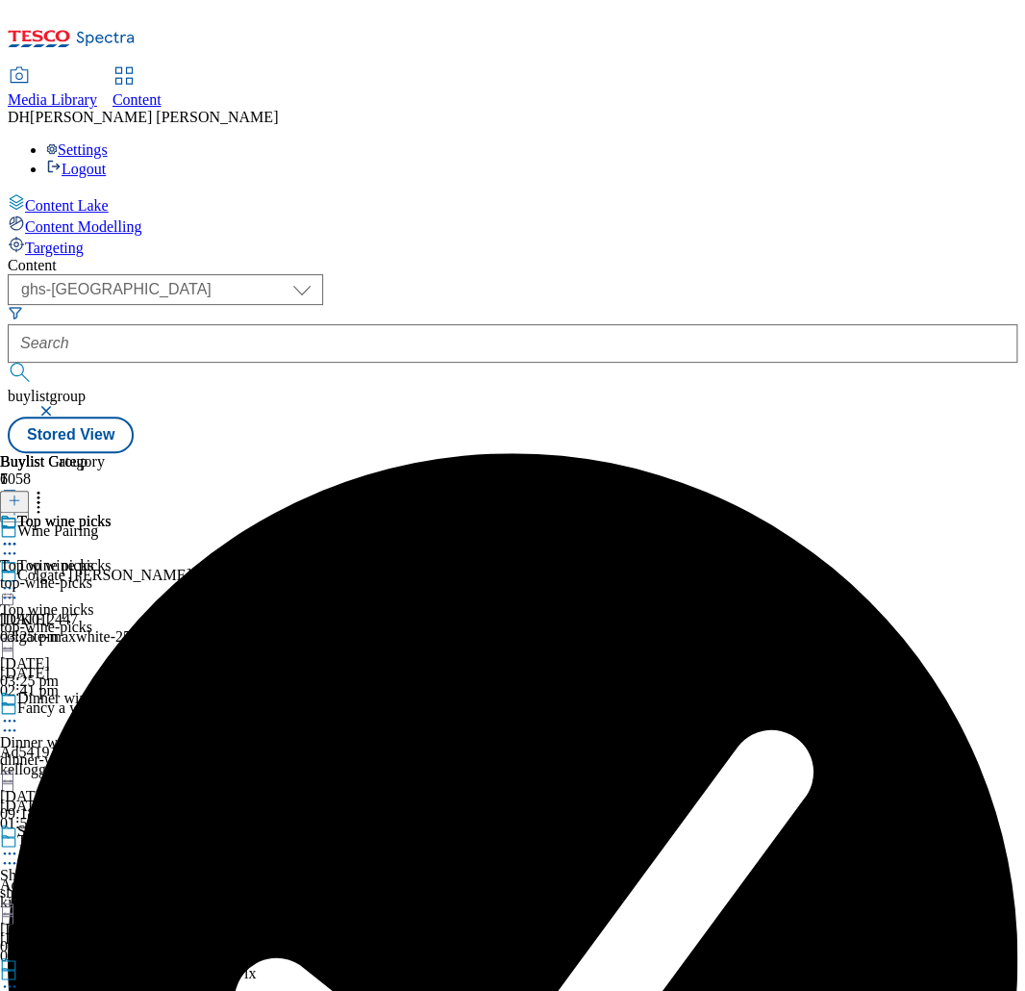
scroll to position [0, 327]
click at [112, 513] on div "Top wine picks Top wine picks top-wine-picks 27 Aug 2025 03:25 pm" at bounding box center [56, 579] width 112 height 133
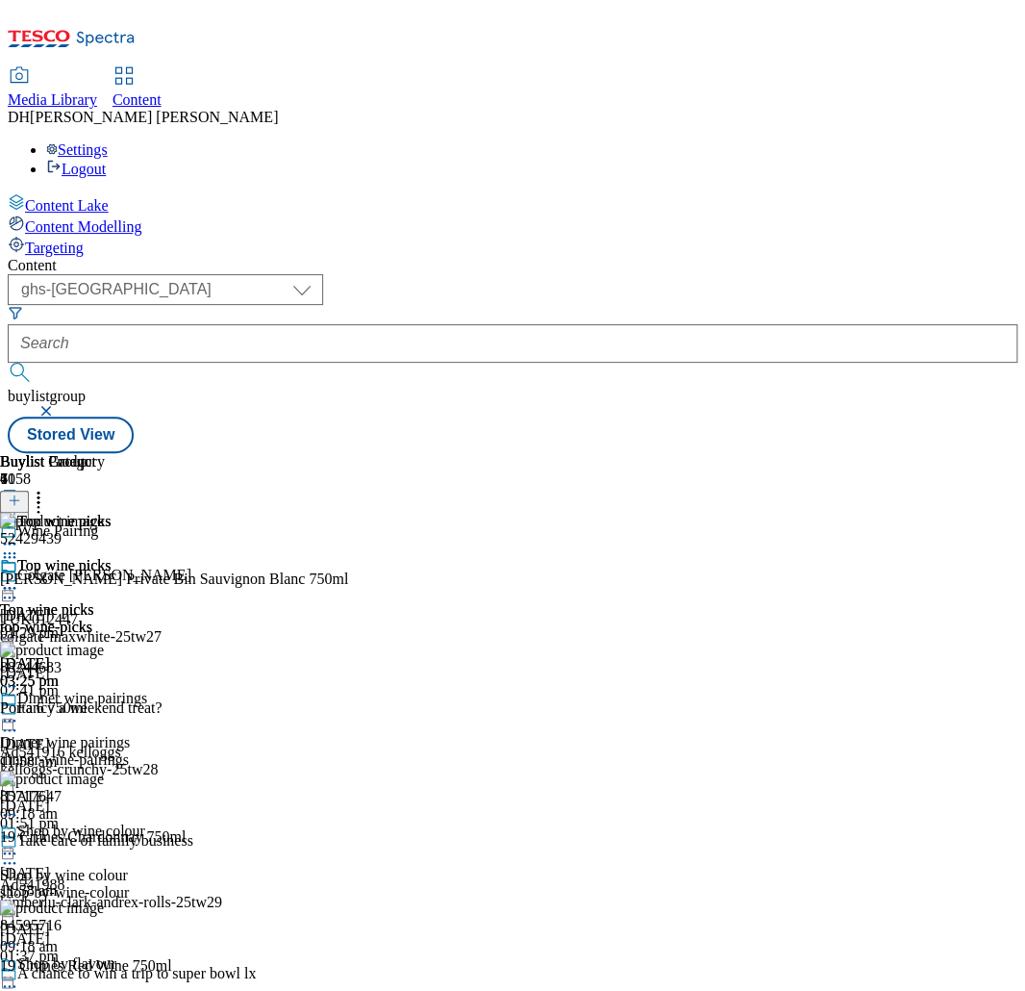
scroll to position [0, 368]
click at [19, 578] on icon at bounding box center [9, 587] width 19 height 19
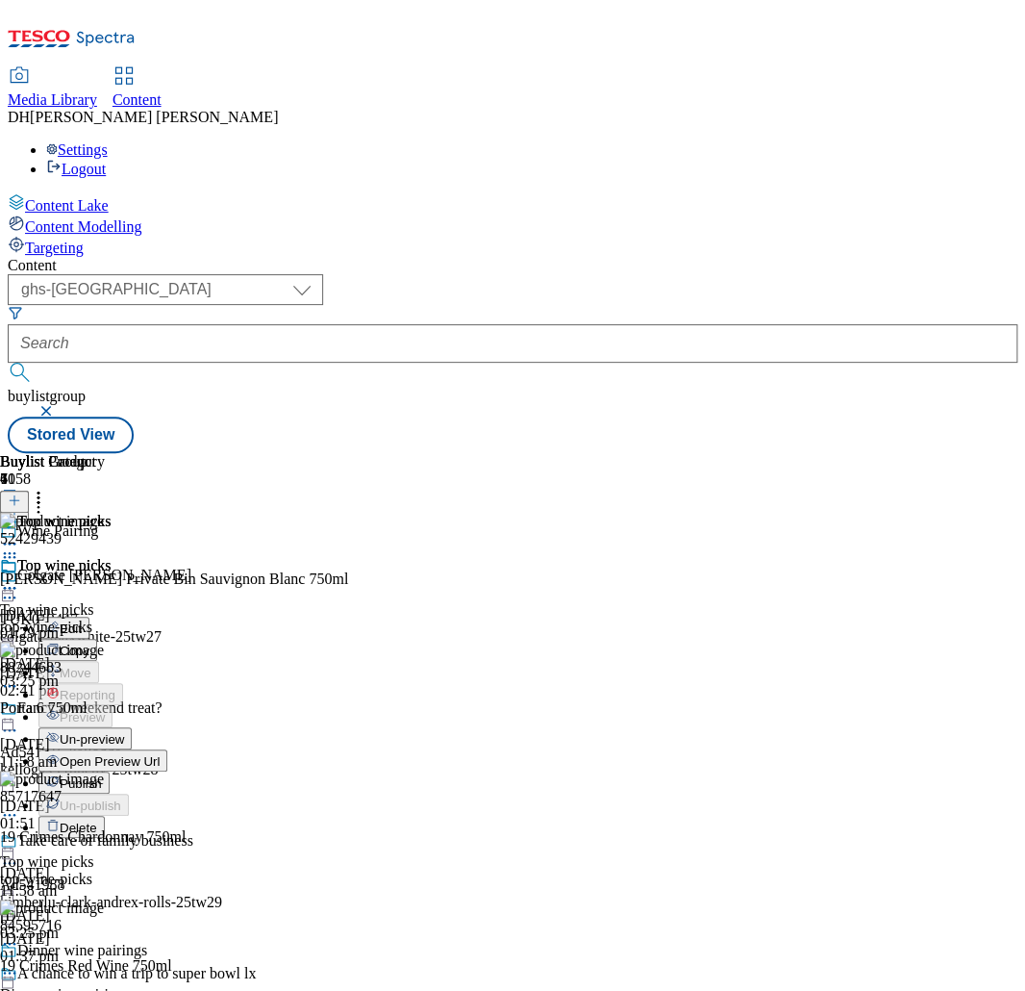
click at [124, 732] on span "Un-preview" at bounding box center [92, 739] width 64 height 14
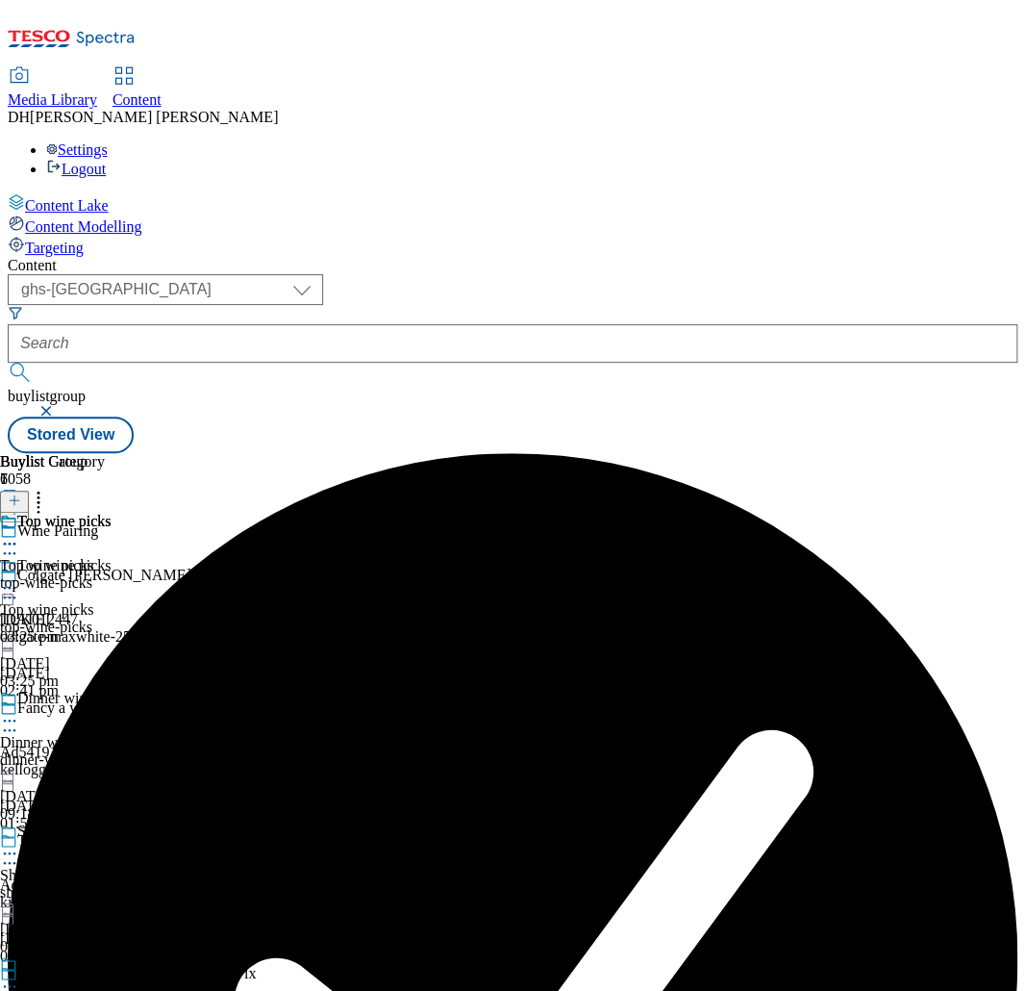
scroll to position [0, 327]
click at [112, 513] on div "Top wine picks Top wine picks top-wine-picks 27 Aug 2025 03:25 pm" at bounding box center [56, 579] width 112 height 133
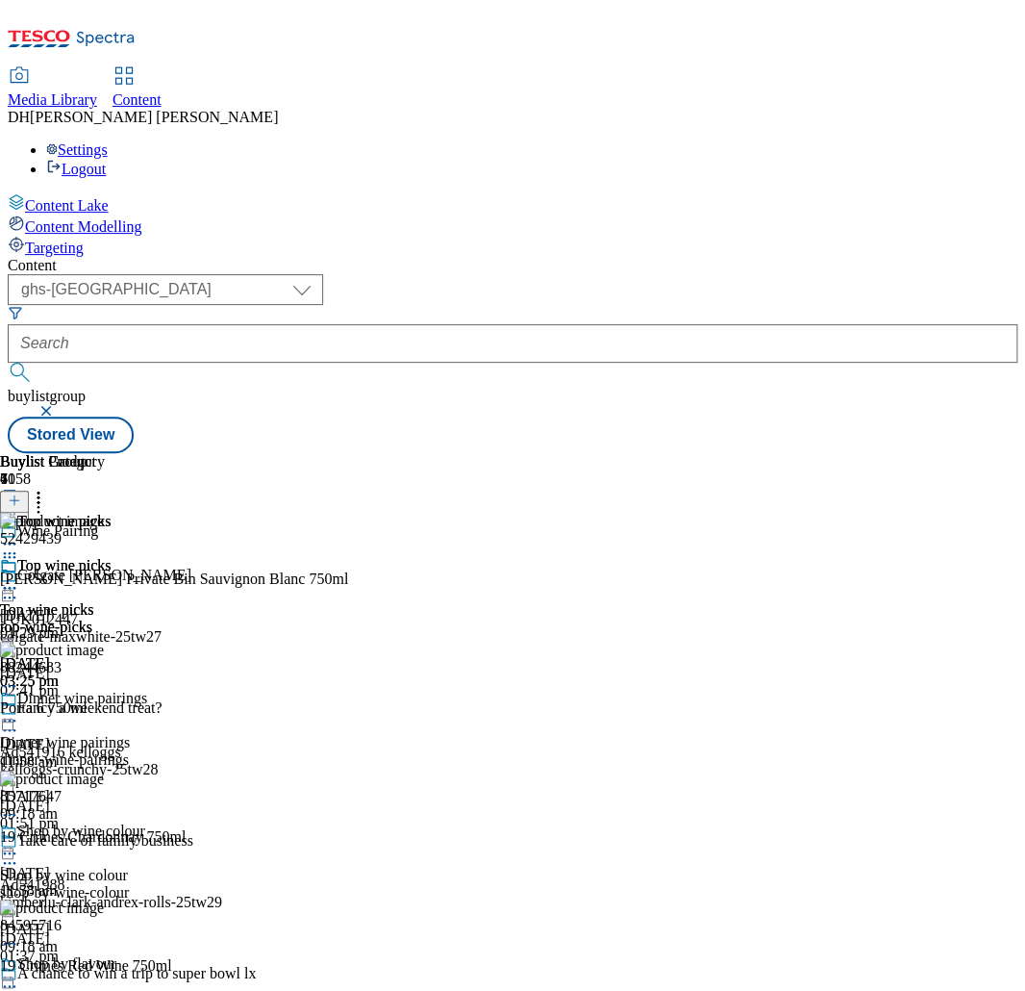
click at [48, 488] on icon at bounding box center [38, 497] width 19 height 19
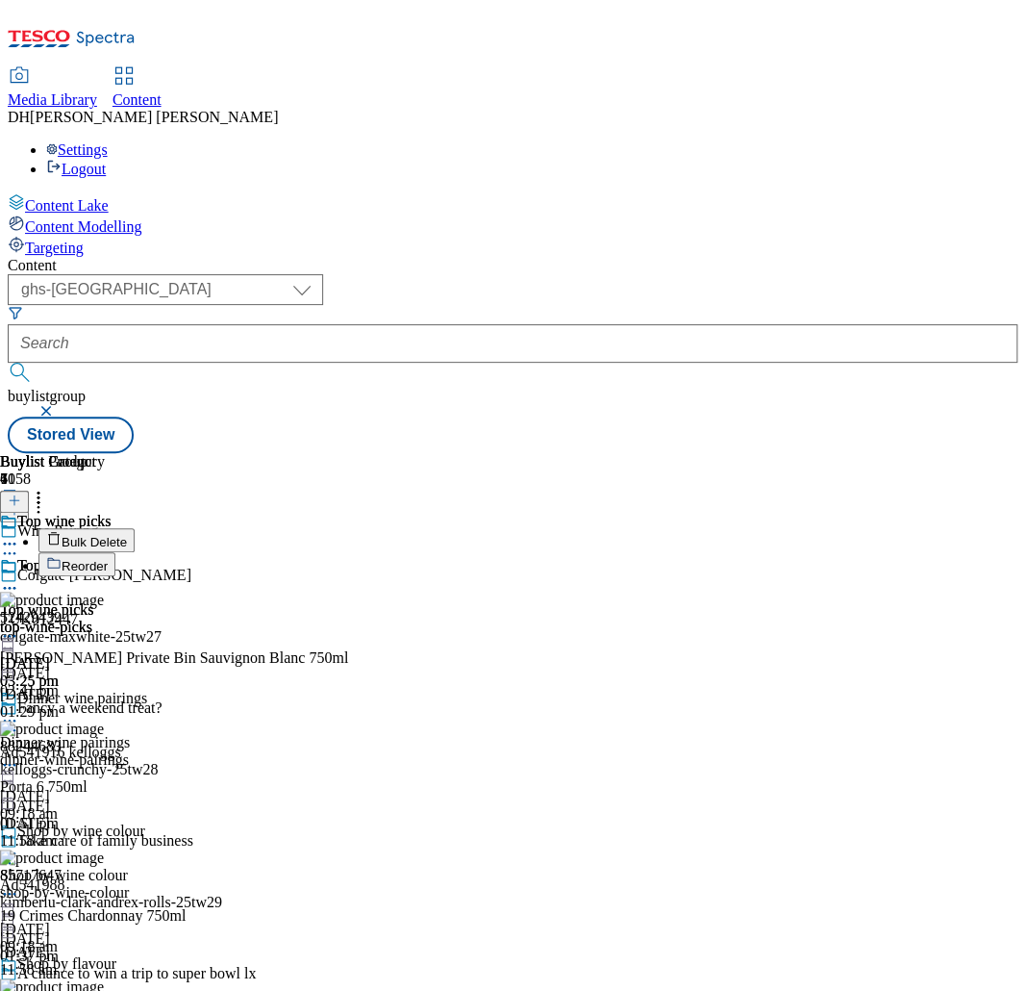
click at [115, 552] on button "Reorder" at bounding box center [76, 564] width 77 height 24
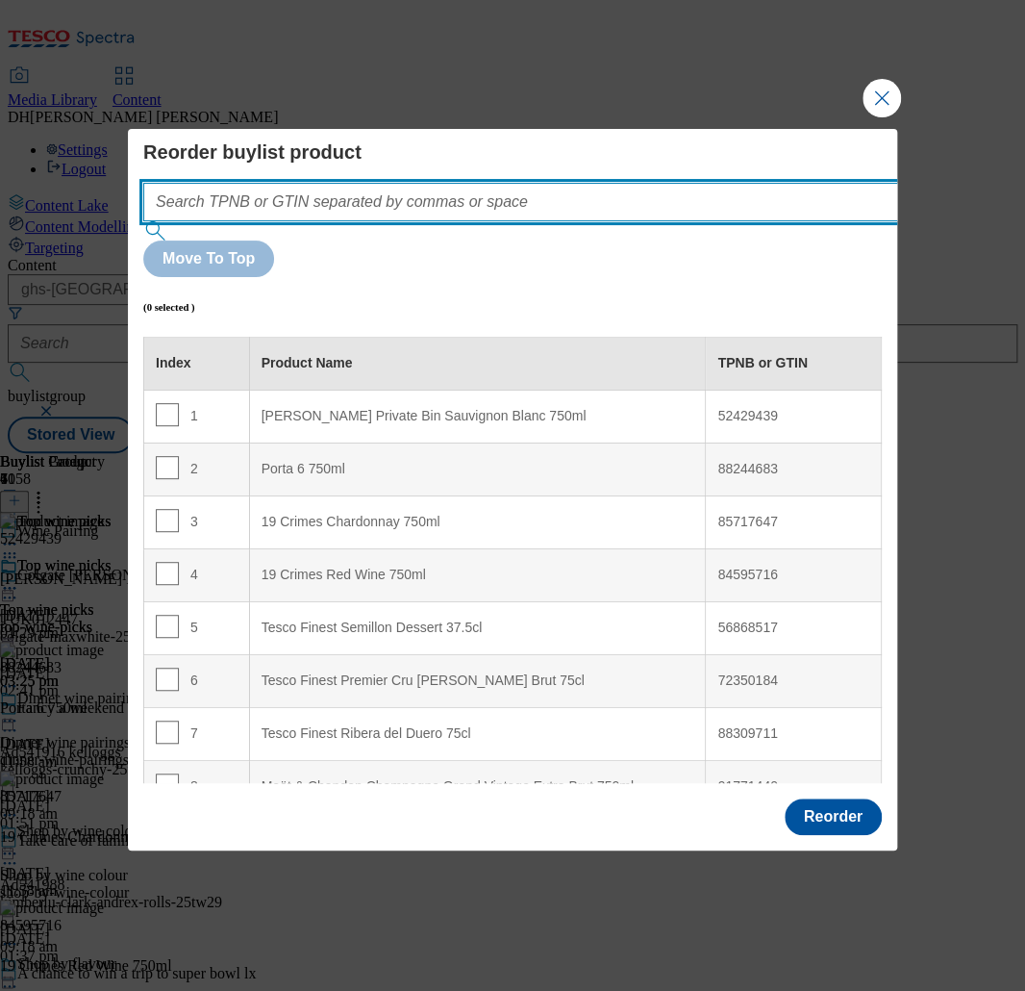
click at [480, 221] on input "Modal" at bounding box center [549, 202] width 813 height 38
paste input "52429439"
type input "52429439"
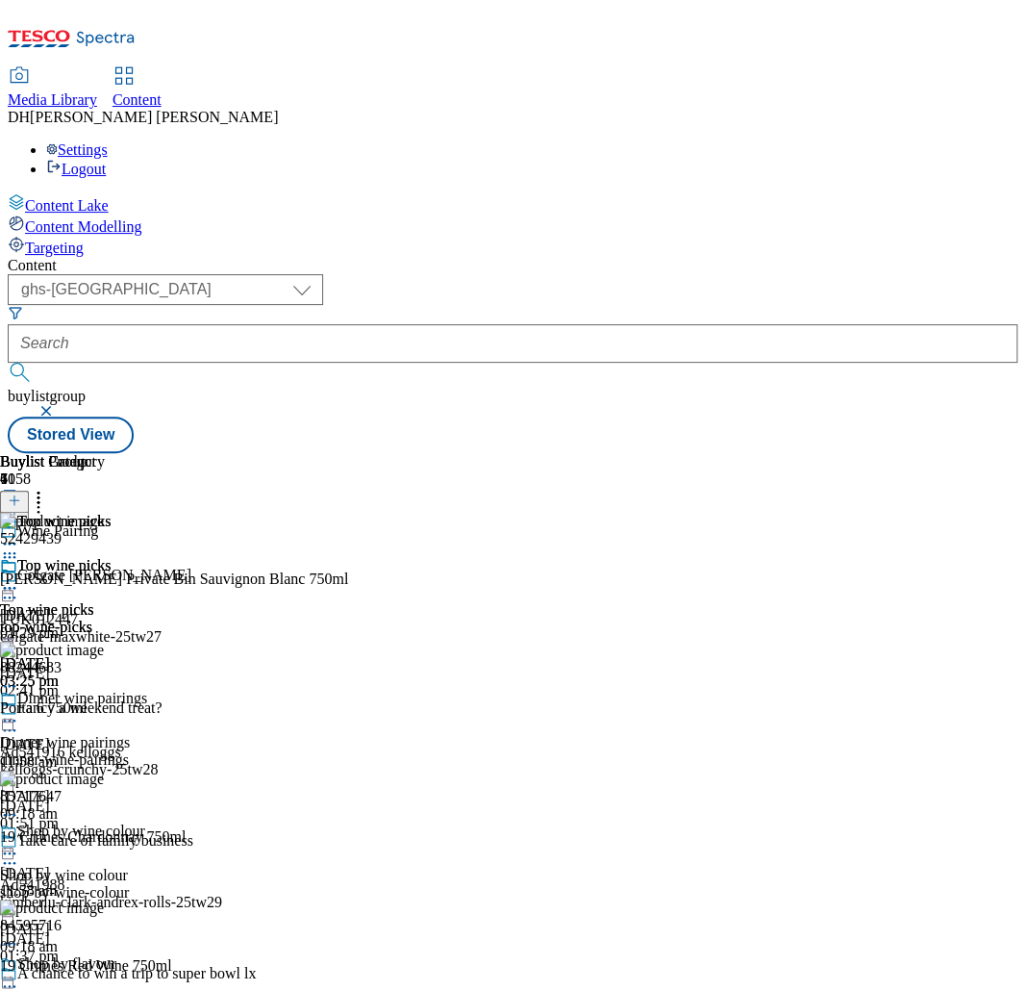
scroll to position [0, 344]
click at [19, 578] on icon at bounding box center [9, 587] width 19 height 19
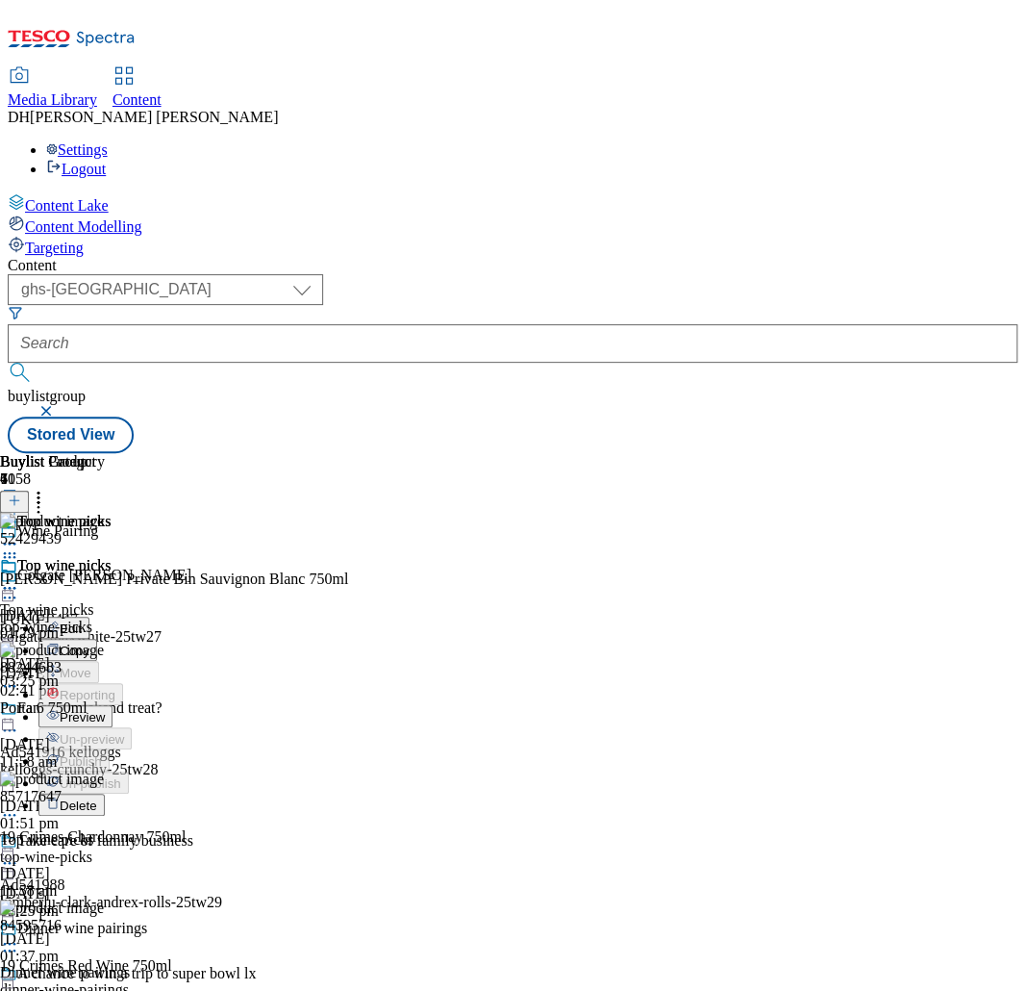
click at [105, 710] on span "Preview" at bounding box center [82, 717] width 45 height 14
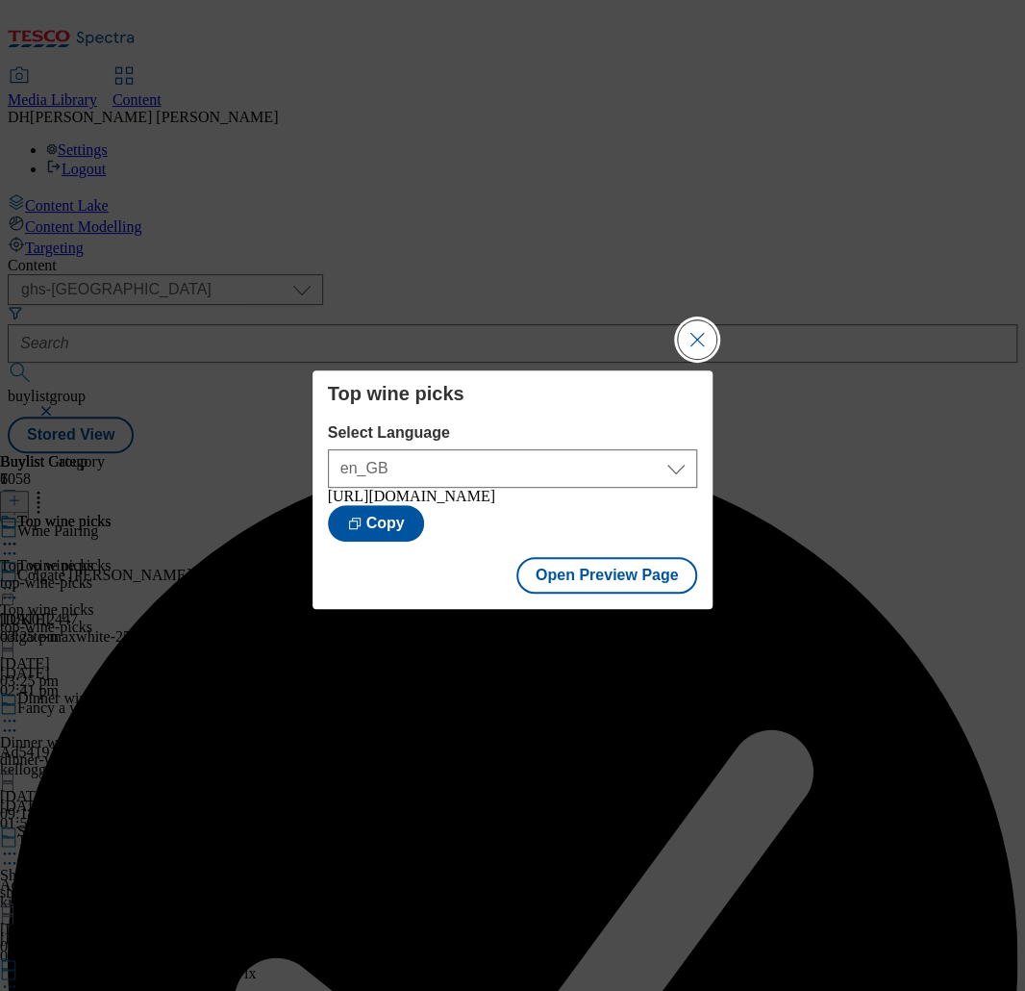
click at [712, 327] on button "Close Modal" at bounding box center [697, 339] width 38 height 38
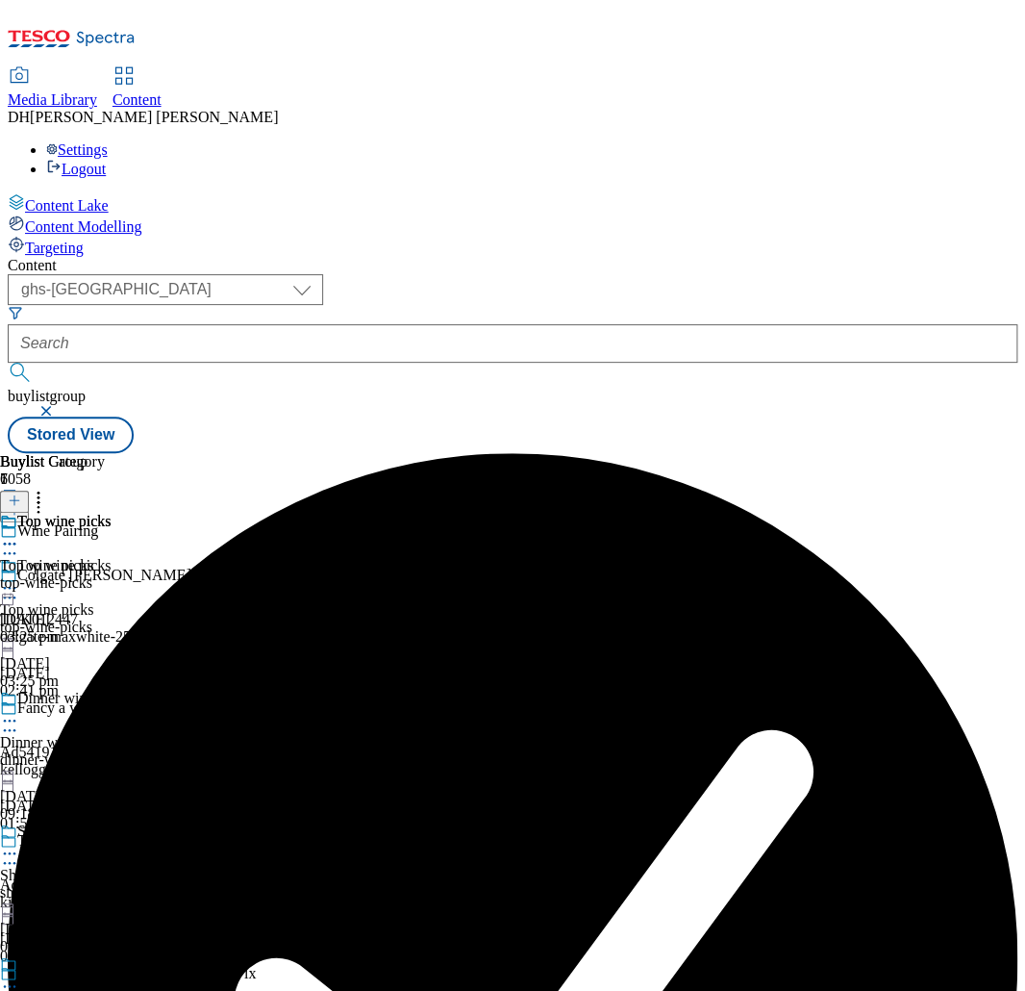
click at [19, 578] on icon at bounding box center [9, 587] width 19 height 19
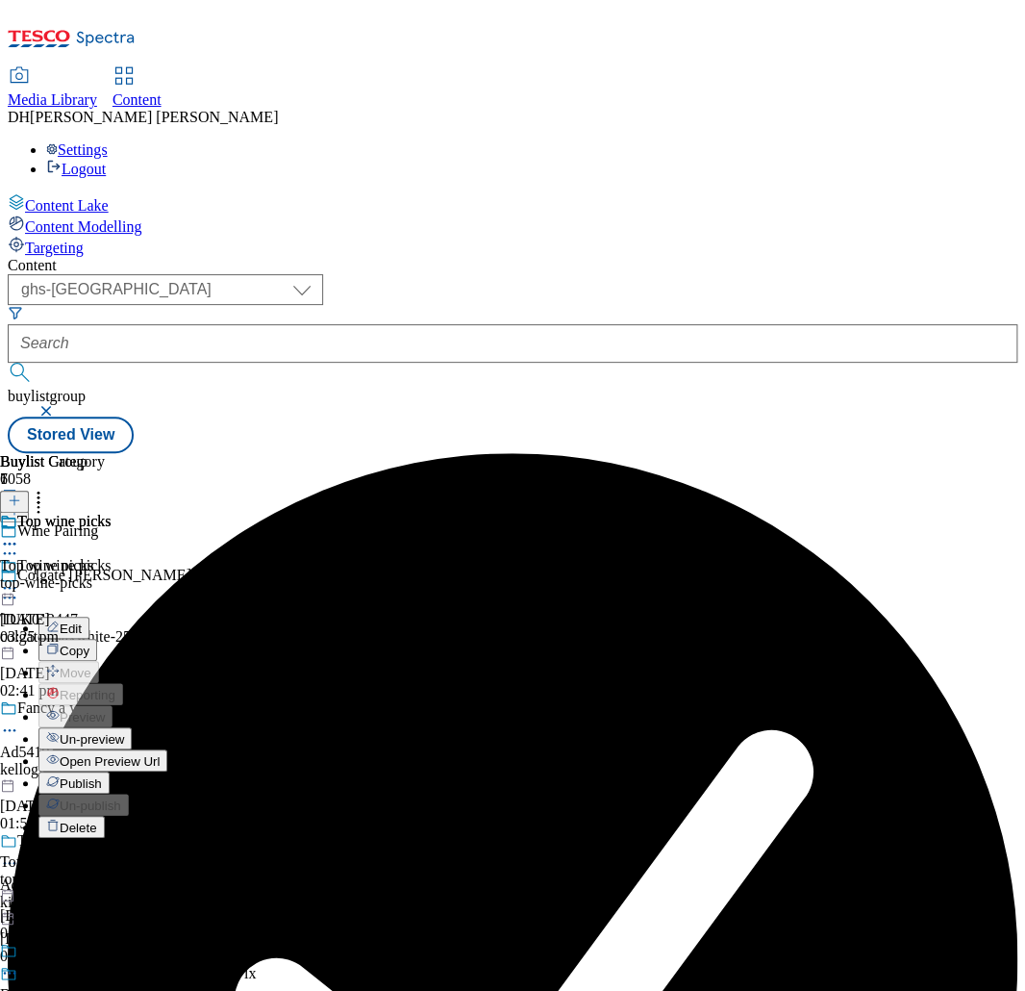
click at [102, 776] on span "Publish" at bounding box center [81, 783] width 42 height 14
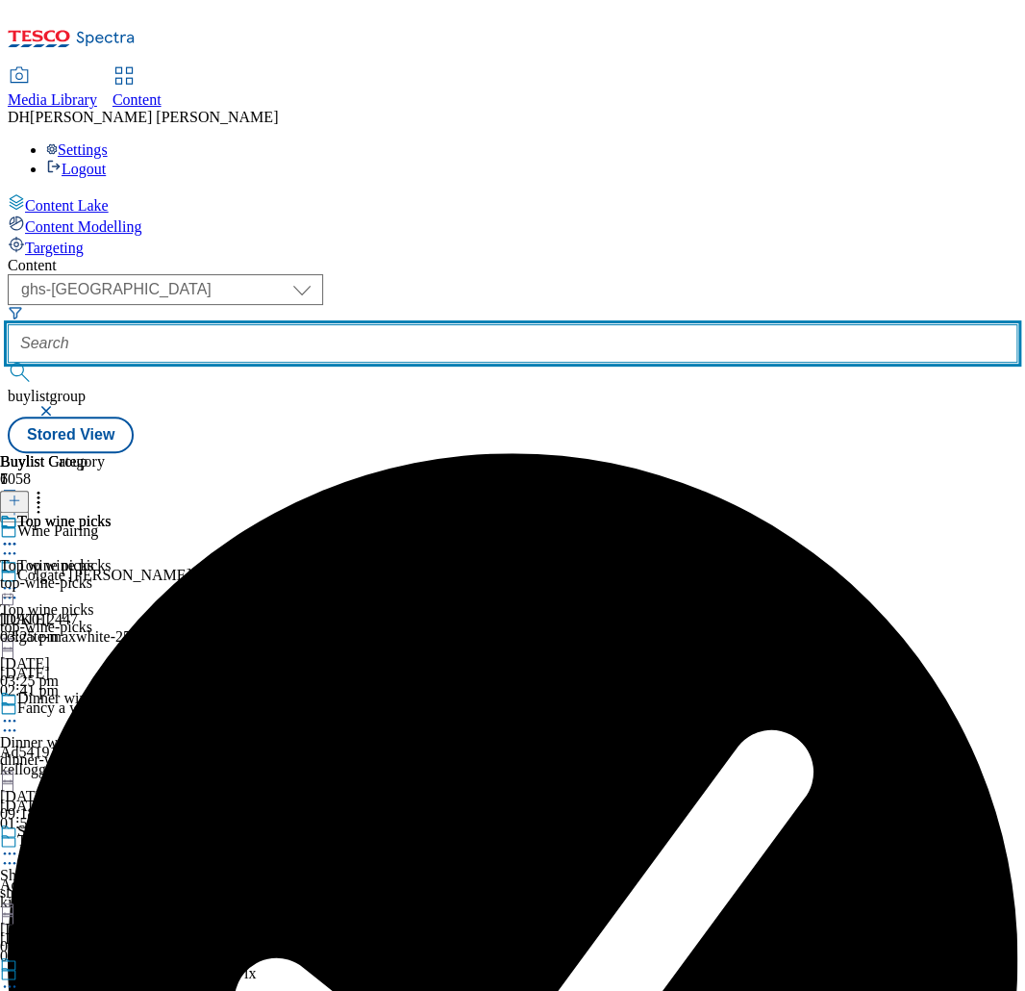
click at [593, 324] on input "text" at bounding box center [513, 343] width 1010 height 38
paste input "g"
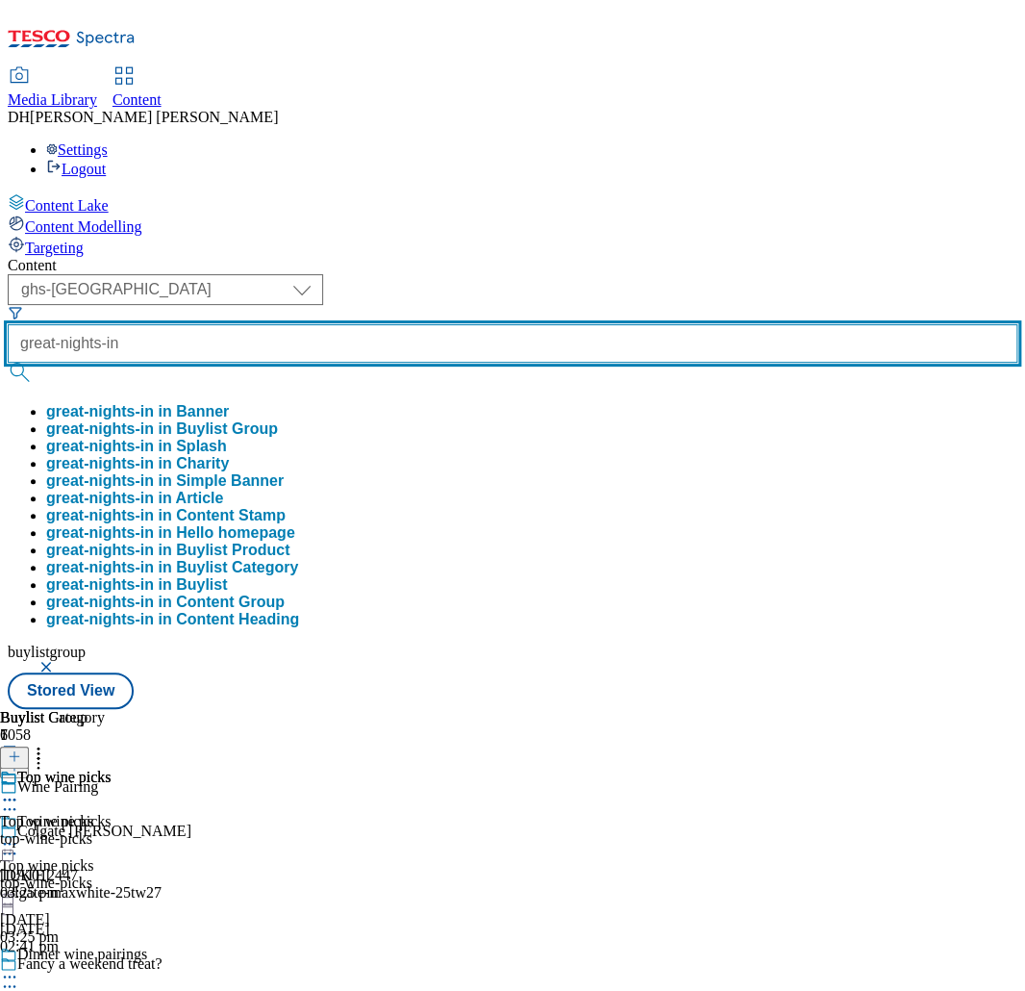
type input "great-nights-in"
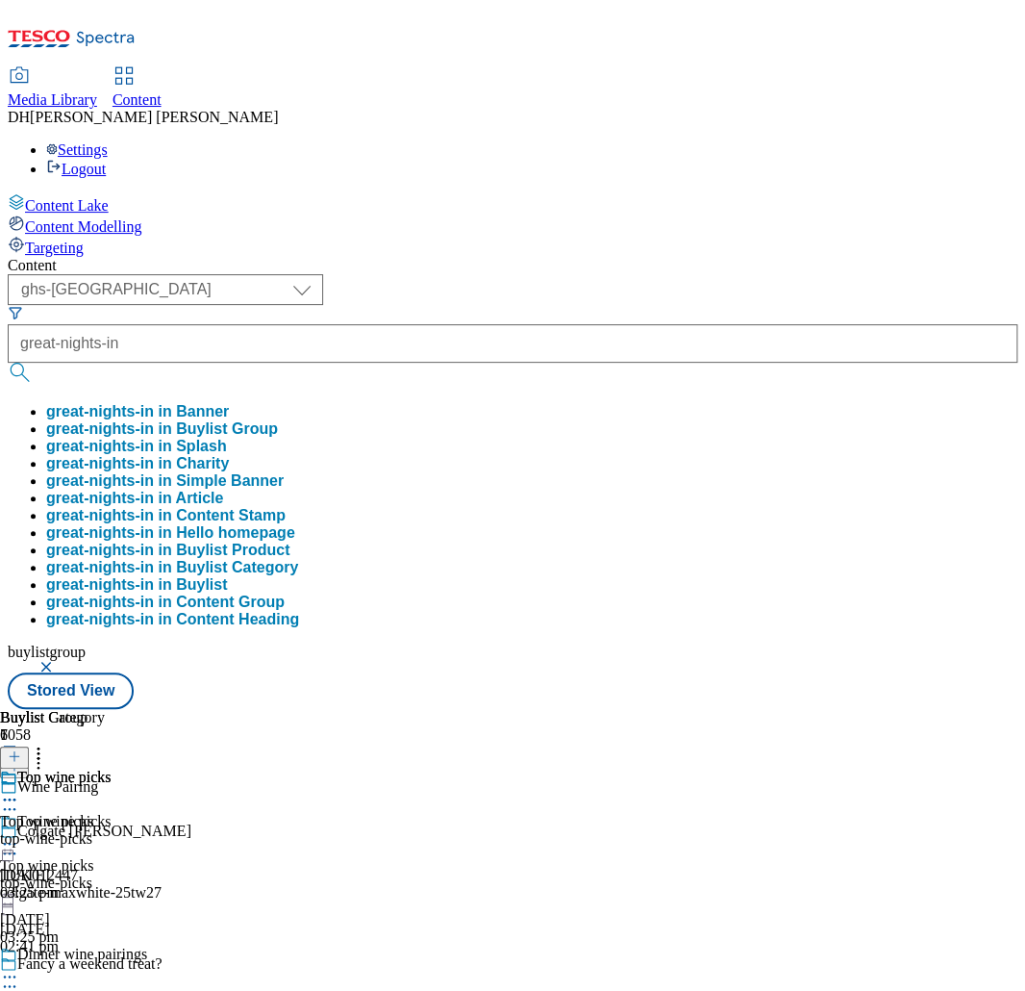
click at [278, 420] on button "great-nights-in in Buylist Group" at bounding box center [162, 428] width 232 height 17
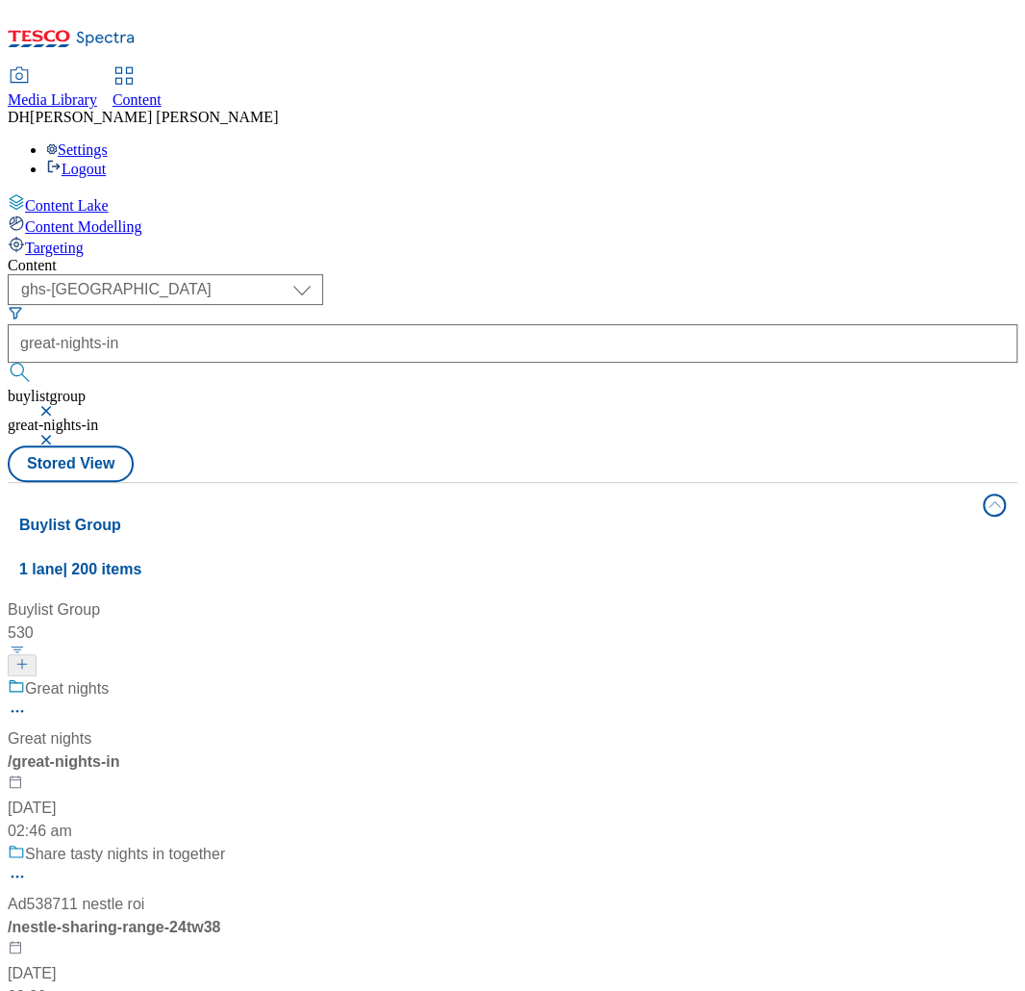
click at [248, 750] on div "/ great-nights-in" at bounding box center [128, 761] width 240 height 23
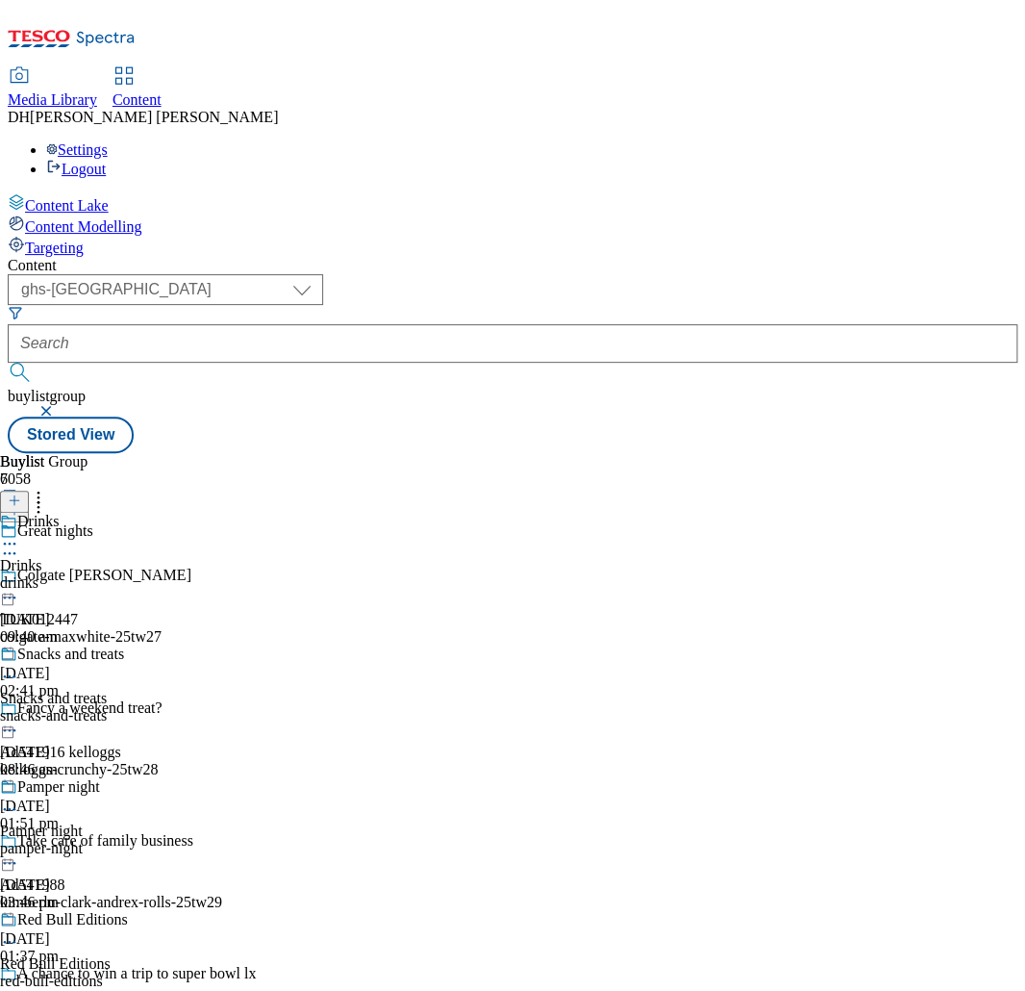
click at [131, 574] on div "drinks" at bounding box center [65, 582] width 131 height 17
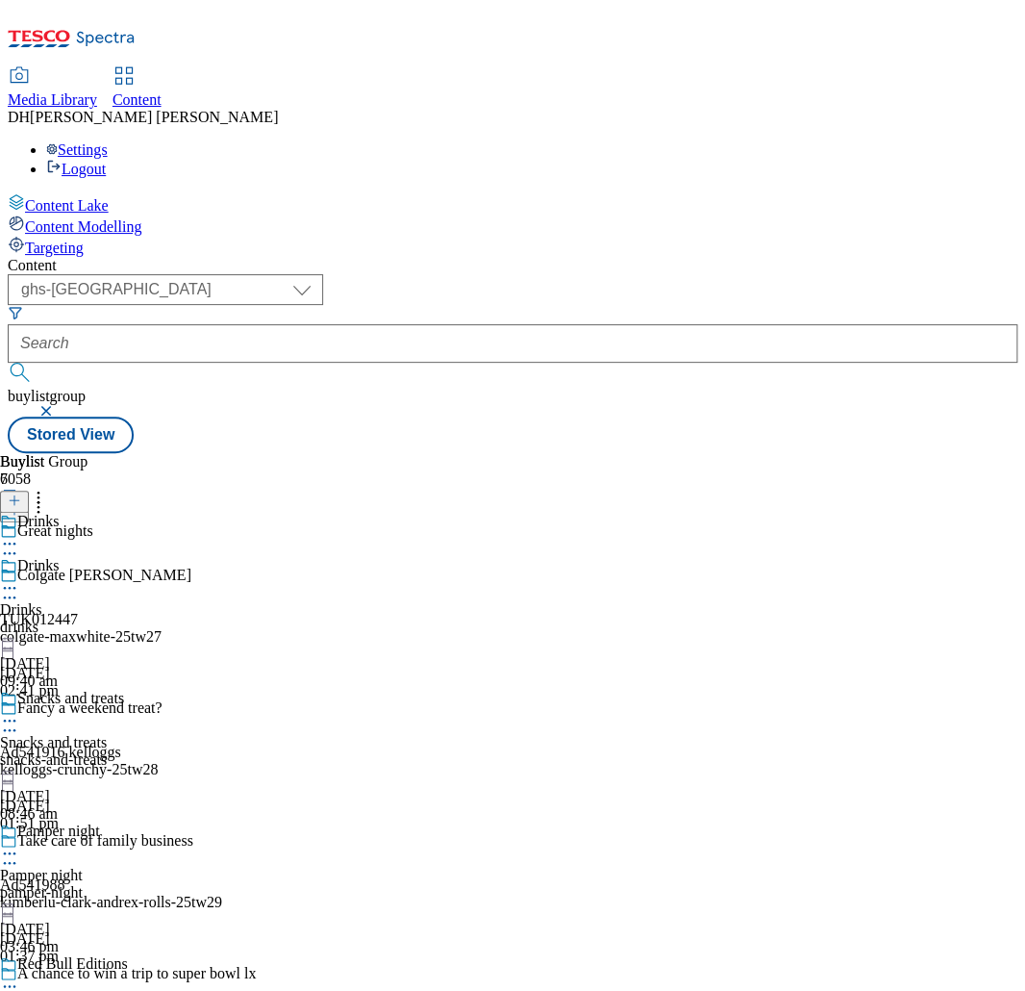
scroll to position [0, 327]
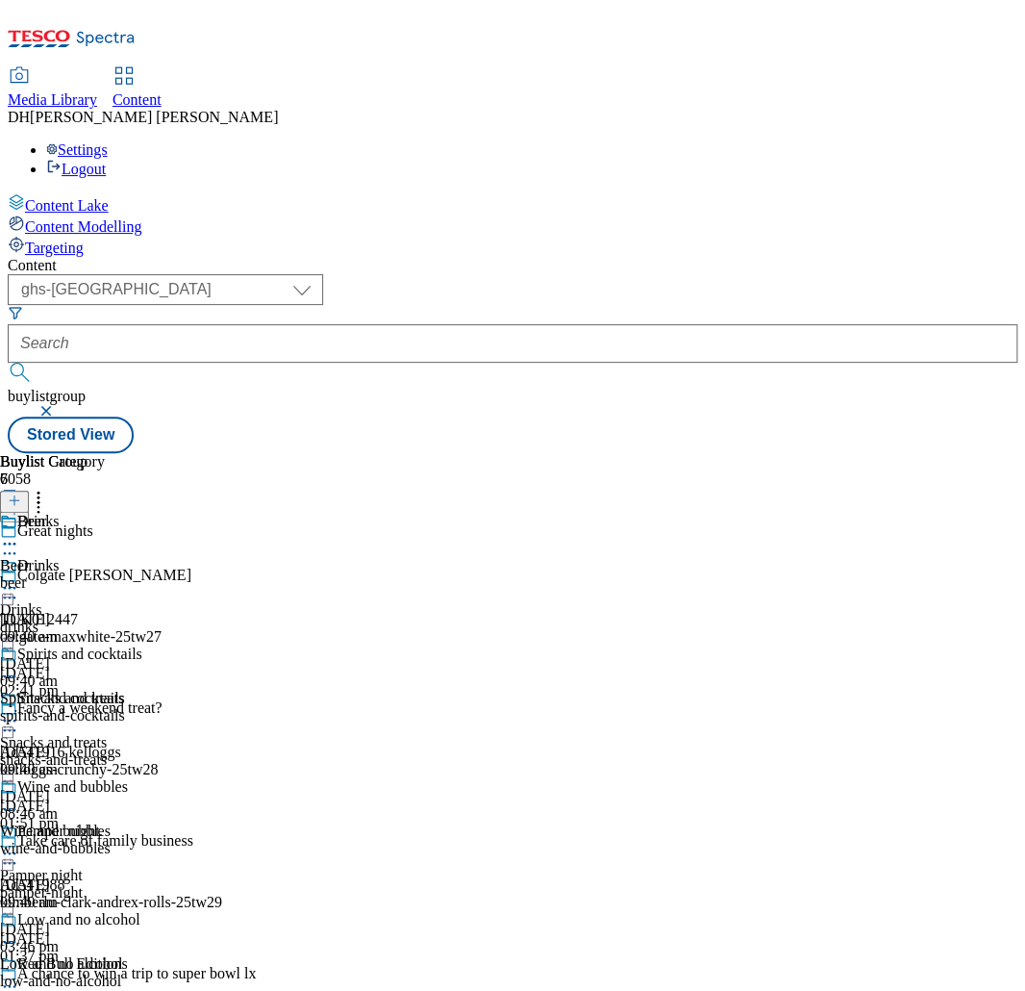
click at [142, 574] on div "beer" at bounding box center [71, 582] width 142 height 17
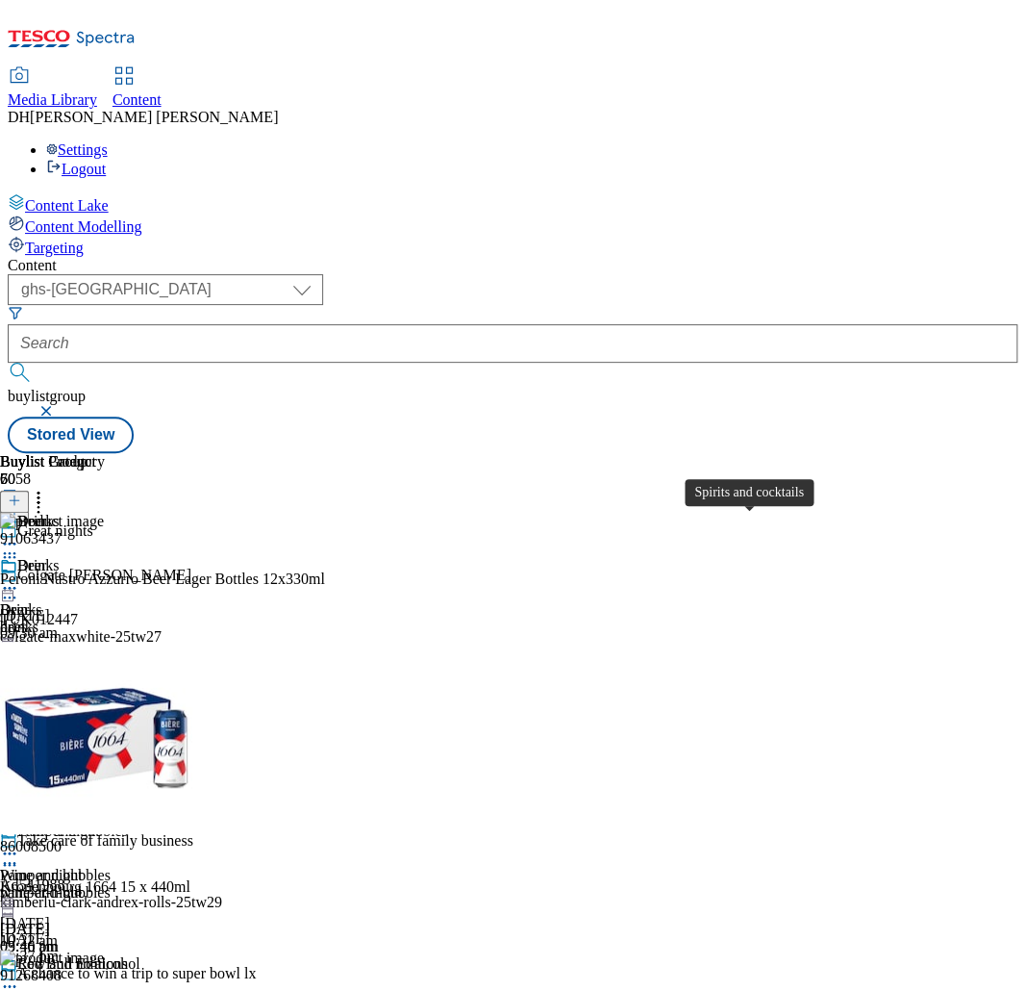
click at [142, 690] on div "Spirits and cocktails Spirits and cocktails spirits-and-cocktails 26 Aug 2025 0…" at bounding box center [71, 756] width 142 height 133
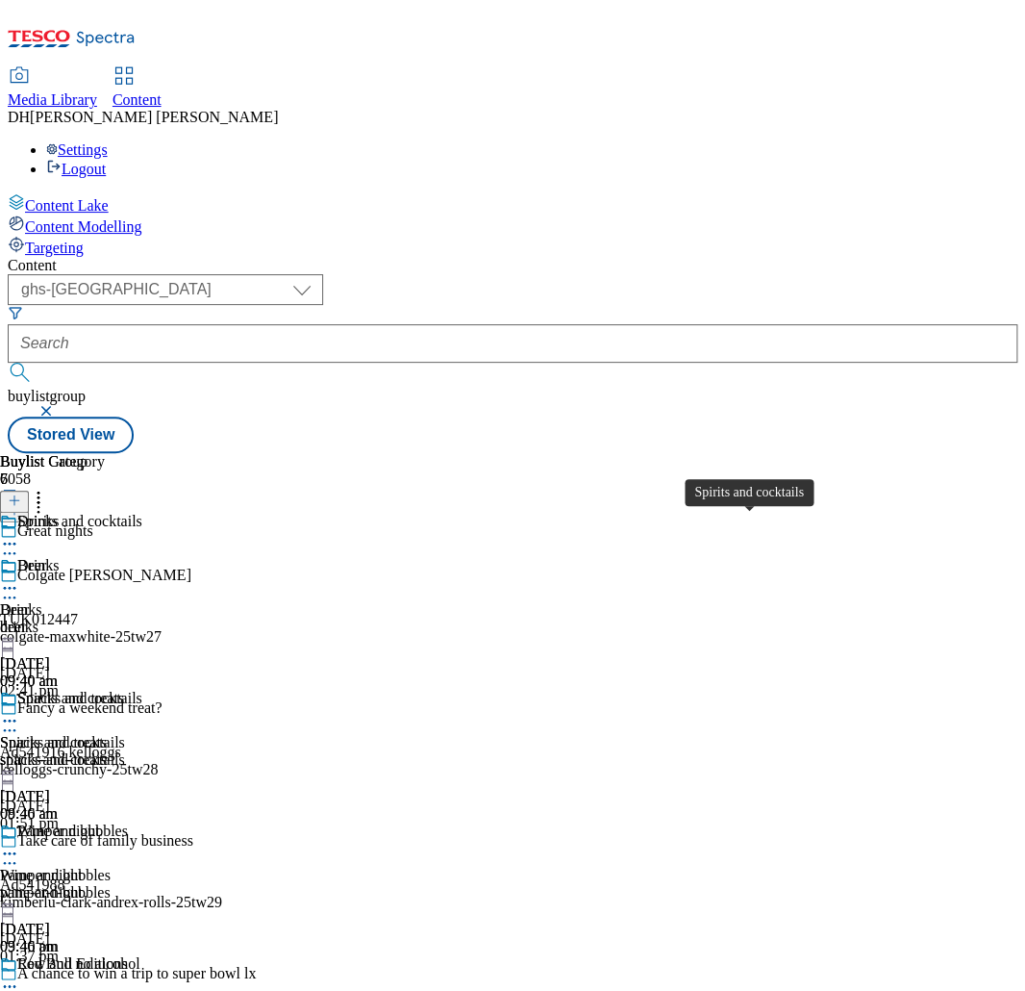
scroll to position [0, 682]
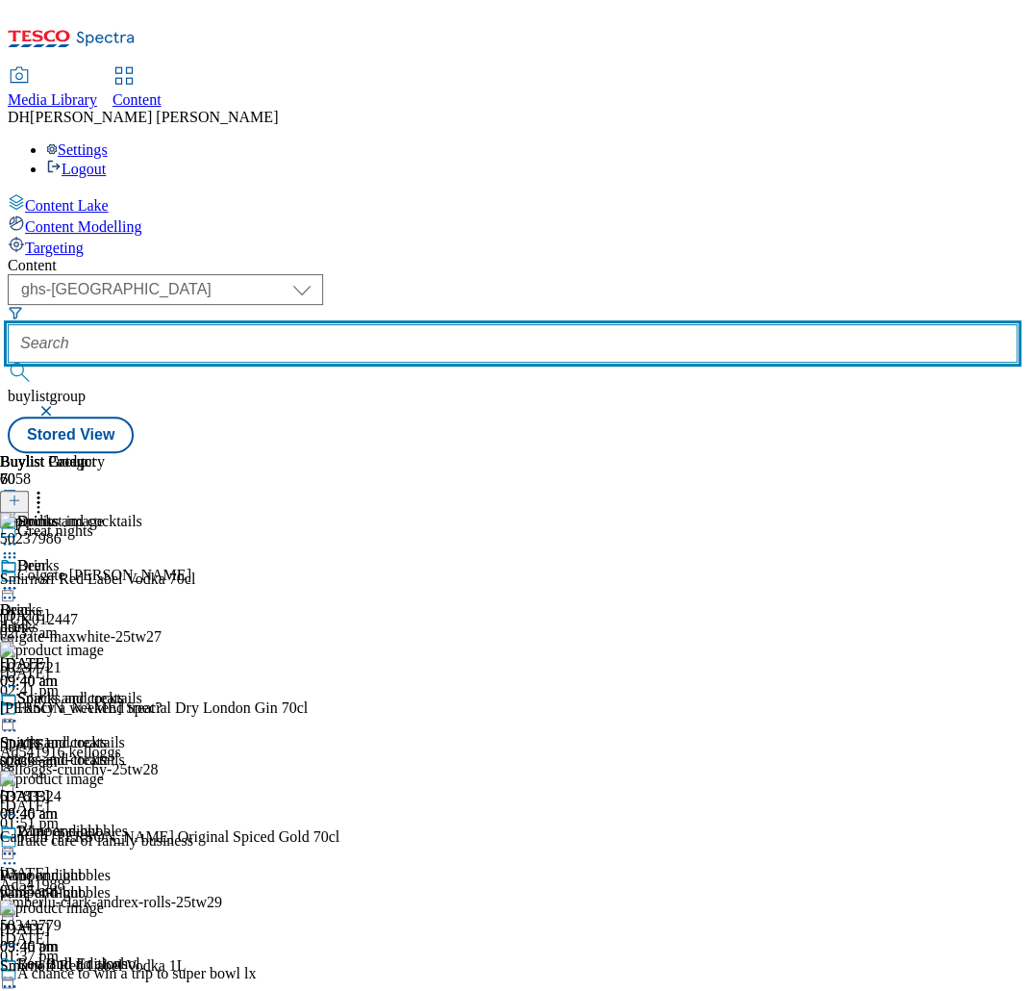
click at [541, 324] on input "text" at bounding box center [513, 343] width 1010 height 38
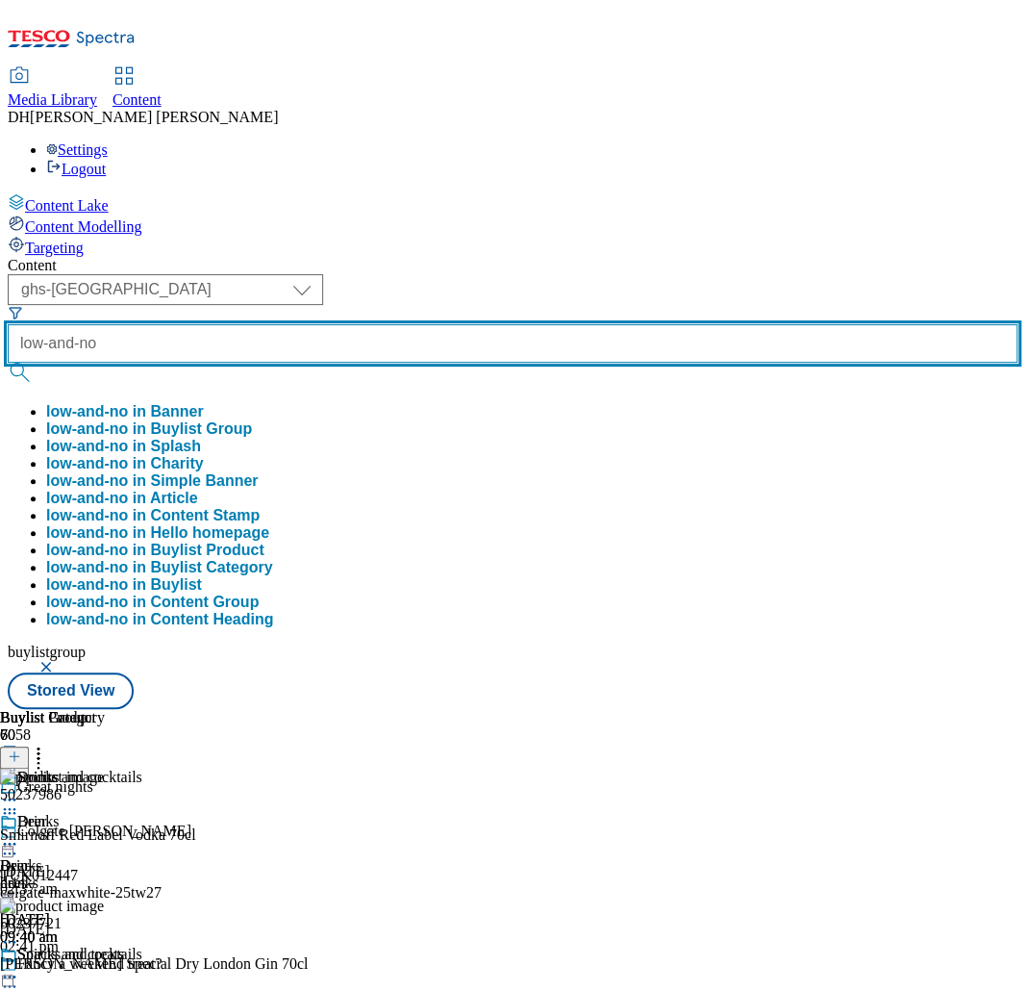
type input "low-and-no"
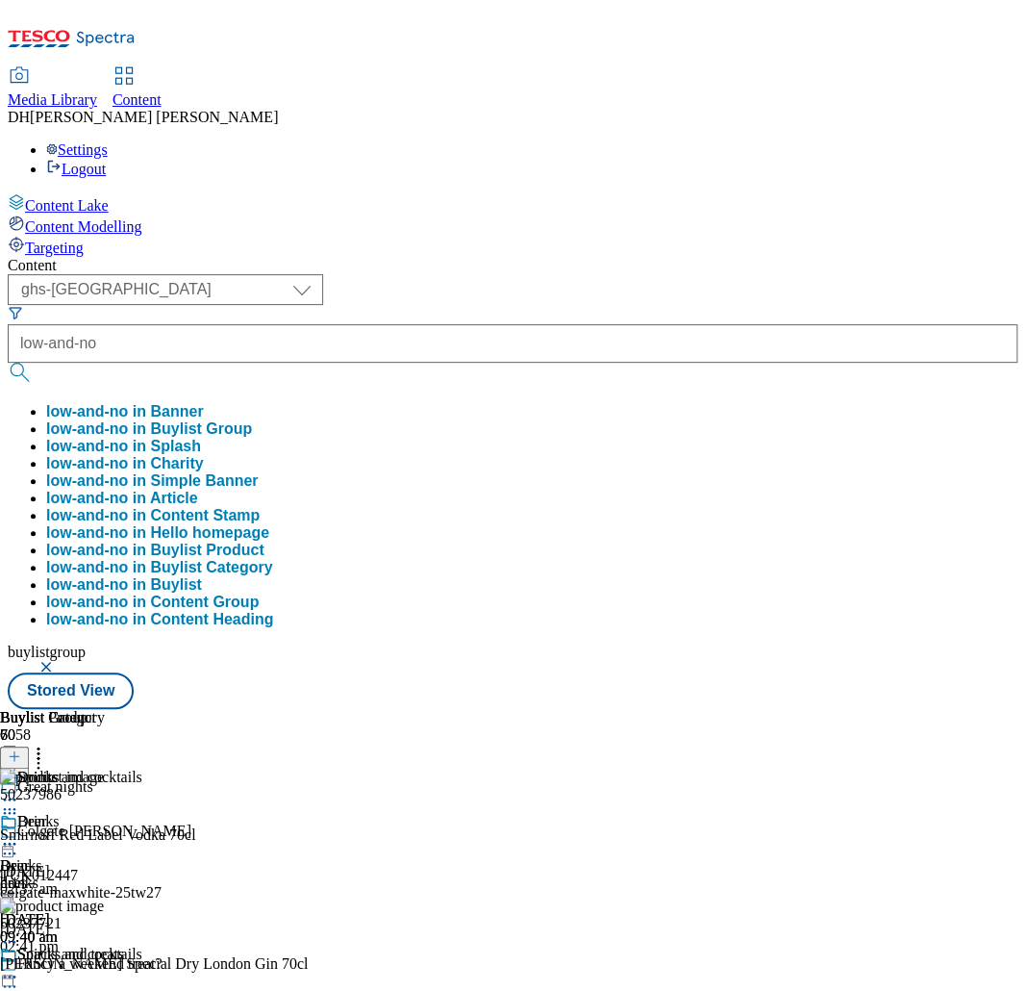
click at [252, 420] on button "low-and-no in Buylist Group" at bounding box center [149, 428] width 206 height 17
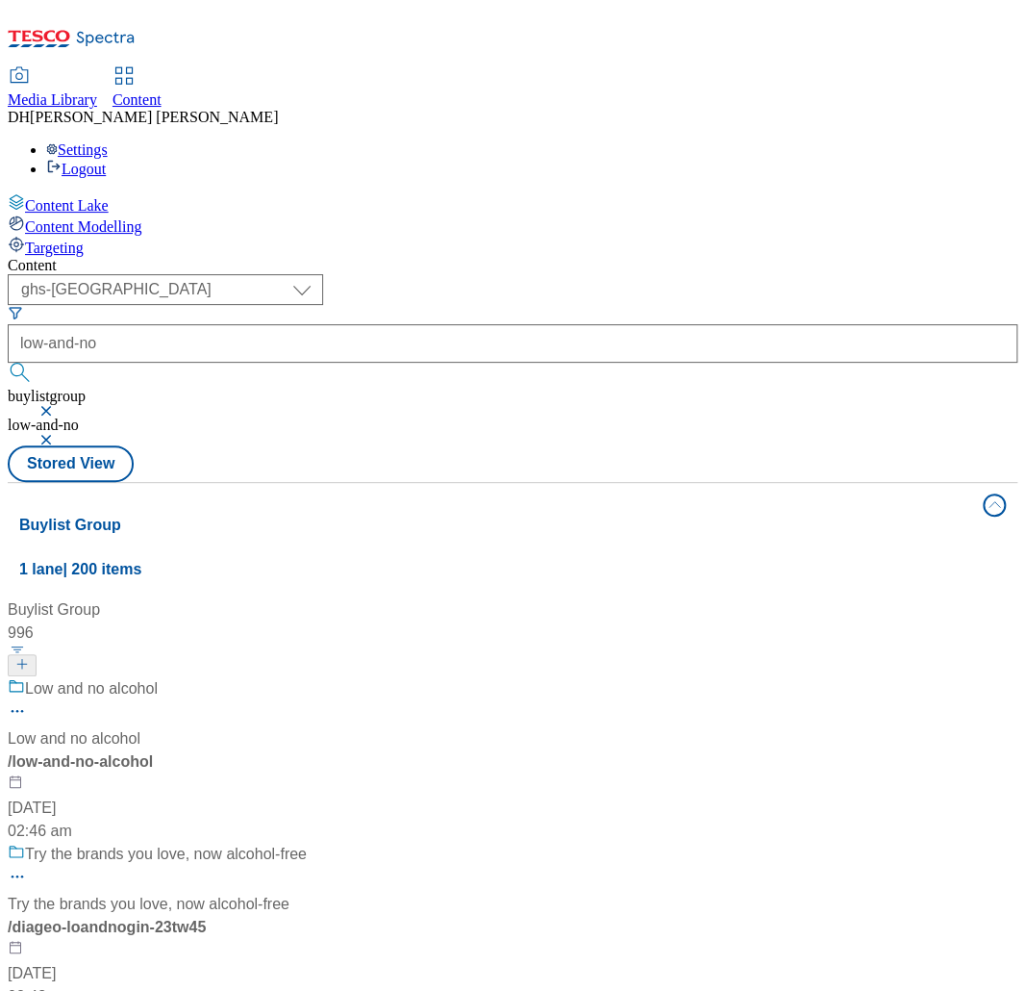
click at [307, 750] on div "/ low-and-no-alcohol" at bounding box center [157, 761] width 299 height 23
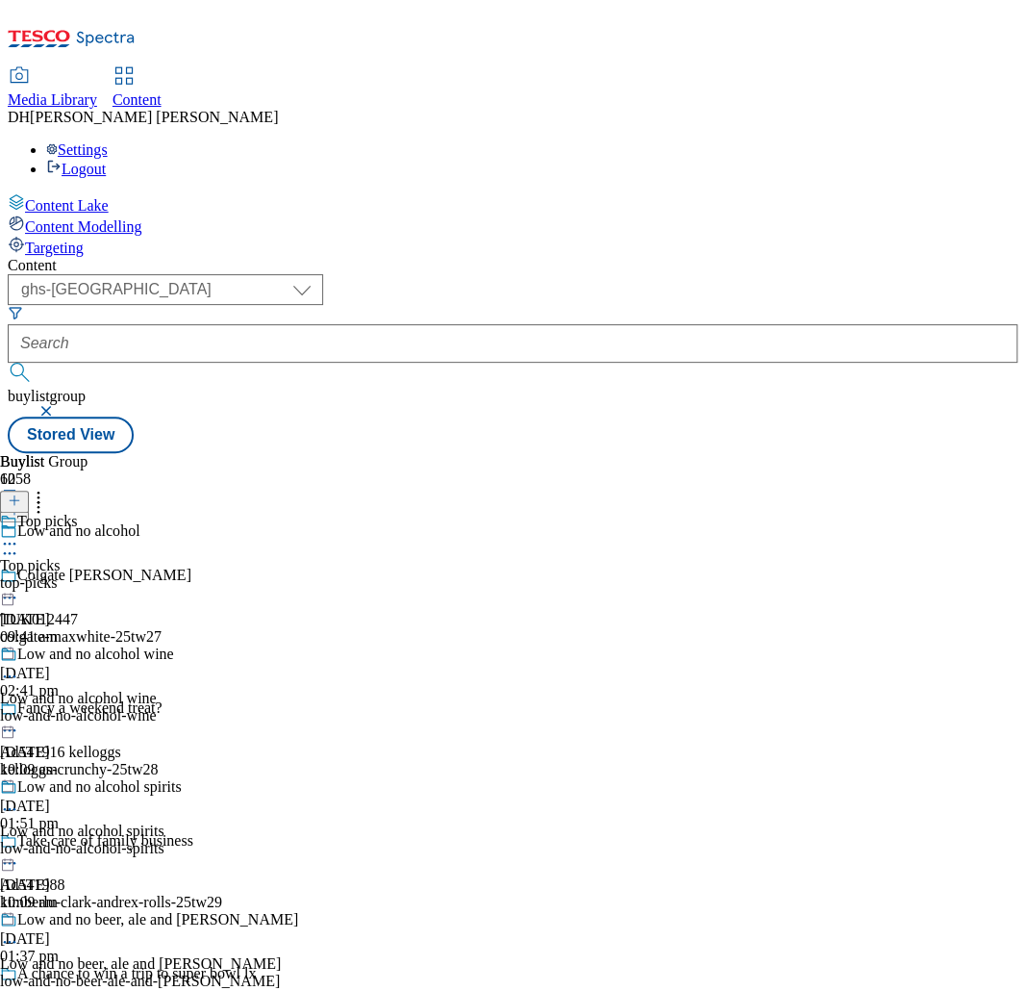
click at [298, 707] on div "low-and-no-alcohol-wine" at bounding box center [149, 715] width 298 height 17
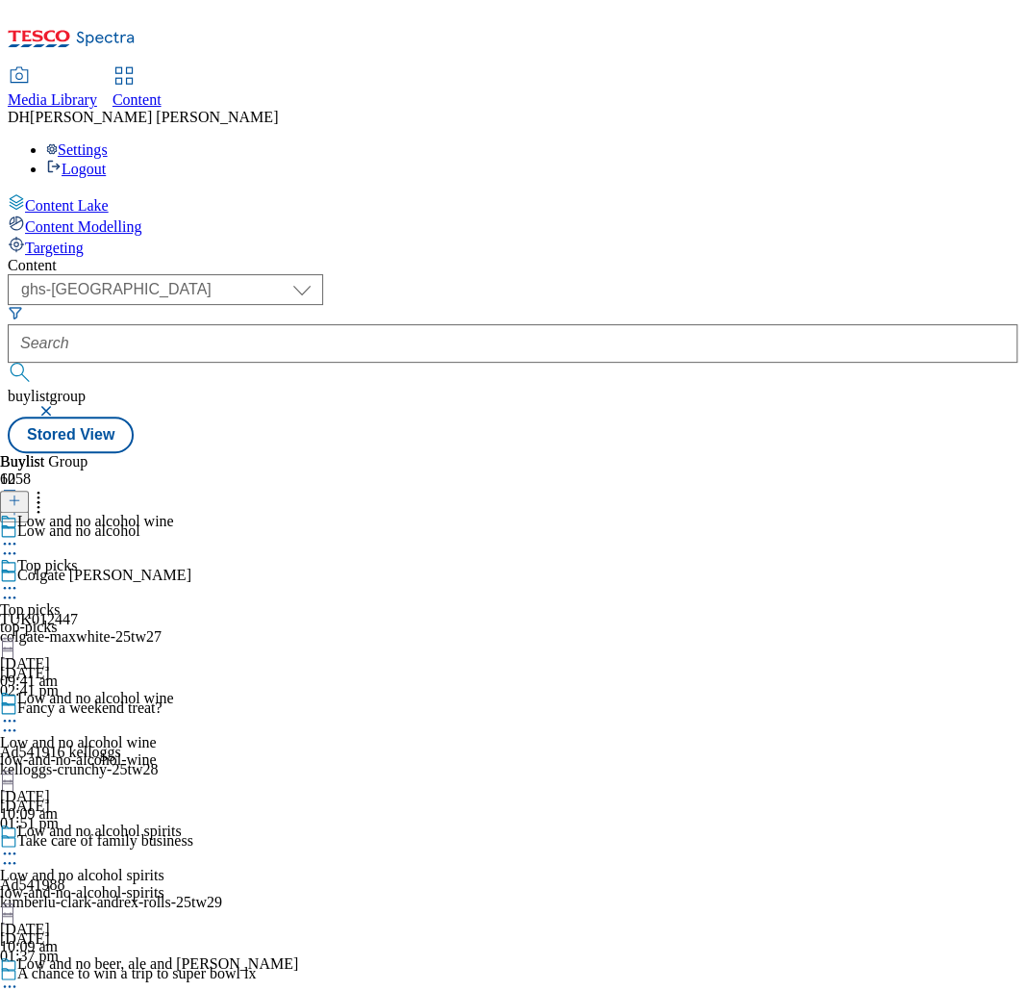
scroll to position [0, 327]
click at [60, 601] on div "Top picks" at bounding box center [30, 609] width 60 height 17
click at [105, 574] on div "top-picks" at bounding box center [52, 582] width 105 height 17
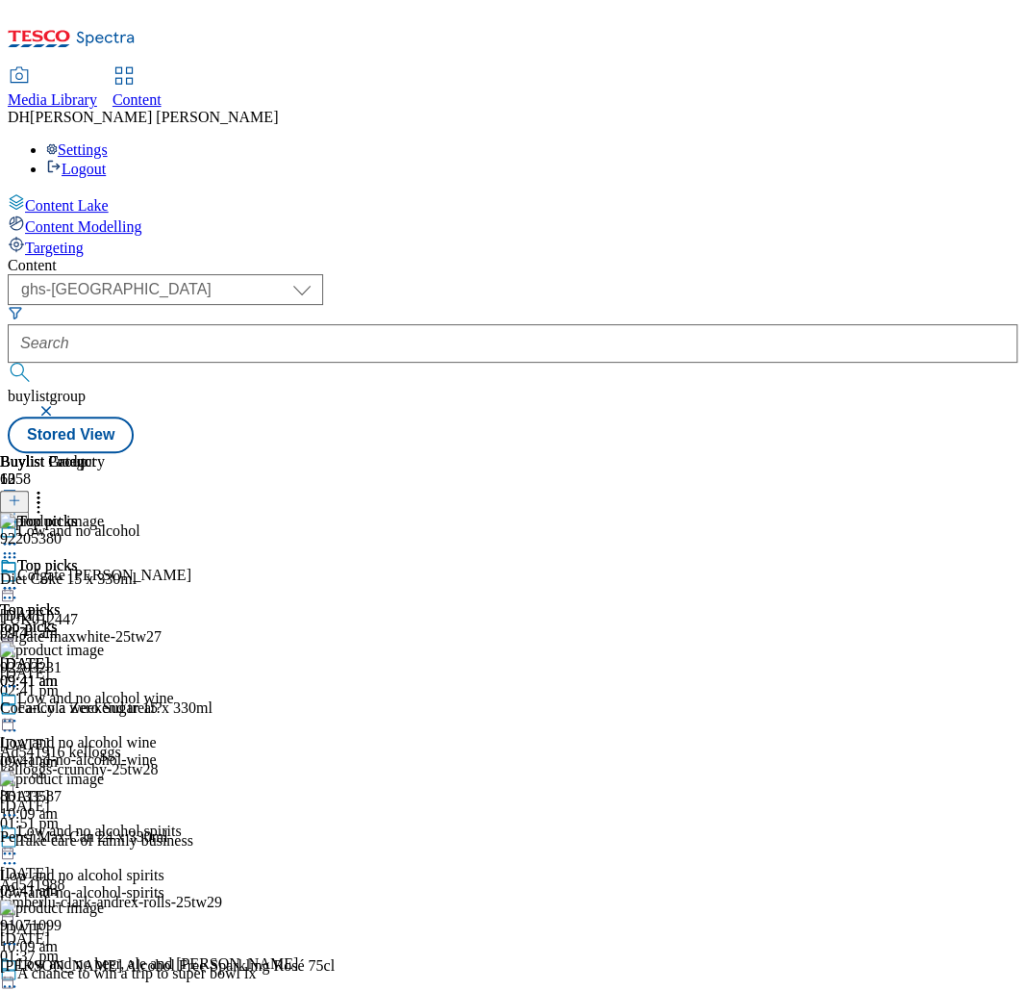
scroll to position [0, 682]
